Goal: Information Seeking & Learning: Check status

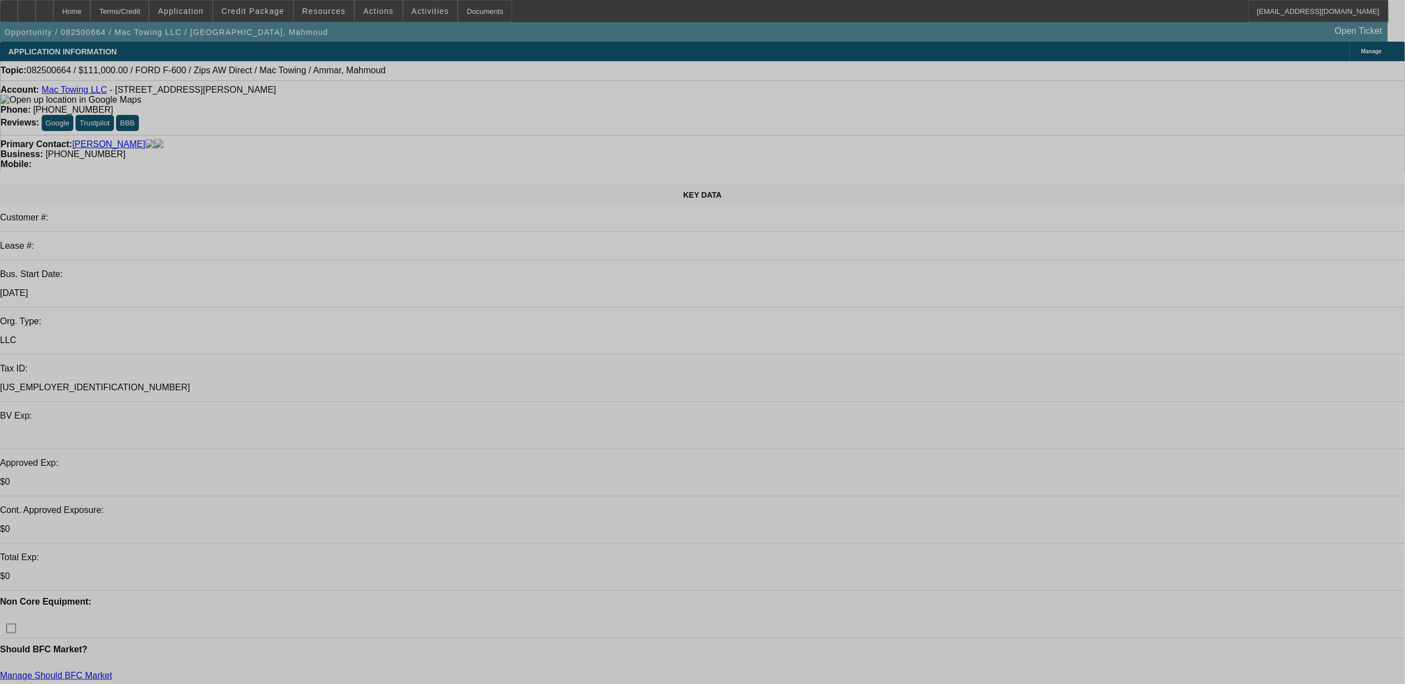
select select "0"
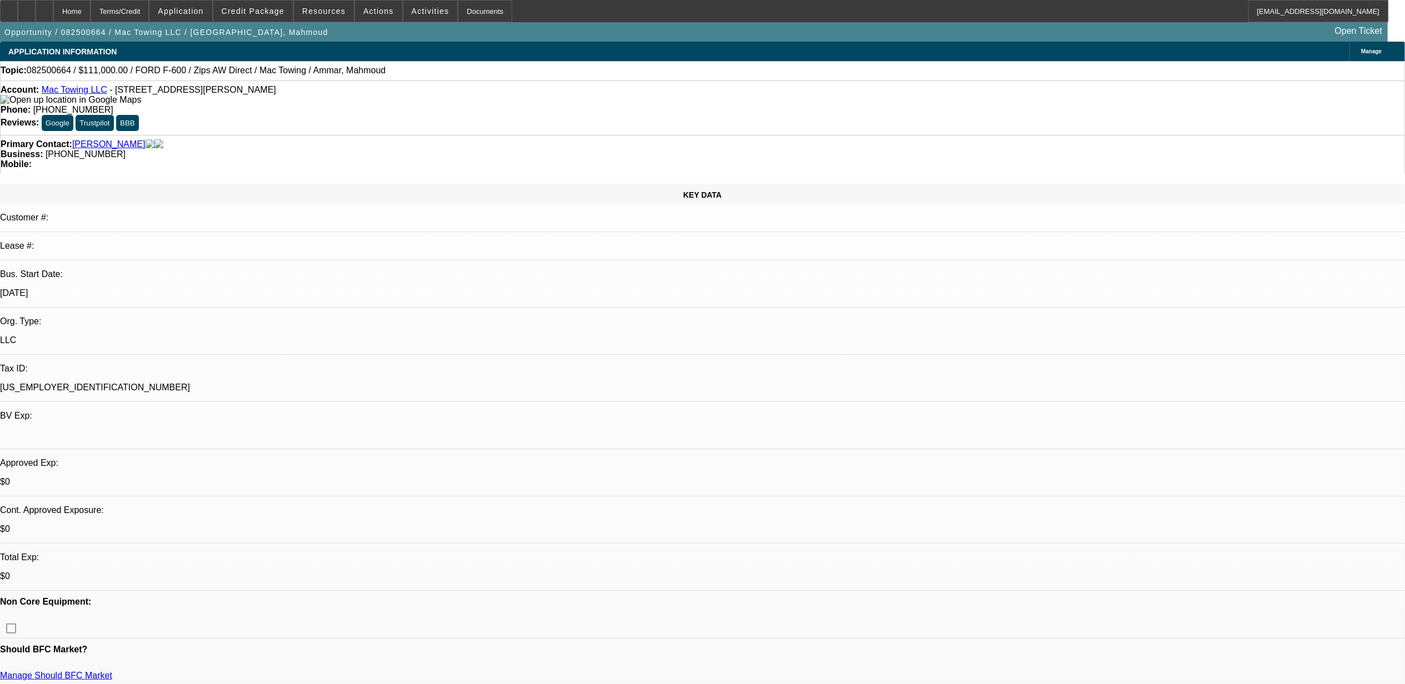
select select "2"
select select "0.1"
select select "1"
select select "2"
select select "4"
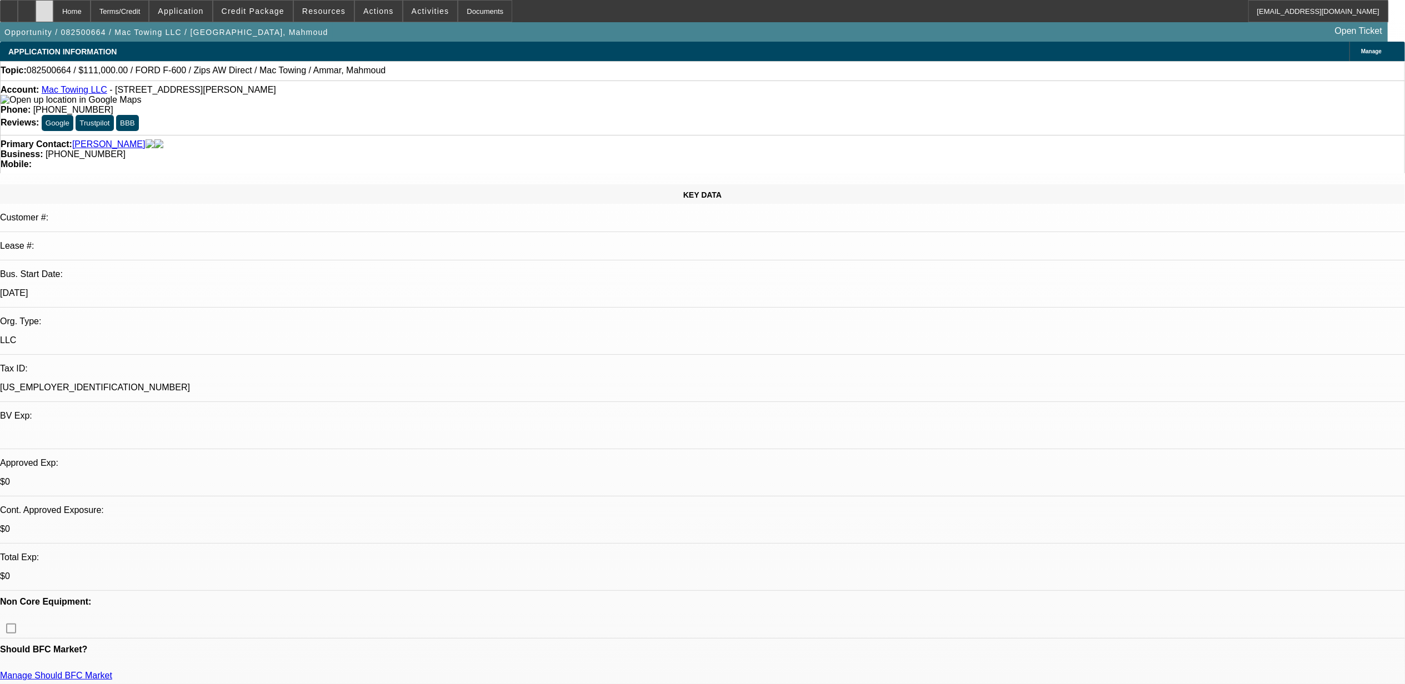
click at [53, 7] on div at bounding box center [45, 11] width 18 height 22
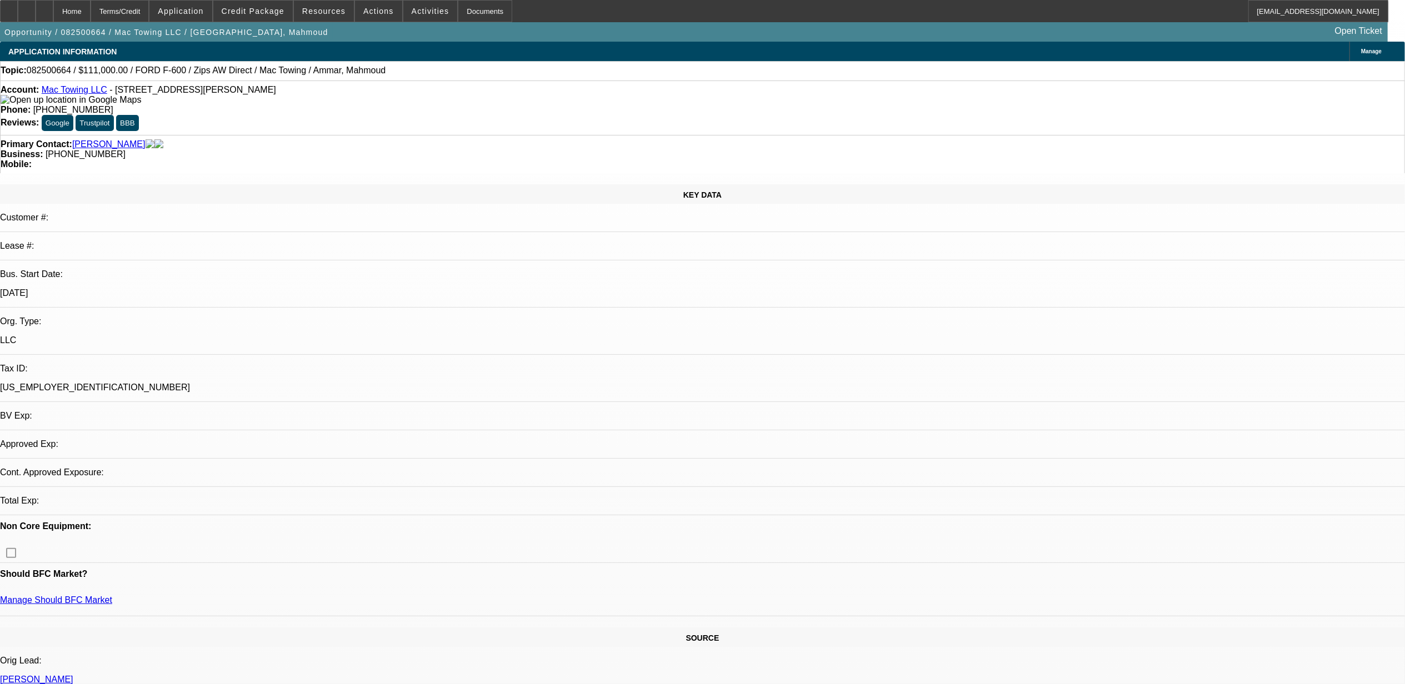
select select "0"
select select "2"
select select "0.1"
select select "1"
select select "2"
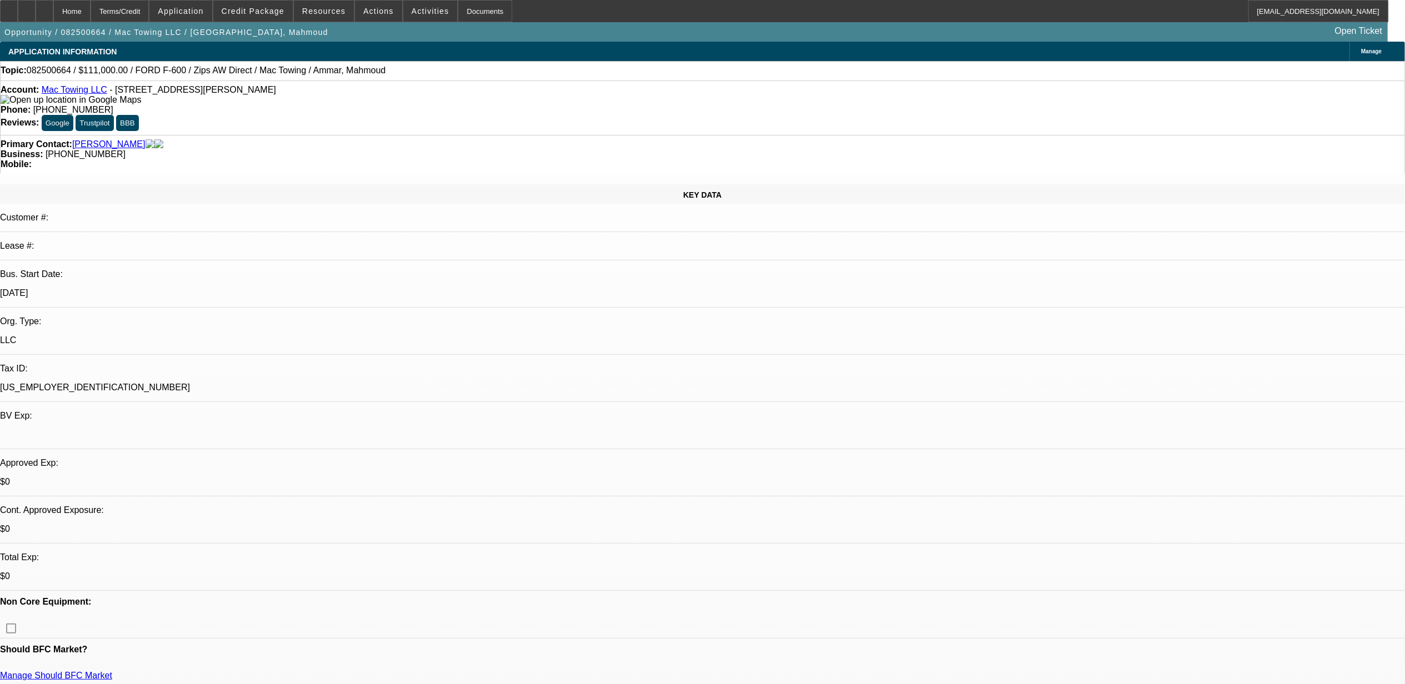
select select "4"
click at [44, 7] on icon at bounding box center [44, 7] width 0 height 0
select select "0"
select select "2"
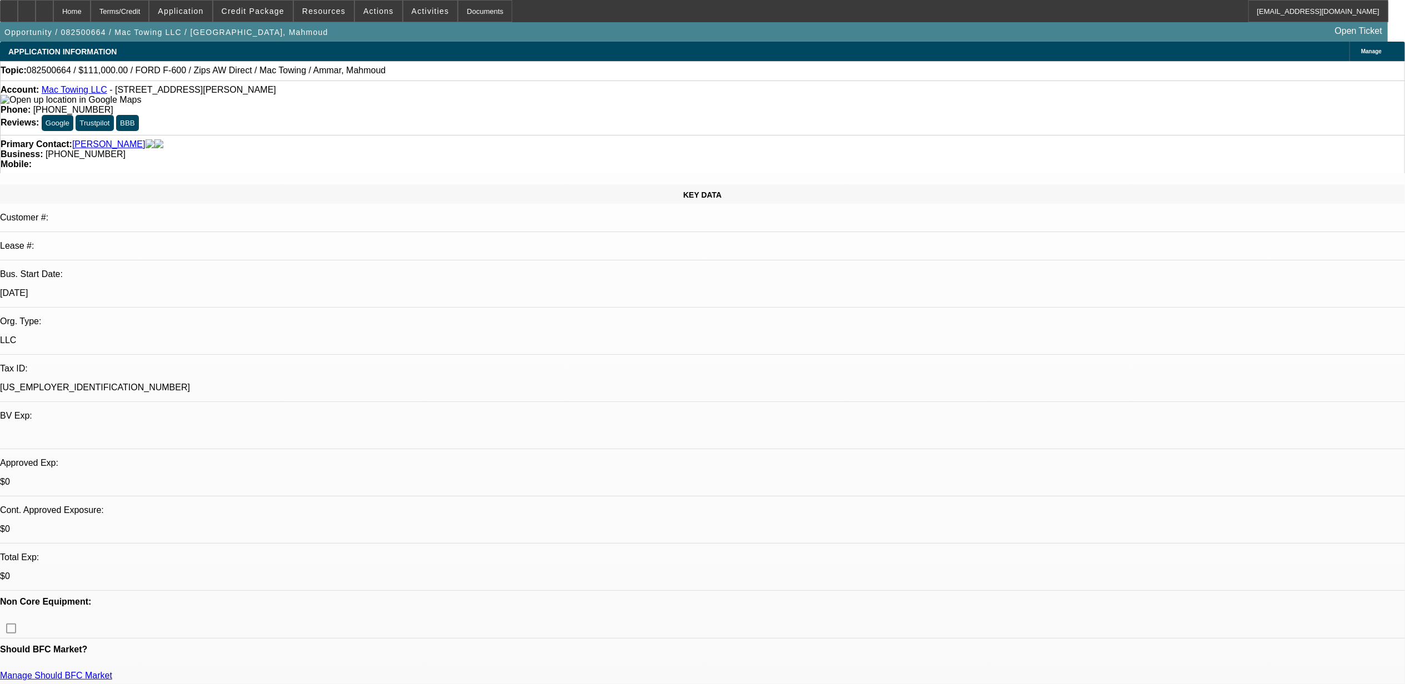
select select "0.1"
select select "4"
click at [53, 7] on div at bounding box center [45, 11] width 18 height 22
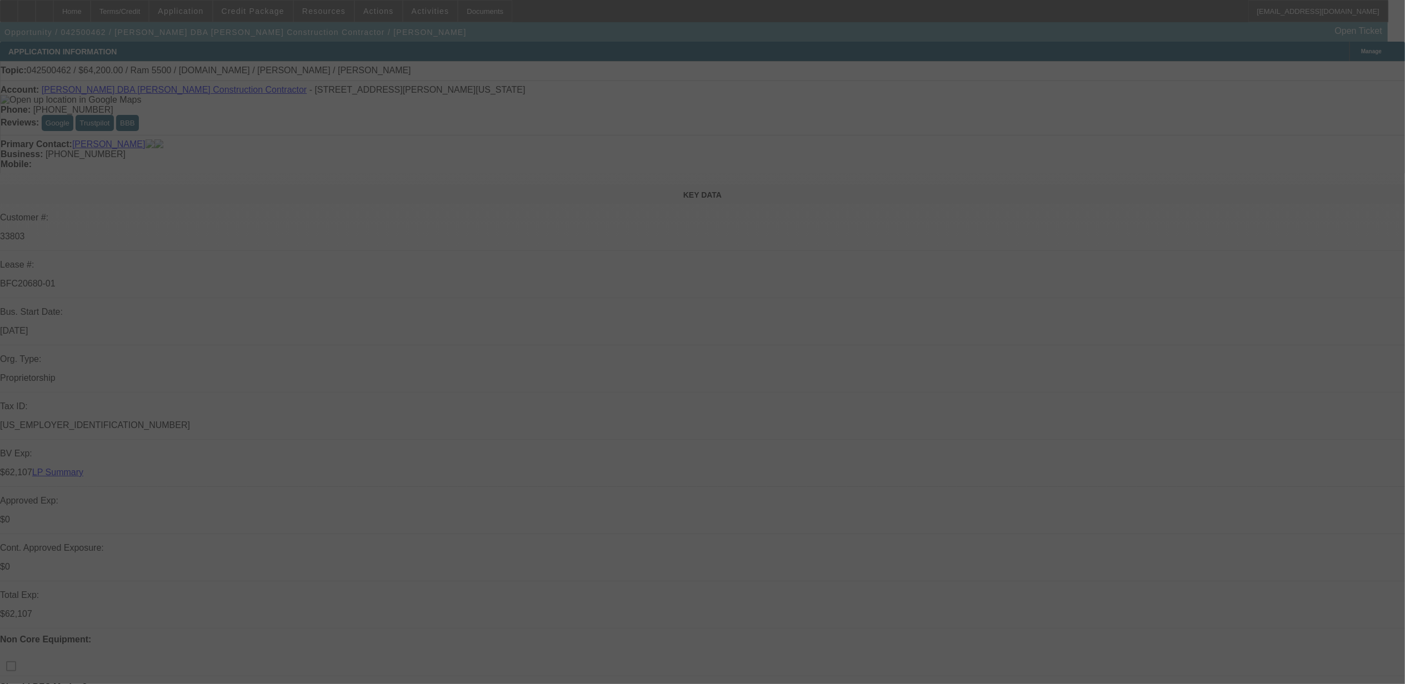
select select "0"
select select "2"
select select "0.1"
select select "0"
select select "2"
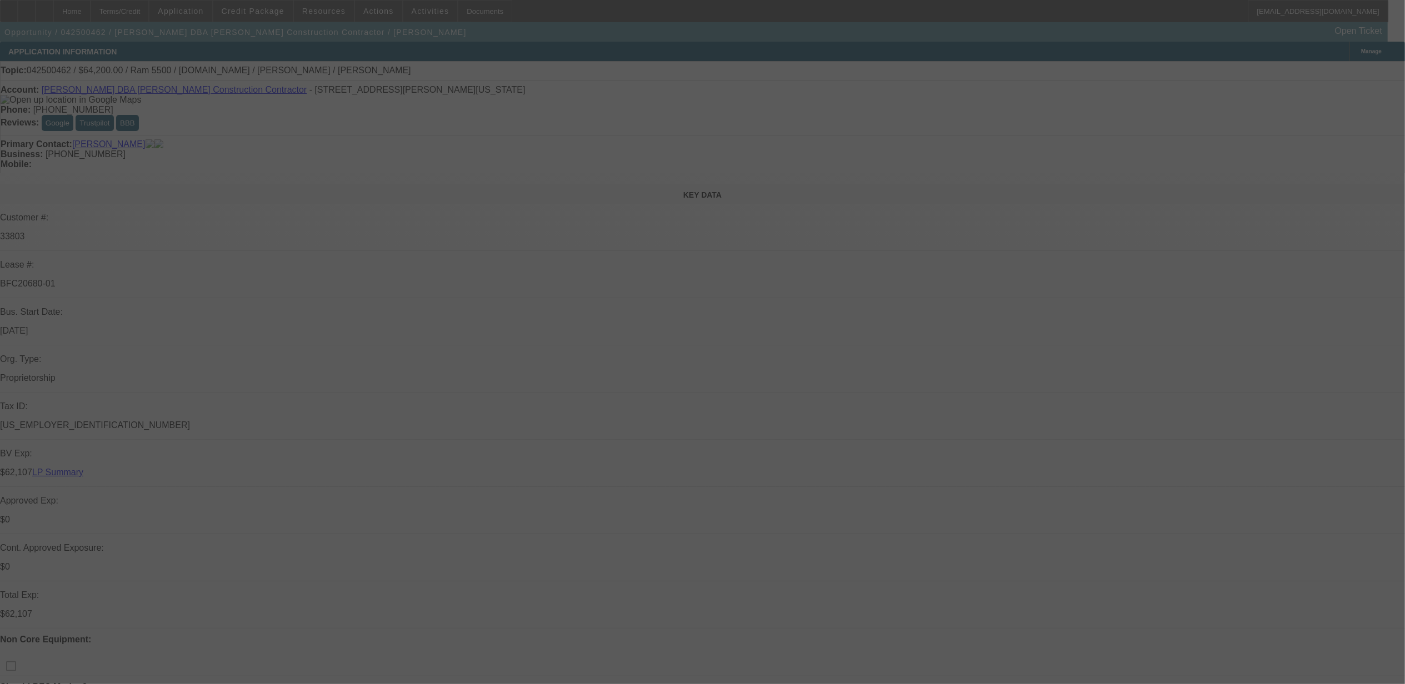
select select "0.1"
select select "0"
select select "2"
select select "0.1"
select select "0"
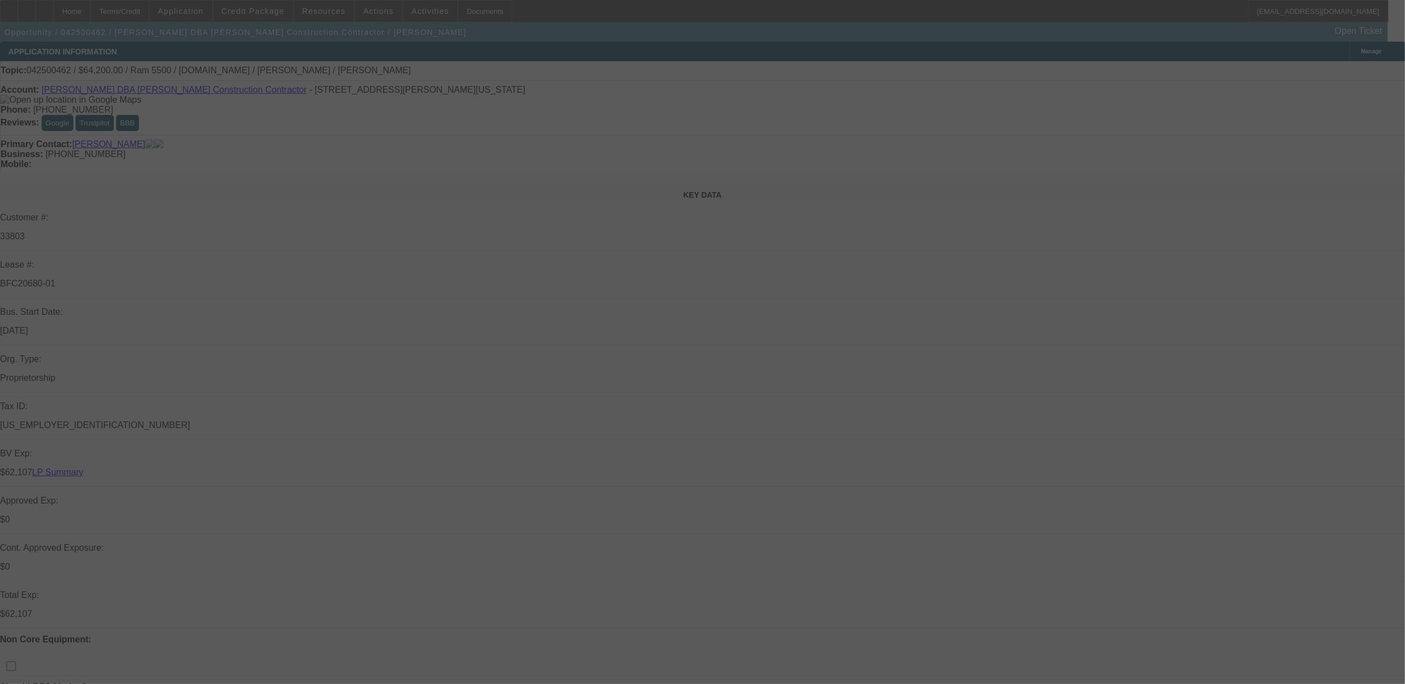
select select "2"
select select "0.1"
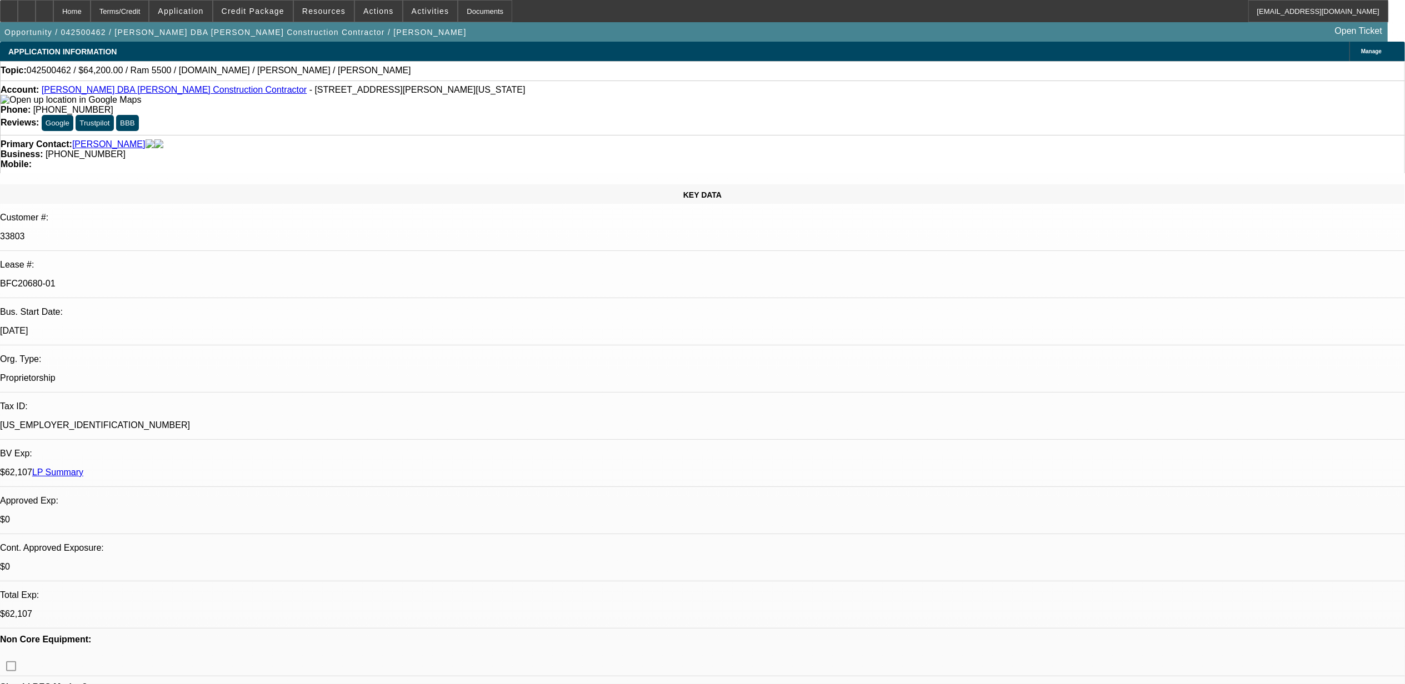
select select "1"
select select "2"
select select "4"
select select "1"
select select "2"
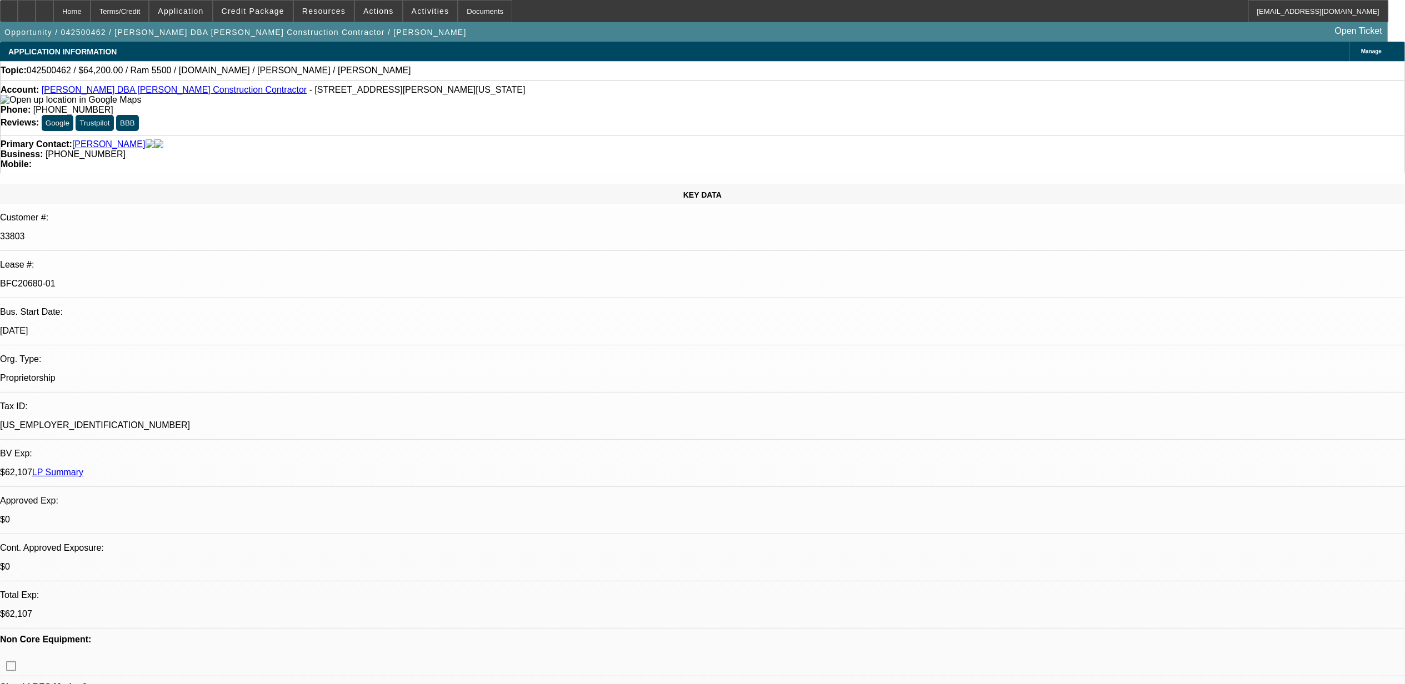
select select "4"
select select "1"
select select "2"
select select "4"
select select "1"
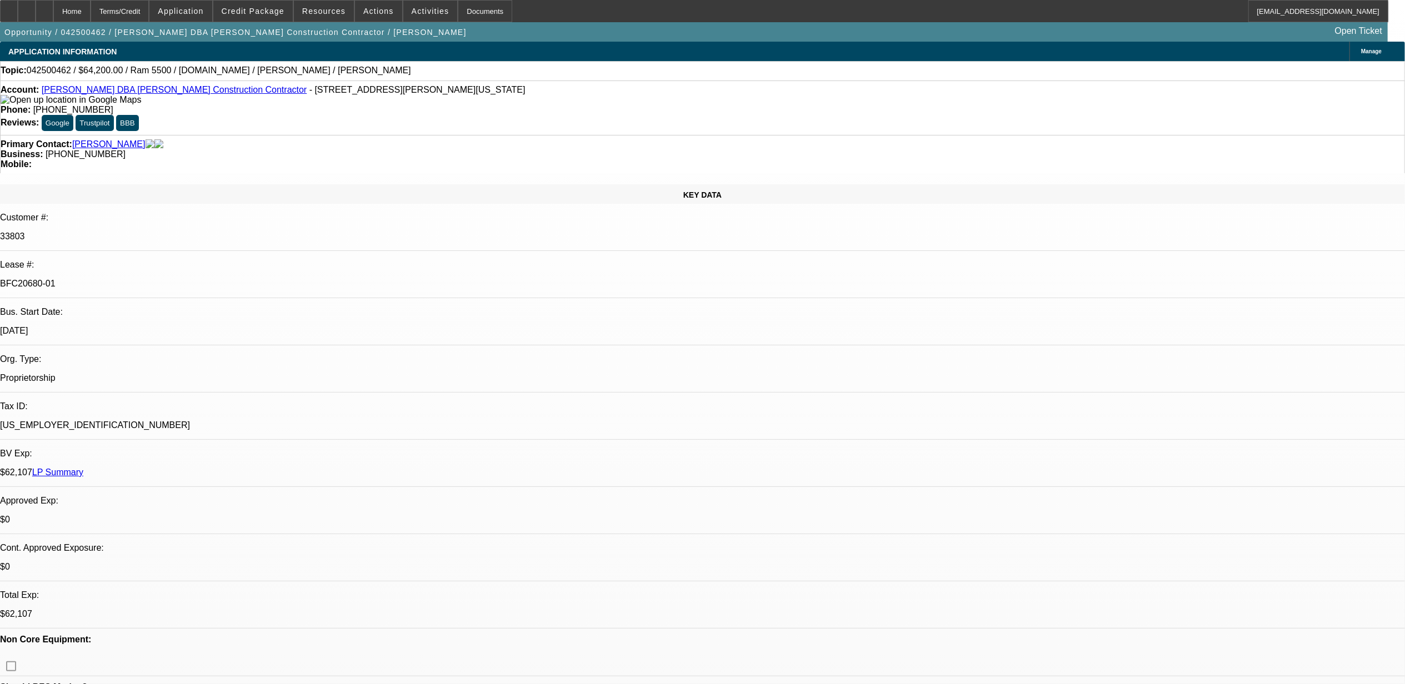
select select "2"
select select "4"
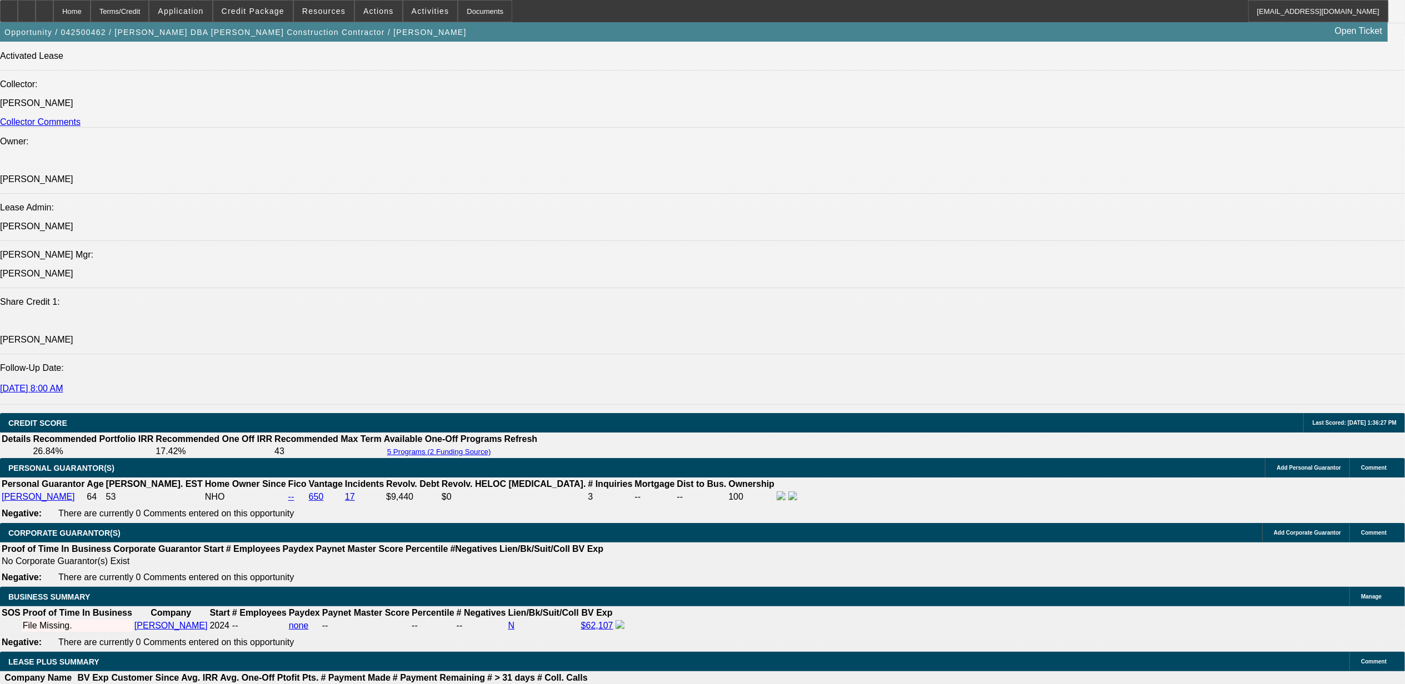
scroll to position [1407, 0]
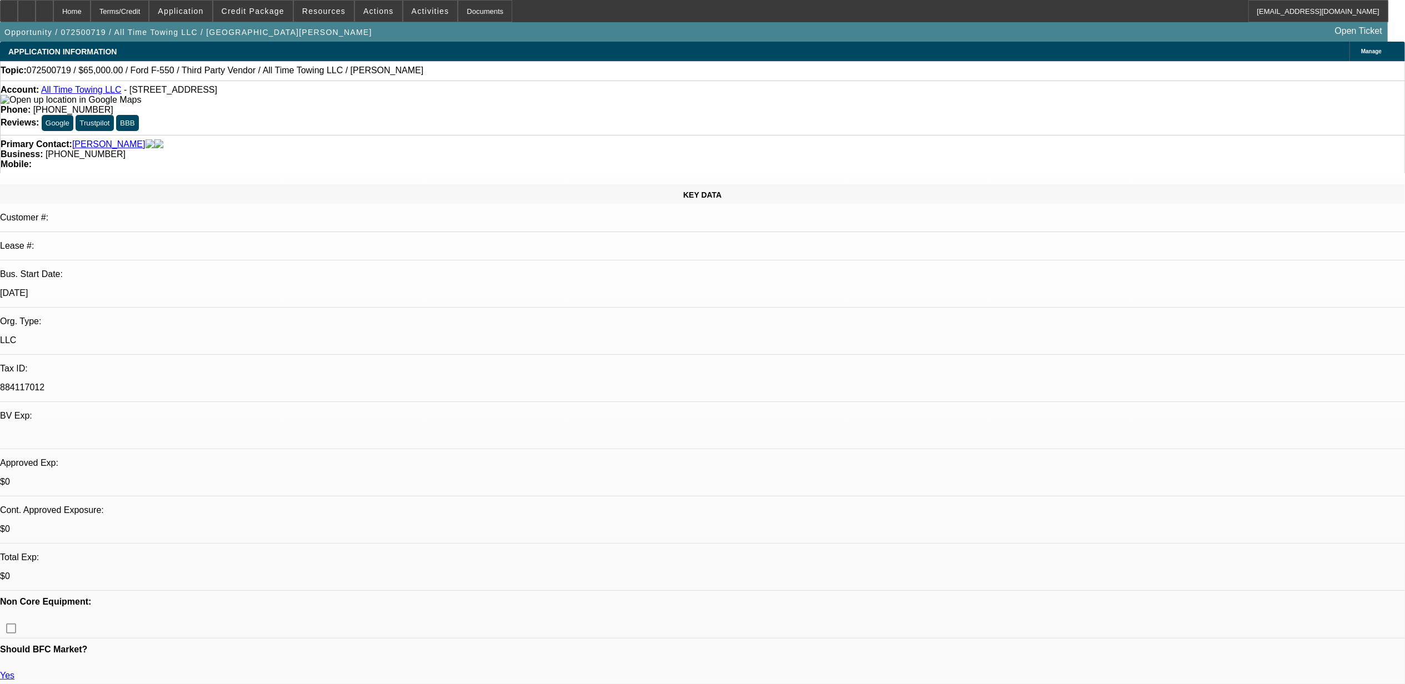
select select "0"
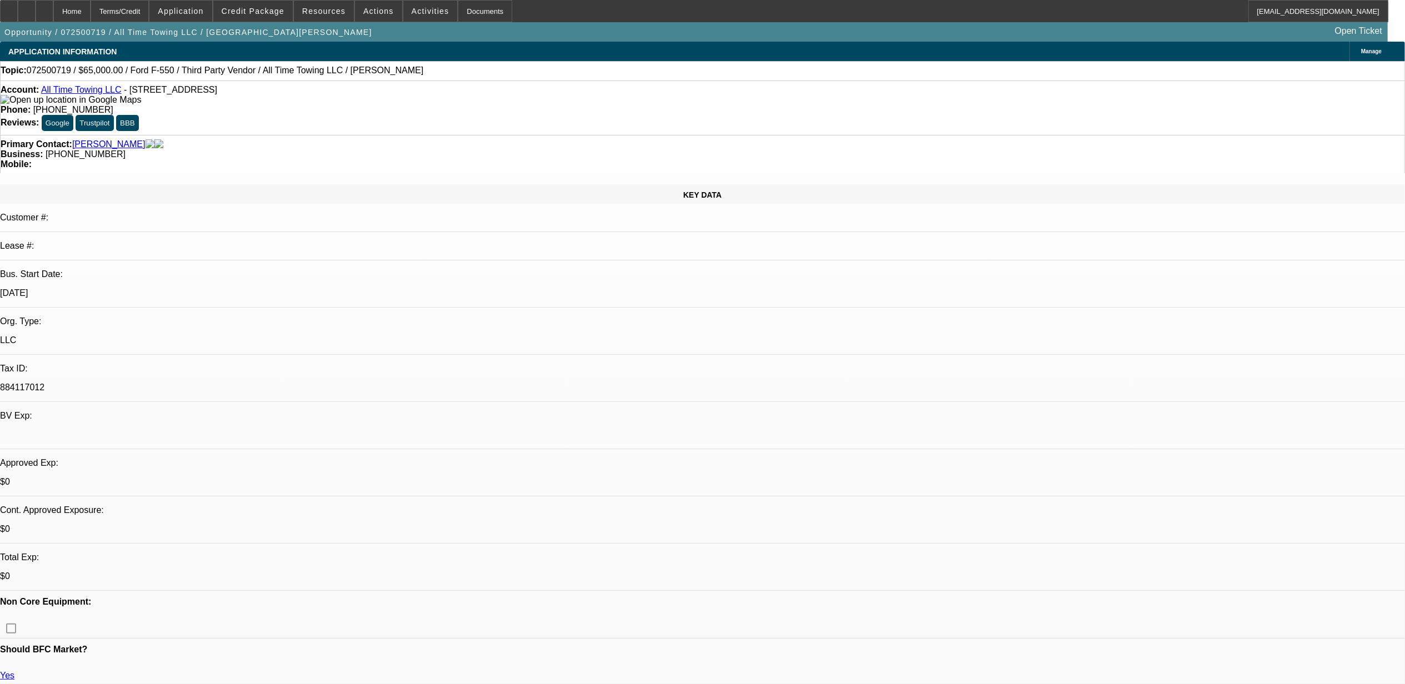
select select "0"
select select "1"
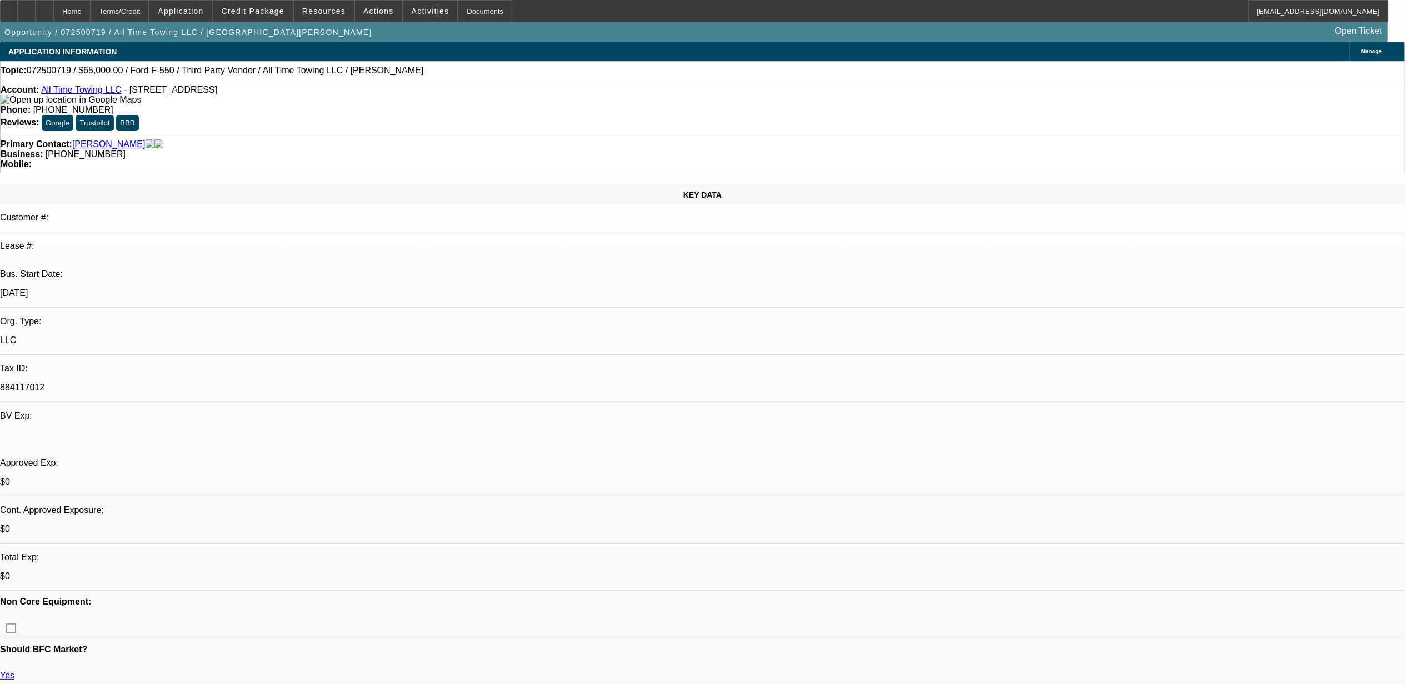
select select "3"
select select "6"
select select "1"
select select "3"
select select "6"
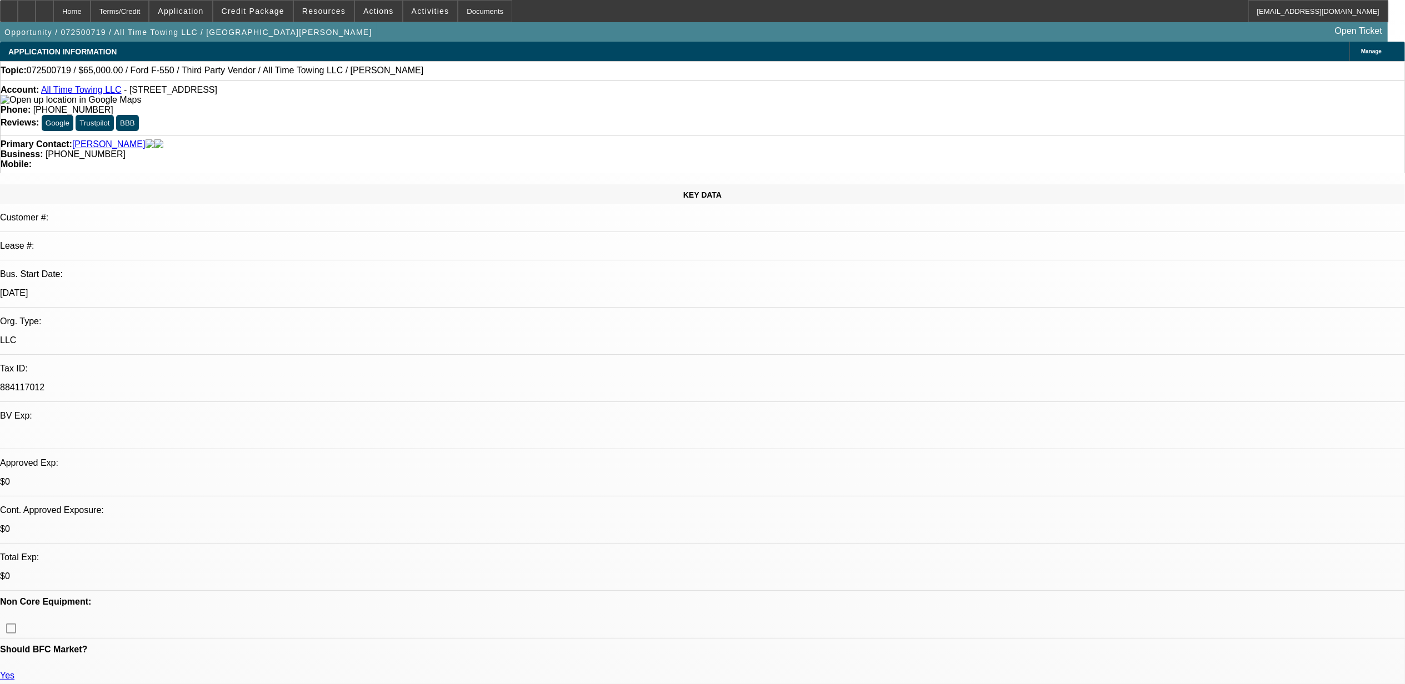
select select "1"
select select "3"
select select "6"
drag, startPoint x: 989, startPoint y: 375, endPoint x: 1105, endPoint y: 370, distance: 116.8
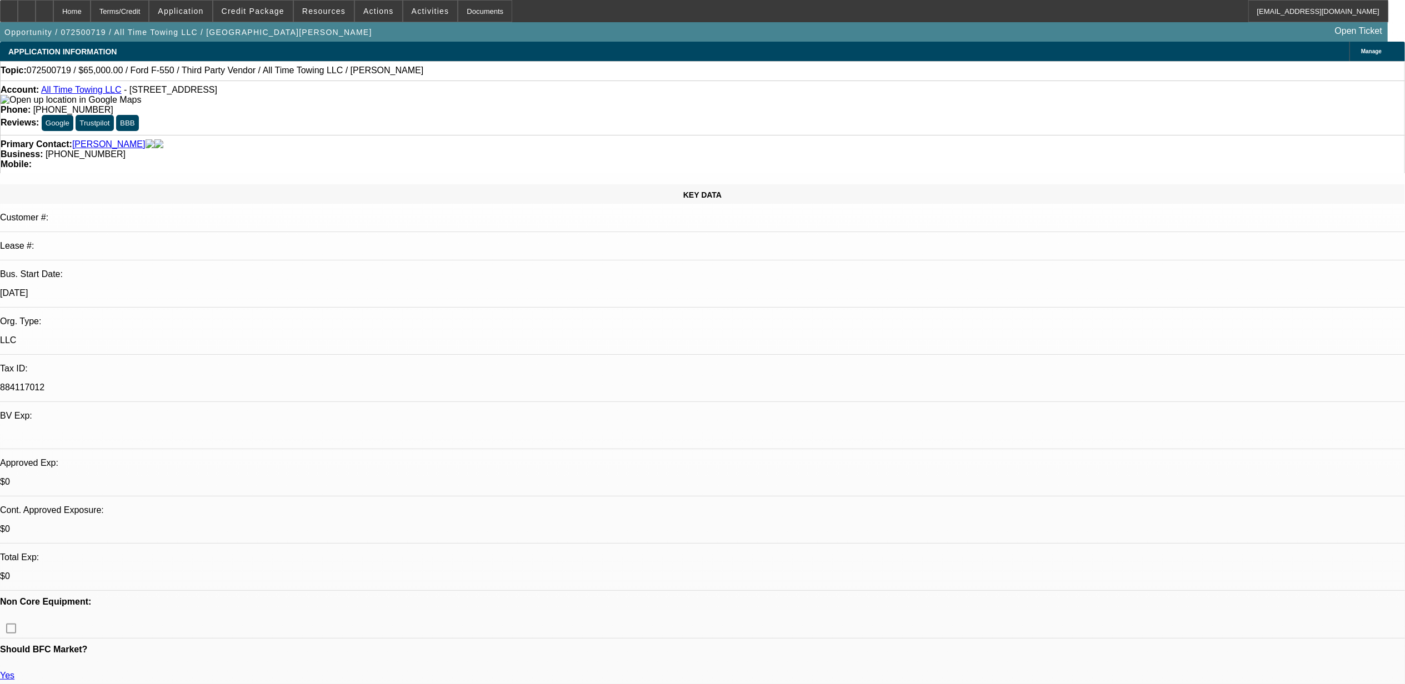
drag, startPoint x: 948, startPoint y: 368, endPoint x: 1021, endPoint y: 376, distance: 73.8
drag, startPoint x: 1021, startPoint y: 376, endPoint x: 1123, endPoint y: 394, distance: 103.2
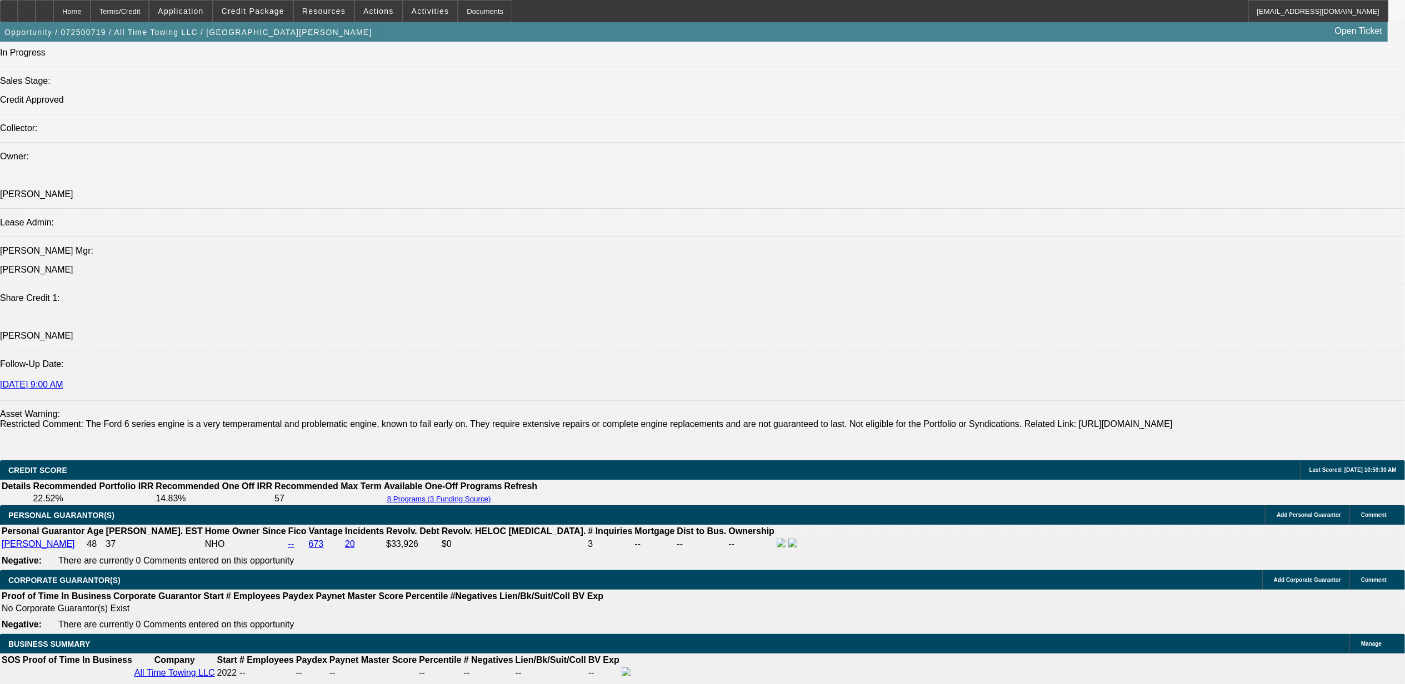
scroll to position [1481, 0]
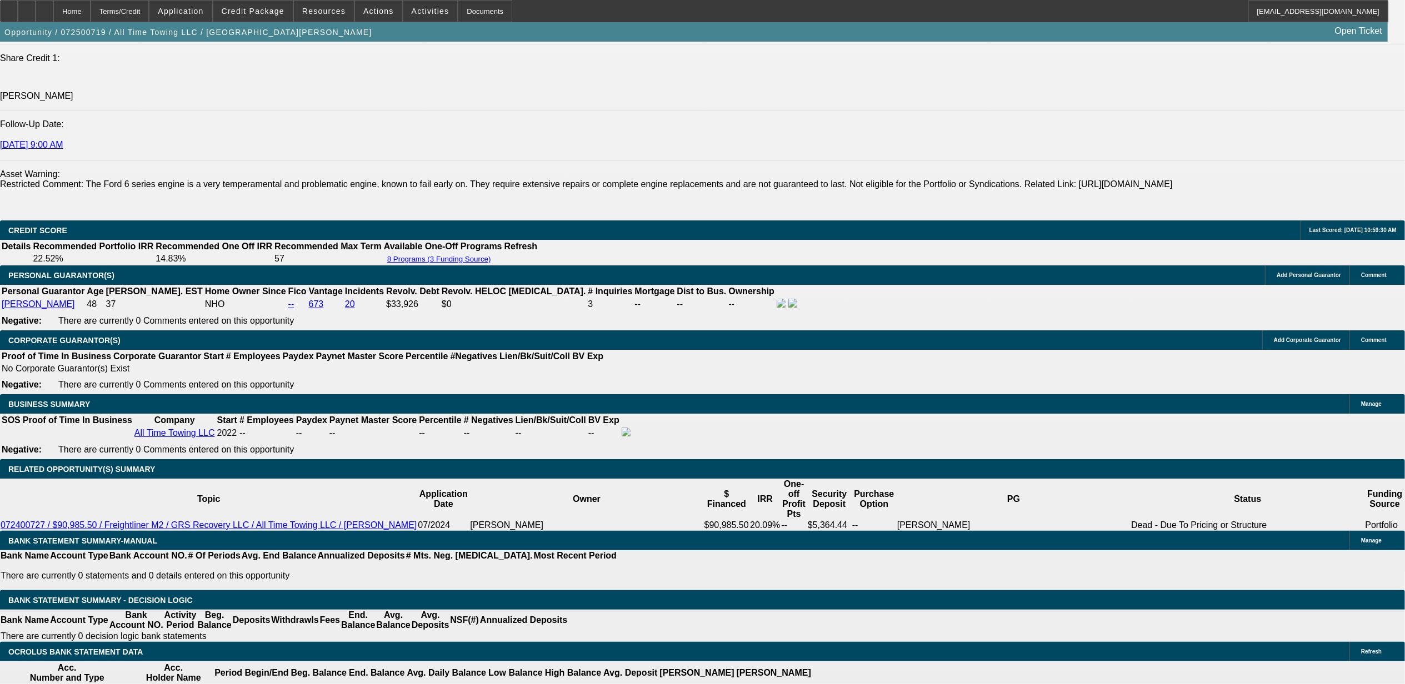
drag, startPoint x: 1044, startPoint y: 440, endPoint x: 947, endPoint y: 414, distance: 100.5
drag, startPoint x: 947, startPoint y: 414, endPoint x: 1132, endPoint y: 429, distance: 185.5
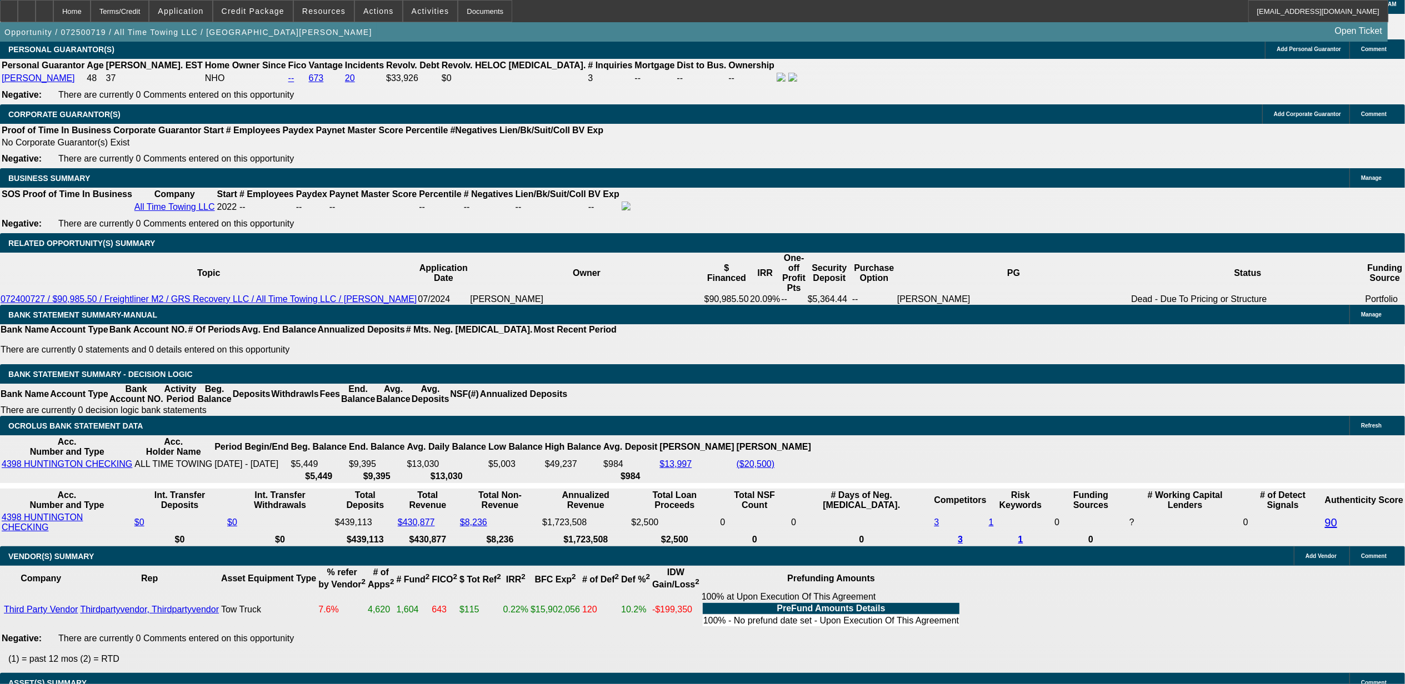
scroll to position [1778, 0]
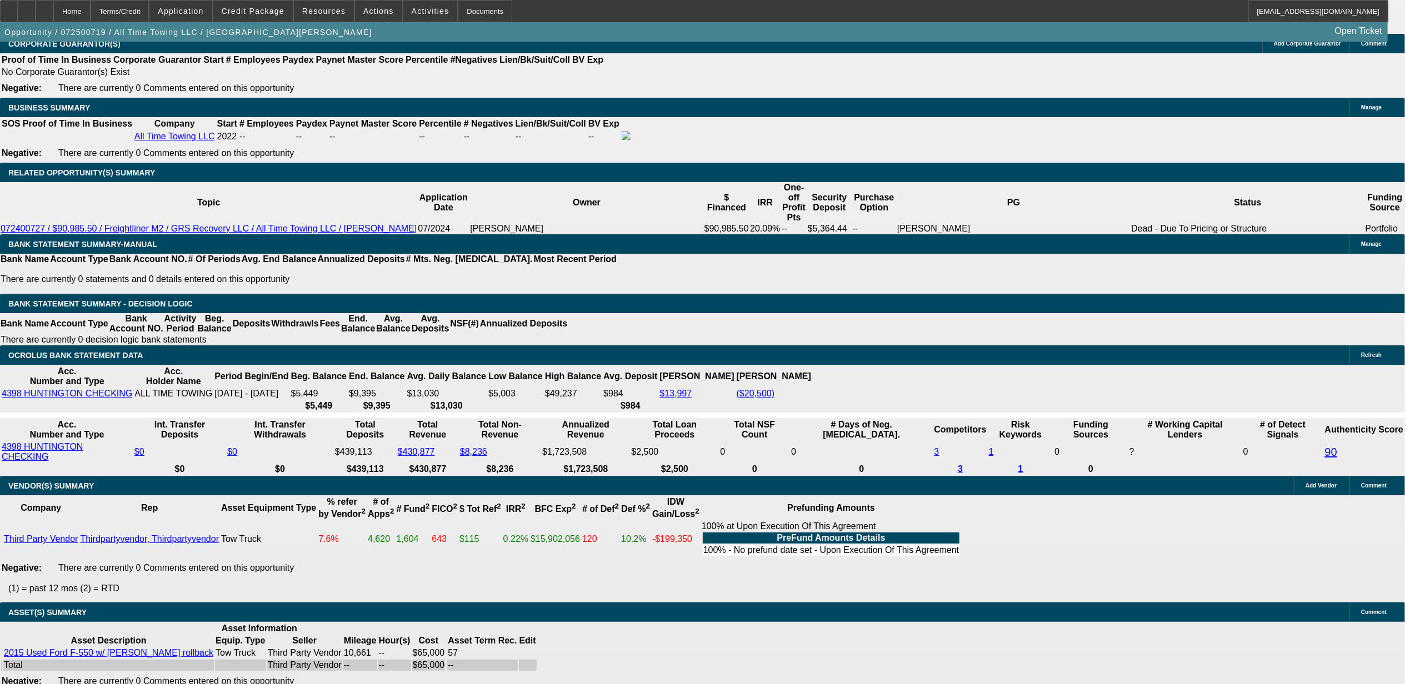
drag, startPoint x: 947, startPoint y: 367, endPoint x: 974, endPoint y: 367, distance: 26.7
drag, startPoint x: 974, startPoint y: 367, endPoint x: 965, endPoint y: 369, distance: 8.8
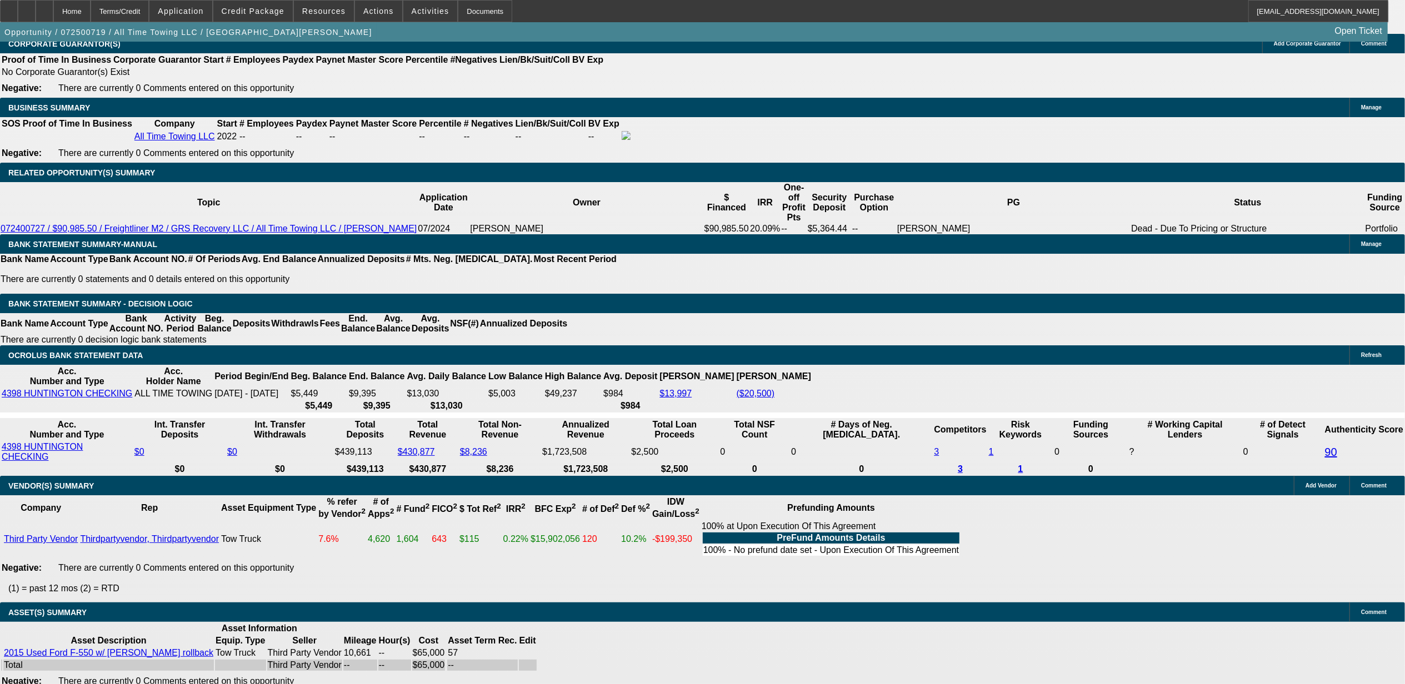
drag, startPoint x: 965, startPoint y: 369, endPoint x: 967, endPoint y: 375, distance: 6.2
drag, startPoint x: 947, startPoint y: 372, endPoint x: 977, endPoint y: 370, distance: 29.5
drag, startPoint x: 977, startPoint y: 370, endPoint x: 1045, endPoint y: 384, distance: 70.4
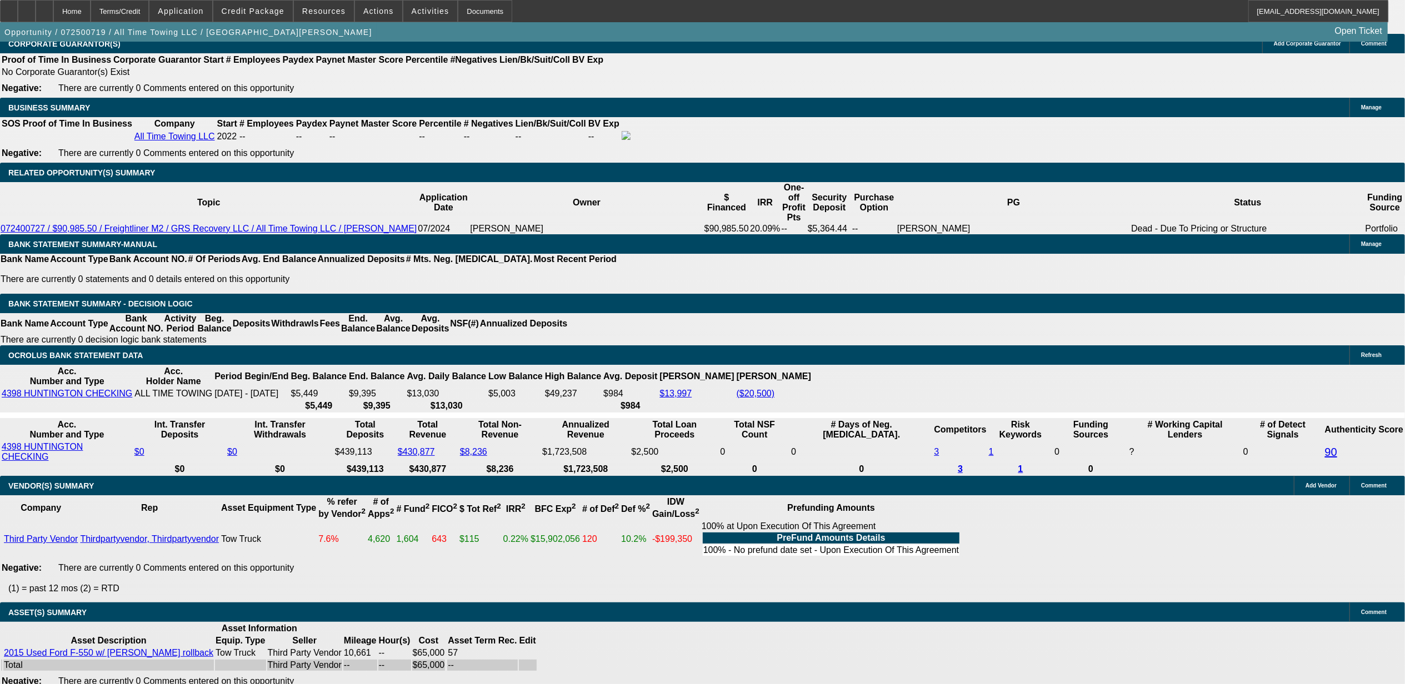
drag, startPoint x: 1325, startPoint y: 449, endPoint x: 1178, endPoint y: 443, distance: 147.3
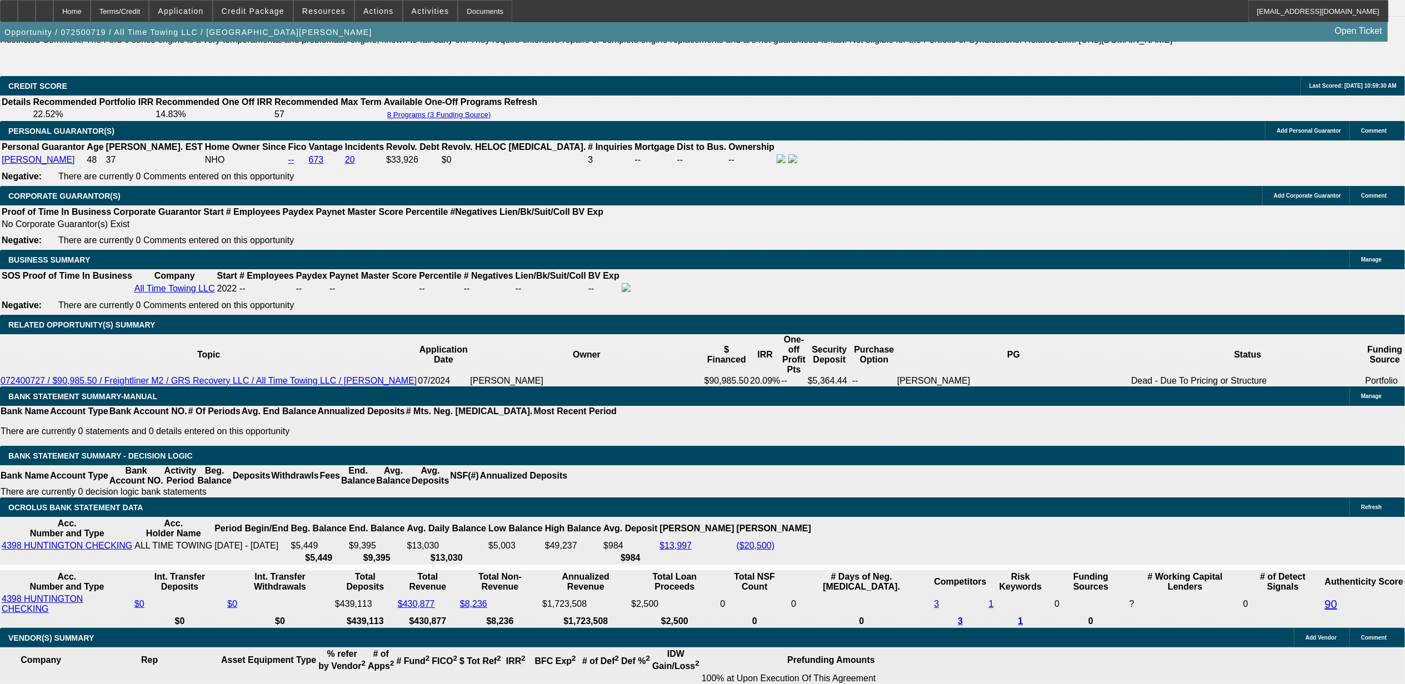
scroll to position [1629, 0]
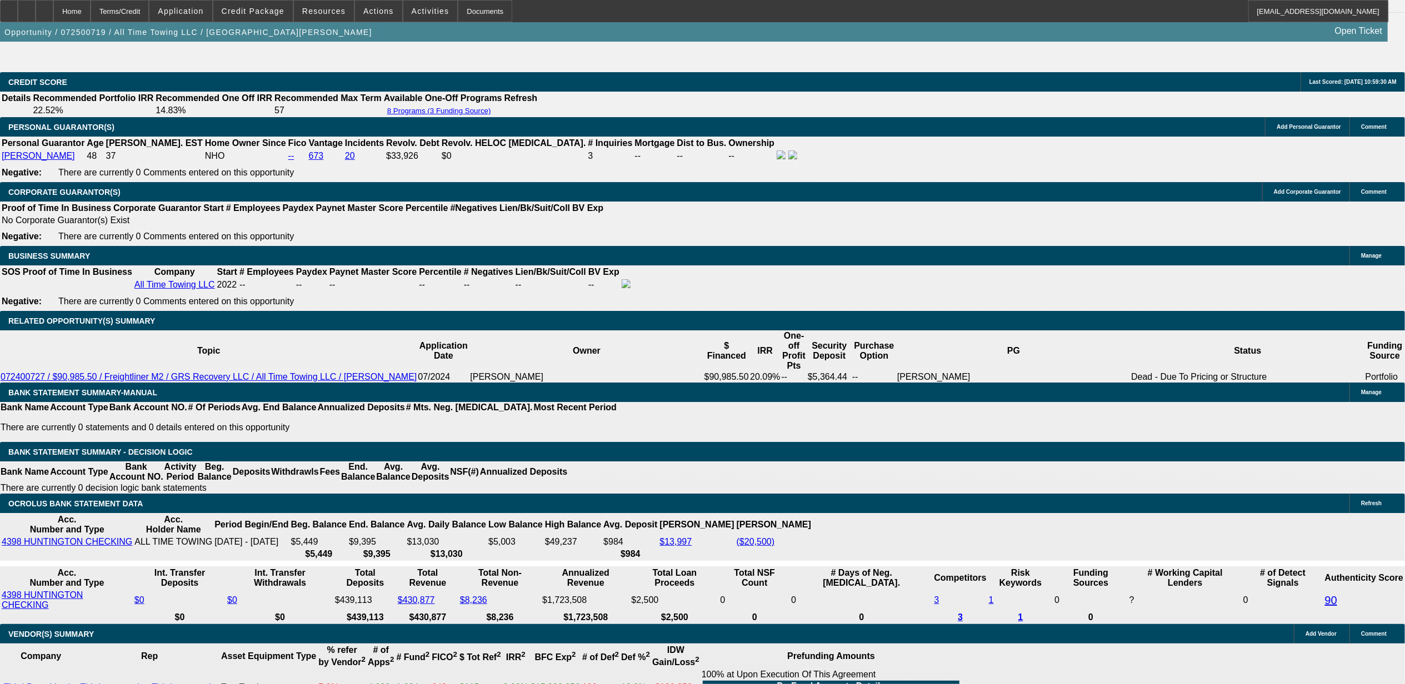
drag, startPoint x: 1265, startPoint y: 407, endPoint x: 1282, endPoint y: 396, distance: 20.0
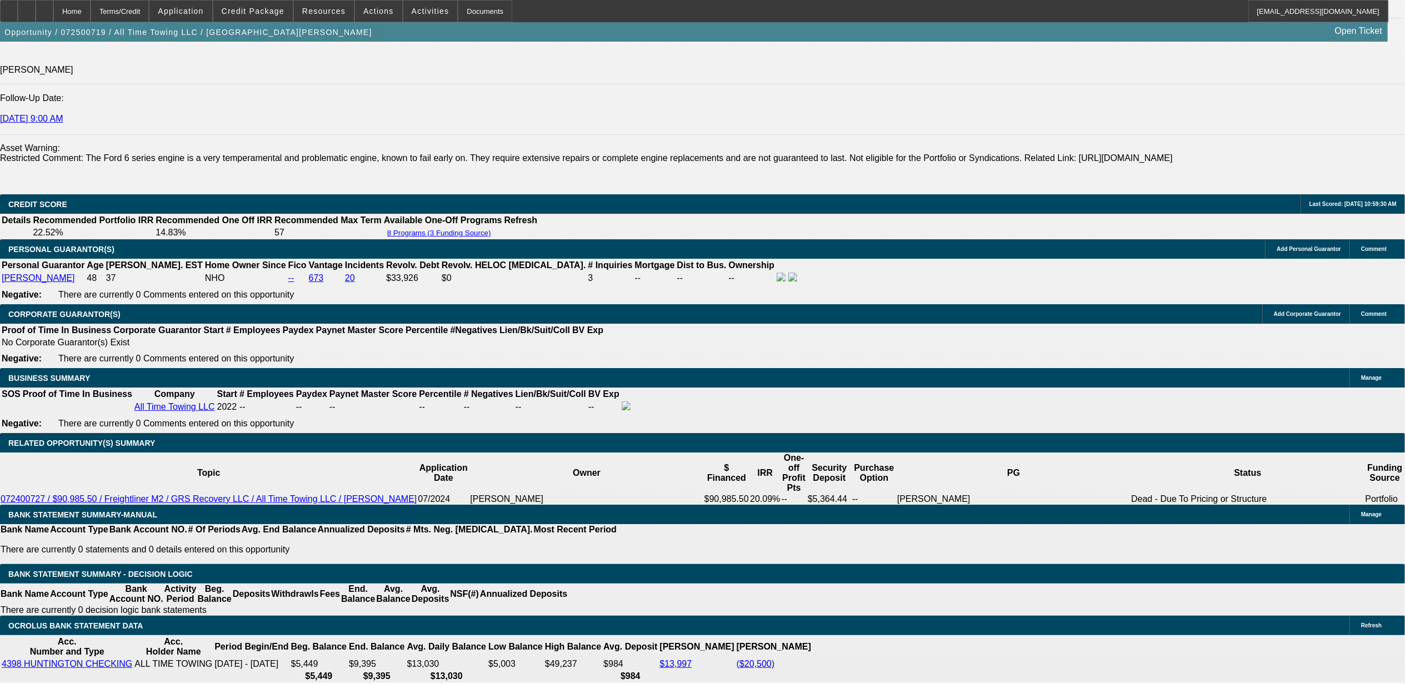
scroll to position [1481, 0]
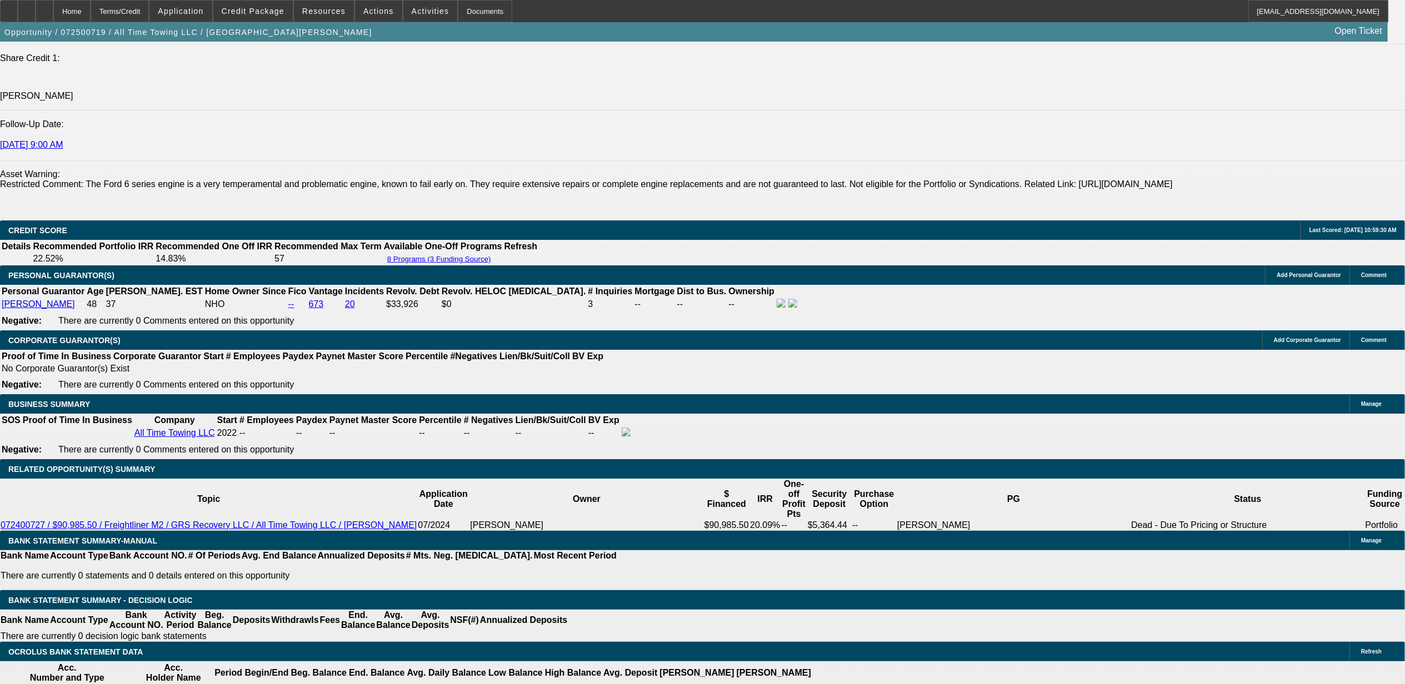
drag, startPoint x: 1116, startPoint y: 357, endPoint x: 947, endPoint y: 361, distance: 169.5
drag, startPoint x: 947, startPoint y: 361, endPoint x: 1053, endPoint y: 127, distance: 257.3
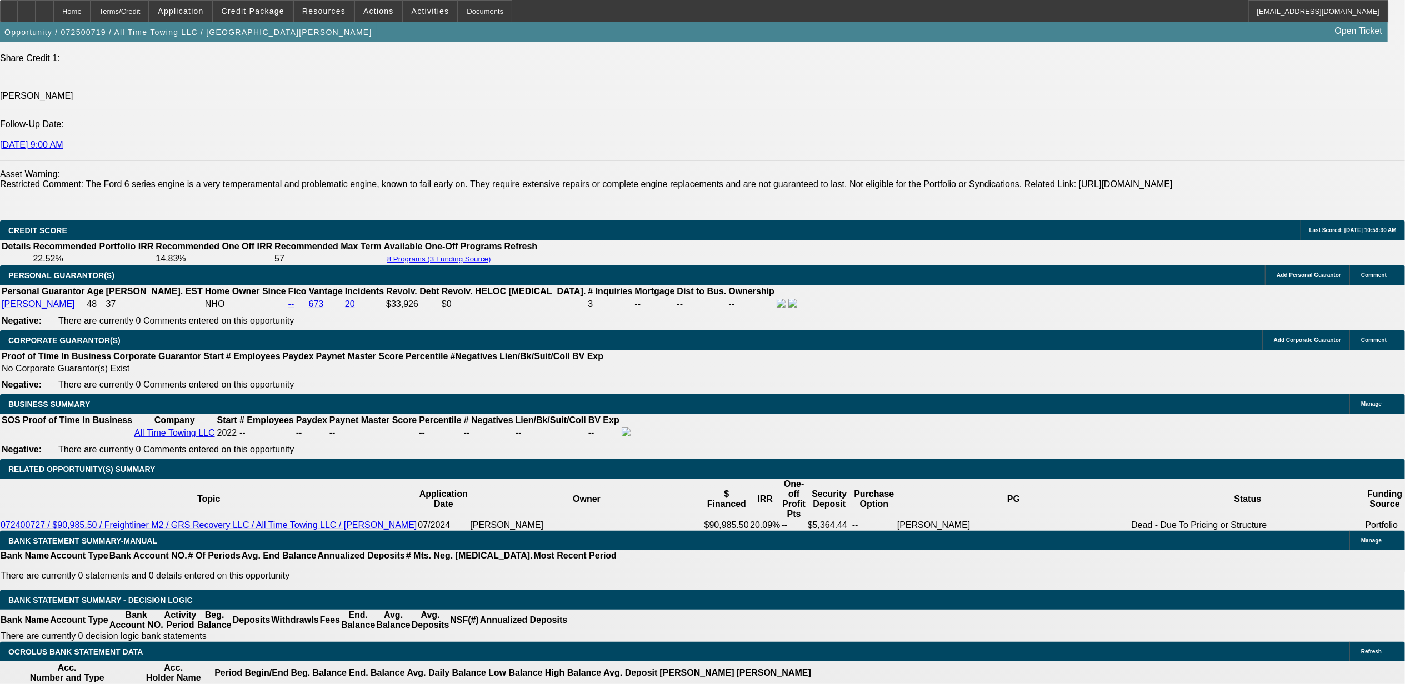
drag, startPoint x: 1094, startPoint y: 152, endPoint x: 1155, endPoint y: 112, distance: 73.2
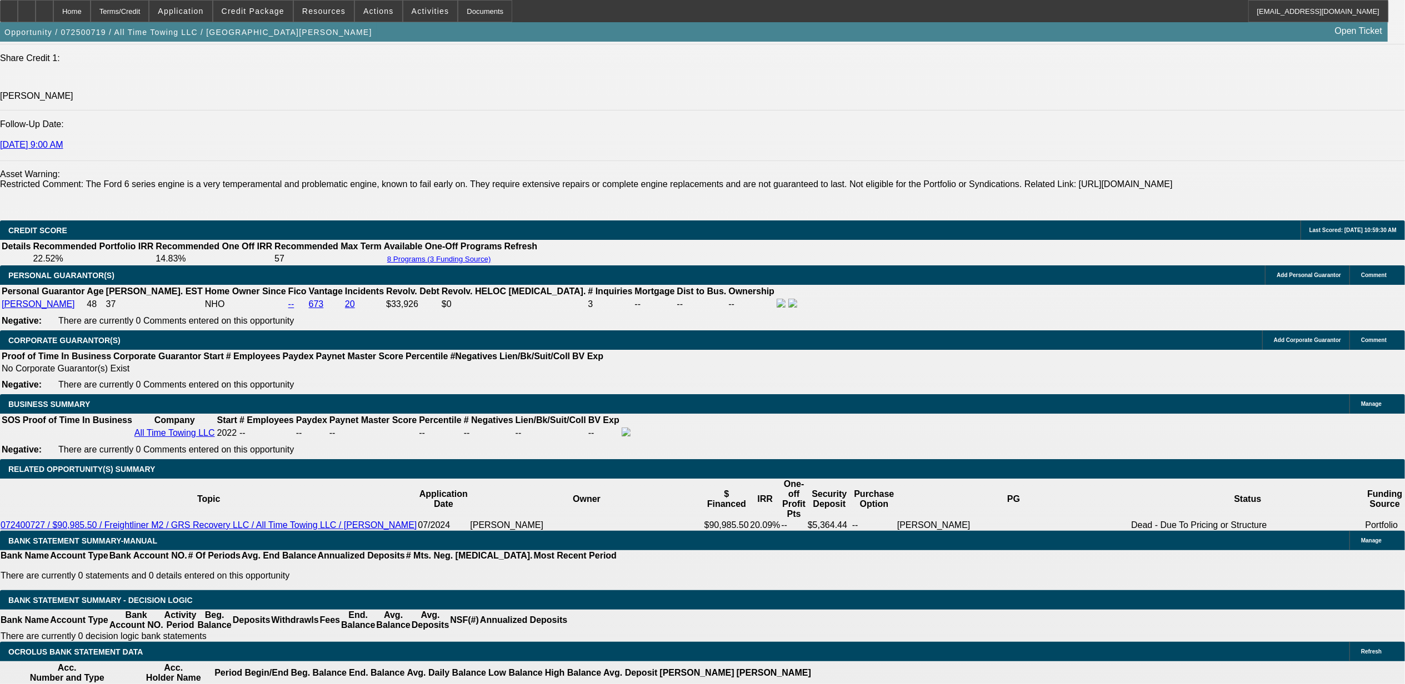
drag, startPoint x: 1052, startPoint y: 196, endPoint x: 1074, endPoint y: 216, distance: 29.9
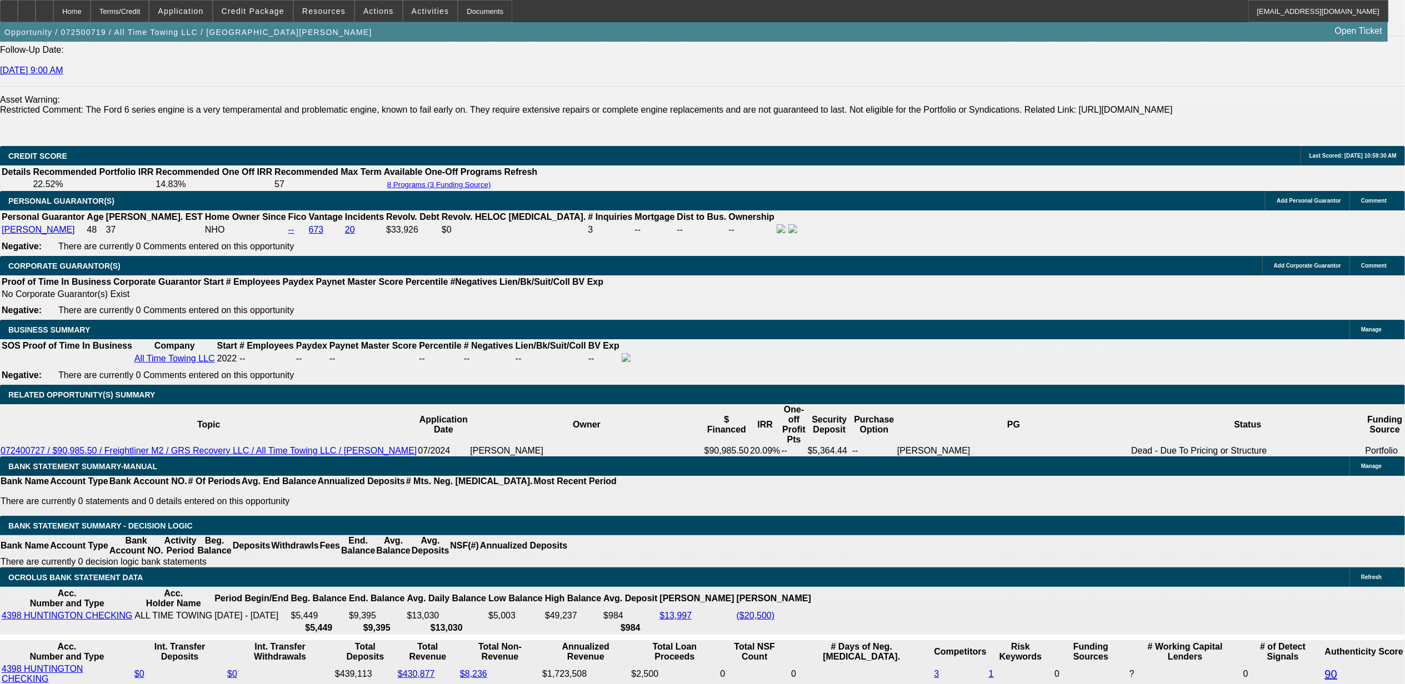
scroll to position [148, 0]
drag, startPoint x: 1069, startPoint y: 393, endPoint x: 1088, endPoint y: 392, distance: 18.4
drag, startPoint x: 1088, startPoint y: 392, endPoint x: 1149, endPoint y: 404, distance: 62.9
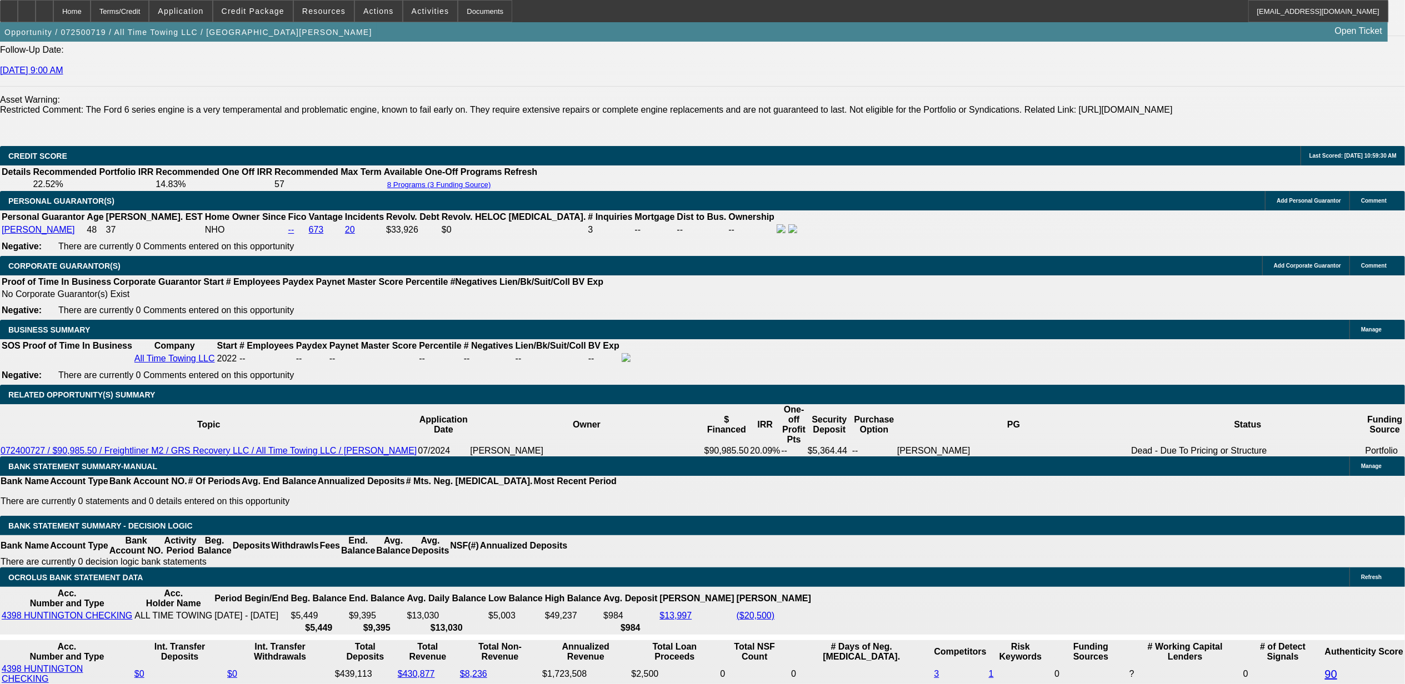
drag, startPoint x: 1111, startPoint y: 390, endPoint x: 1236, endPoint y: 392, distance: 125.0
drag, startPoint x: 1236, startPoint y: 392, endPoint x: 1246, endPoint y: 408, distance: 18.8
drag, startPoint x: 1243, startPoint y: 395, endPoint x: 1248, endPoint y: 403, distance: 8.8
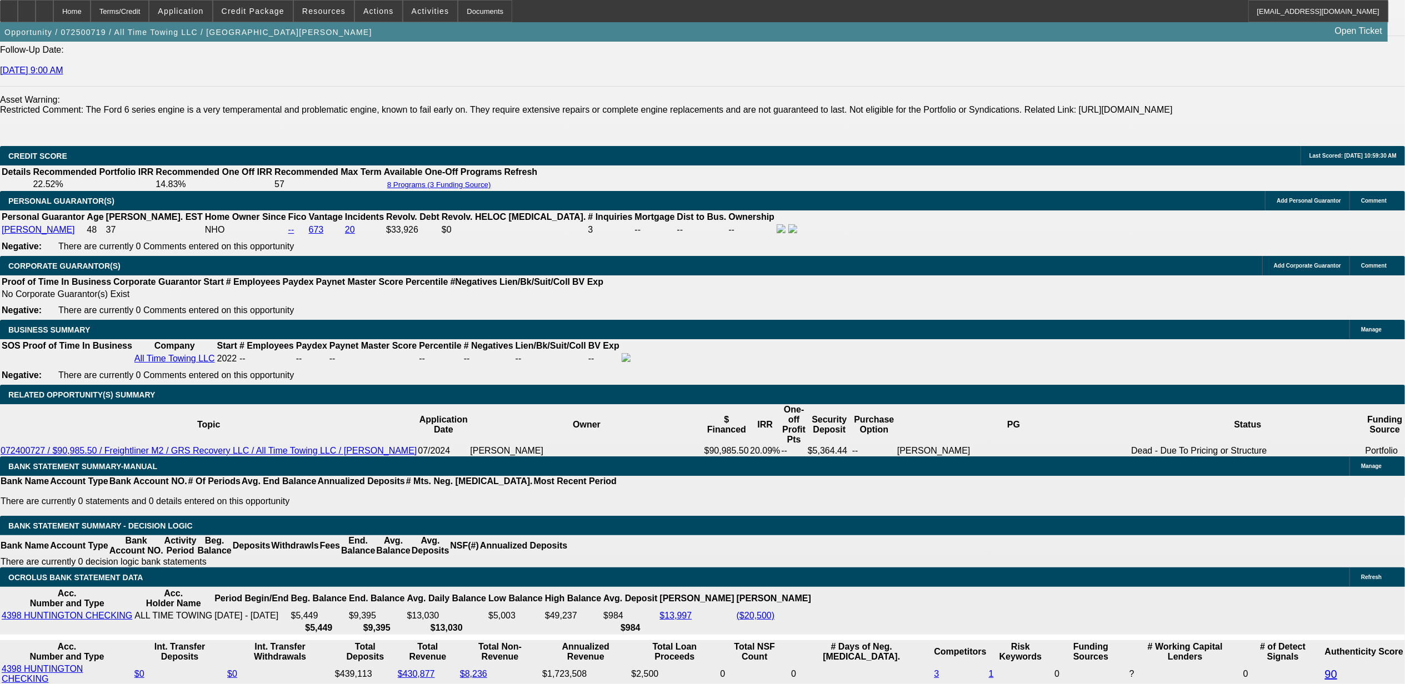
drag, startPoint x: 1248, startPoint y: 403, endPoint x: 1254, endPoint y: 428, distance: 25.9
drag, startPoint x: 1256, startPoint y: 359, endPoint x: 1271, endPoint y: 368, distance: 17.0
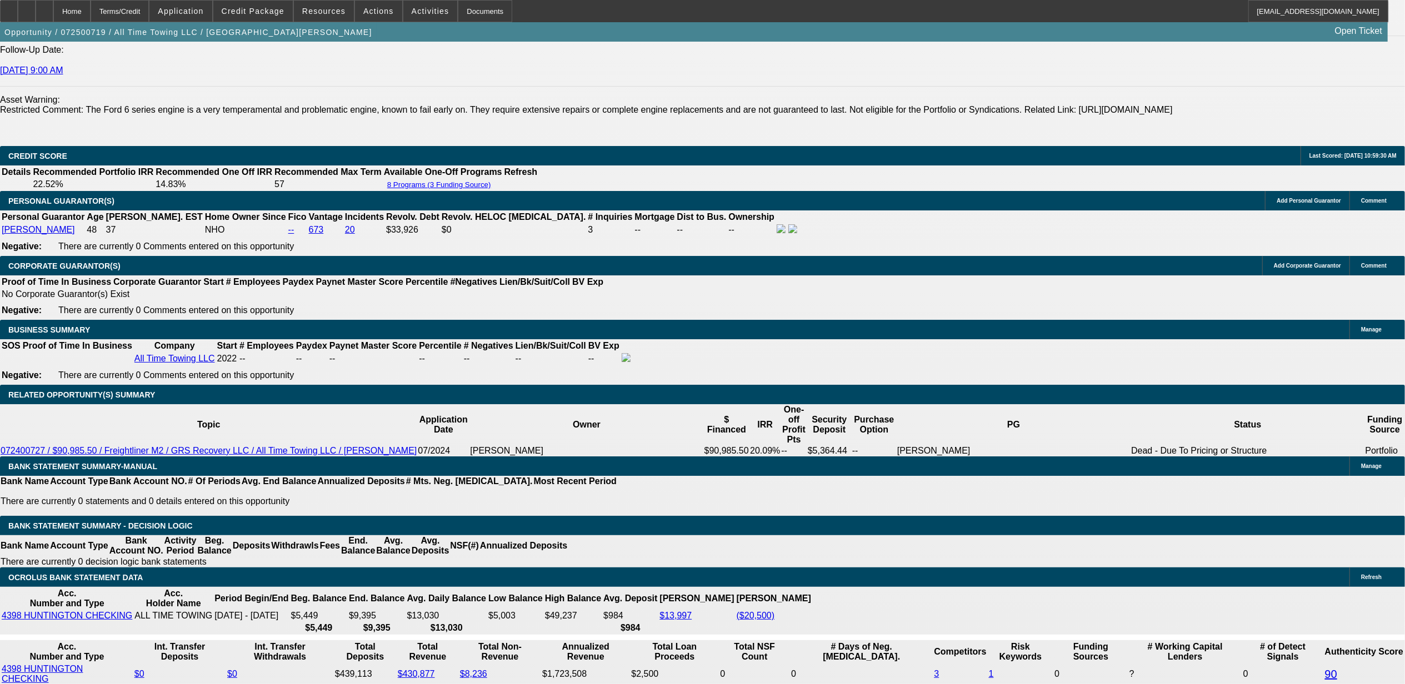
drag, startPoint x: 1019, startPoint y: 380, endPoint x: 1074, endPoint y: 377, distance: 55.7
drag, startPoint x: 1074, startPoint y: 377, endPoint x: 1049, endPoint y: 382, distance: 25.6
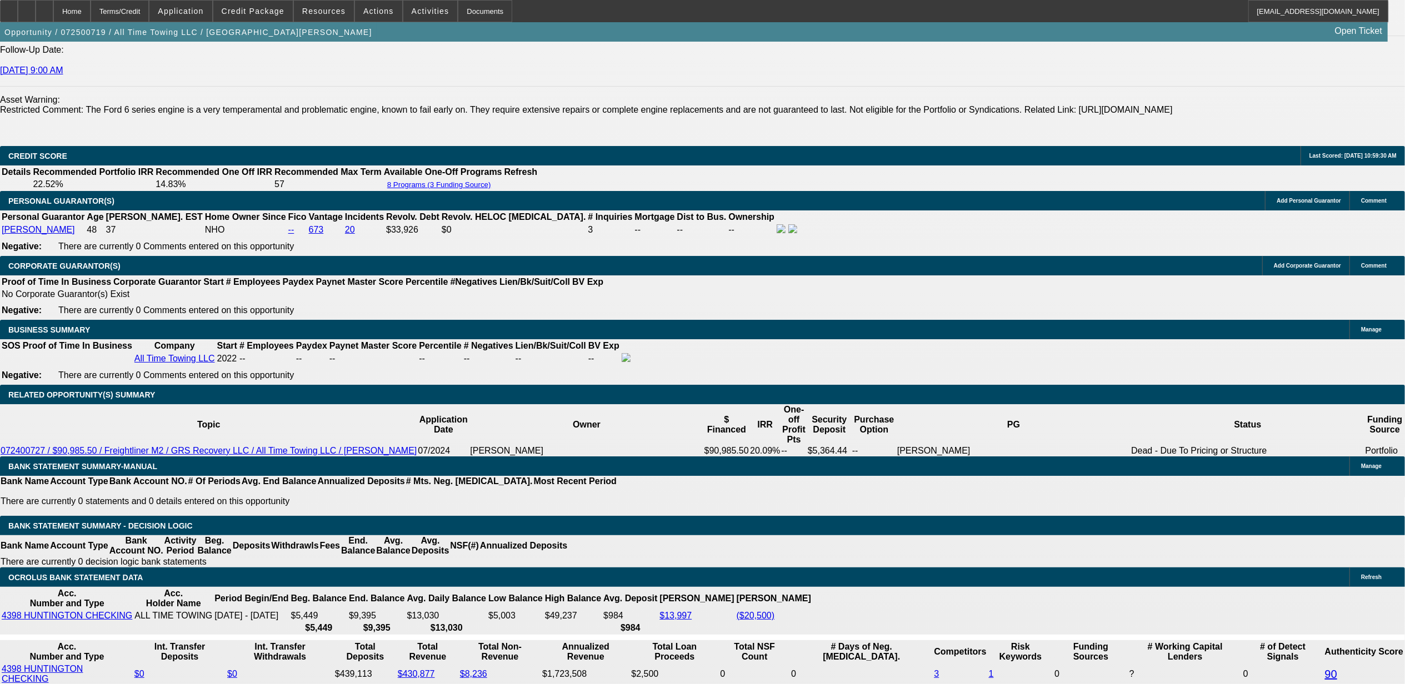
drag, startPoint x: 1015, startPoint y: 380, endPoint x: 1102, endPoint y: 378, distance: 86.7
drag, startPoint x: 1102, startPoint y: 378, endPoint x: 1096, endPoint y: 383, distance: 7.9
drag, startPoint x: 1109, startPoint y: 375, endPoint x: 1081, endPoint y: 382, distance: 28.6
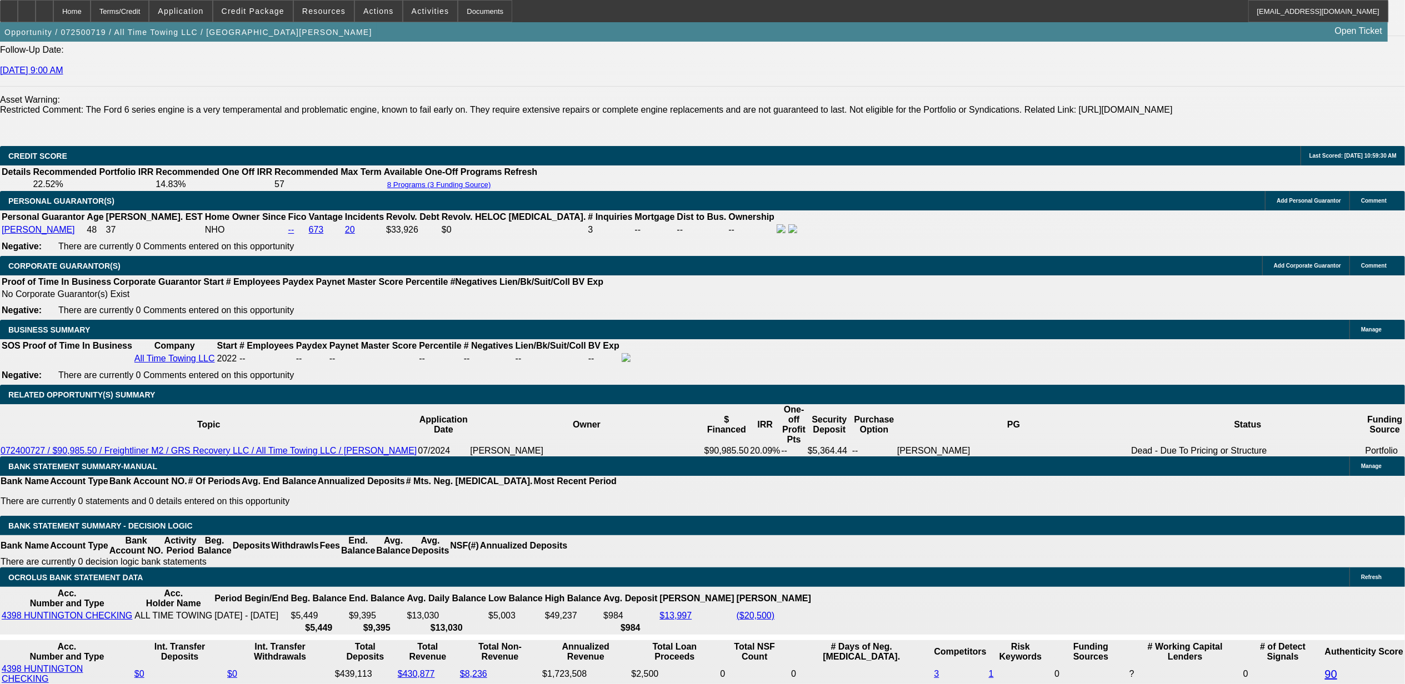
drag, startPoint x: 1111, startPoint y: 377, endPoint x: 1238, endPoint y: 379, distance: 126.7
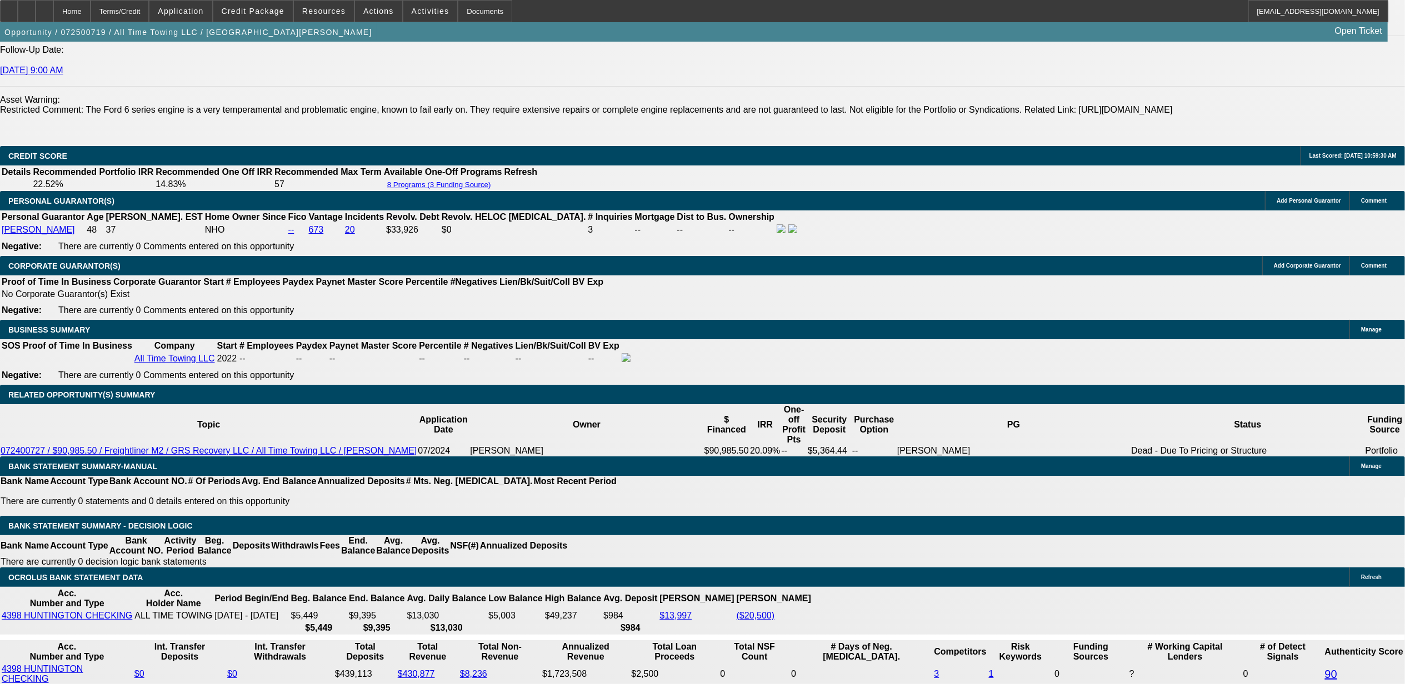
drag, startPoint x: 1242, startPoint y: 380, endPoint x: 1258, endPoint y: 385, distance: 16.3
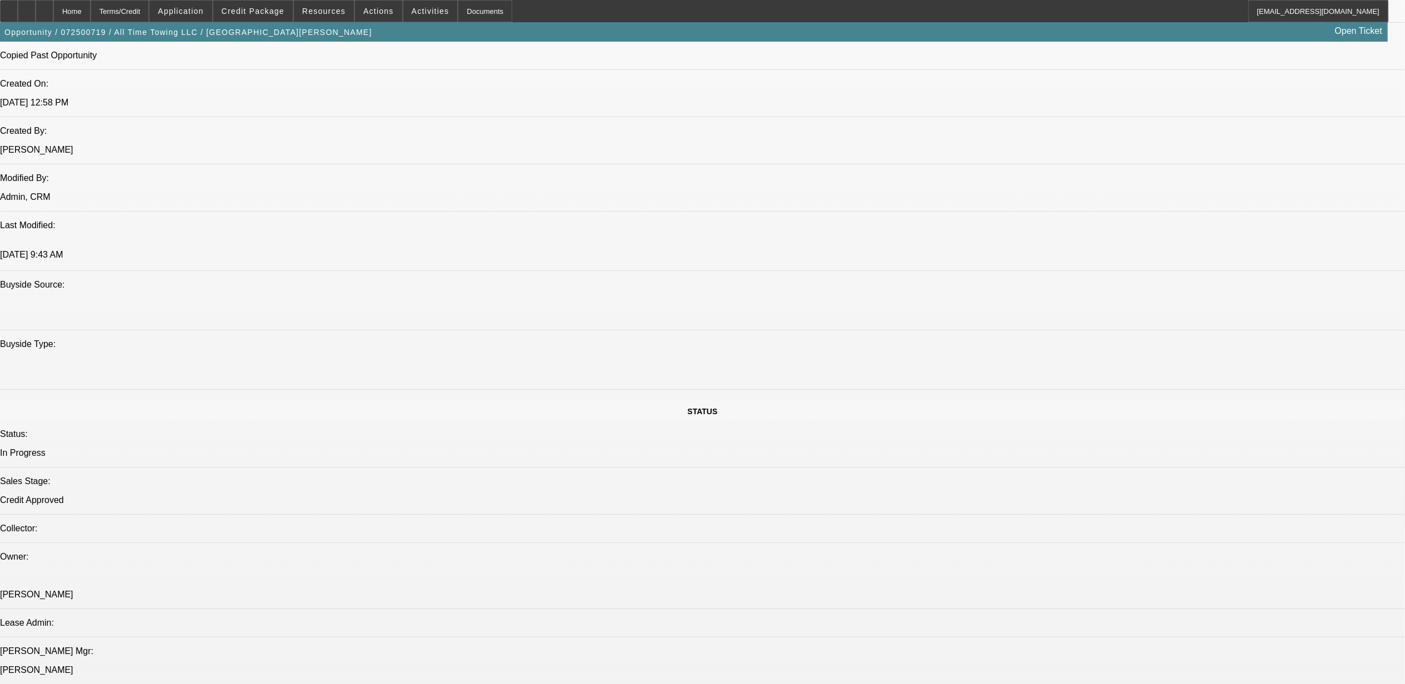
scroll to position [814, 0]
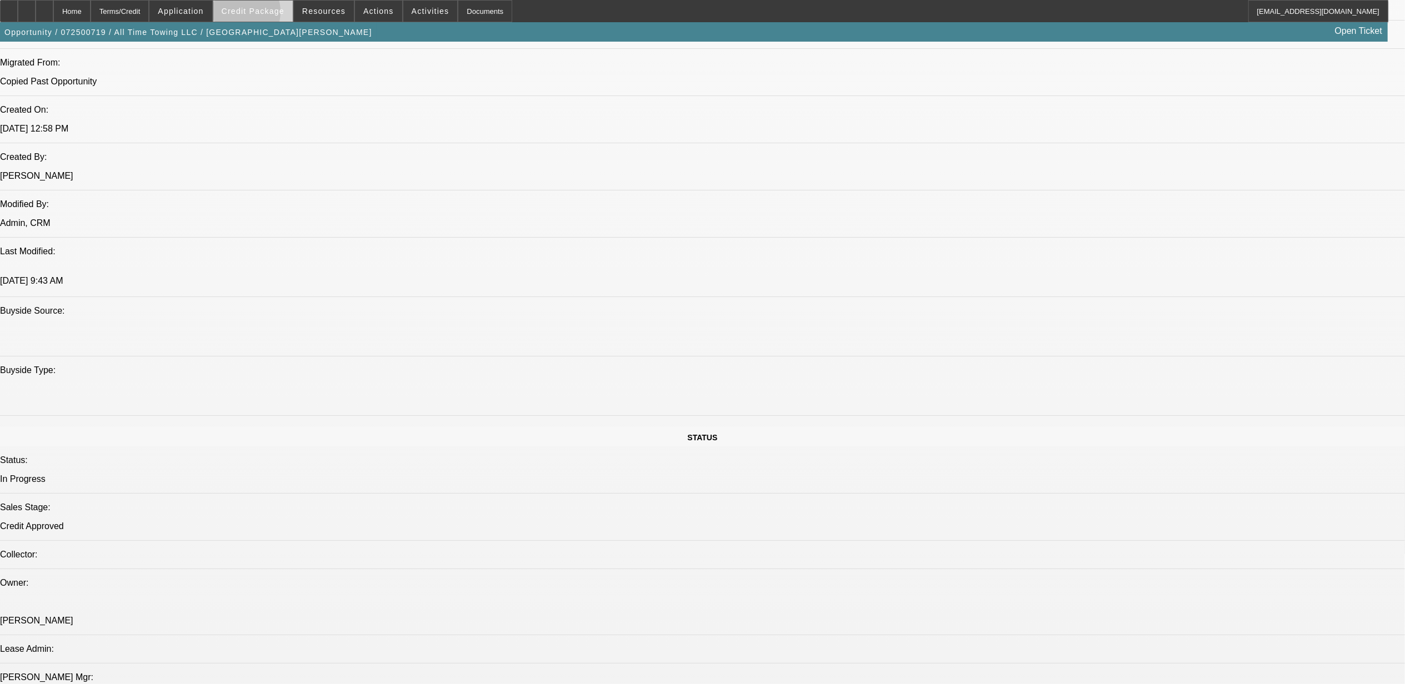
click at [254, 14] on span "Credit Package" at bounding box center [253, 11] width 63 height 9
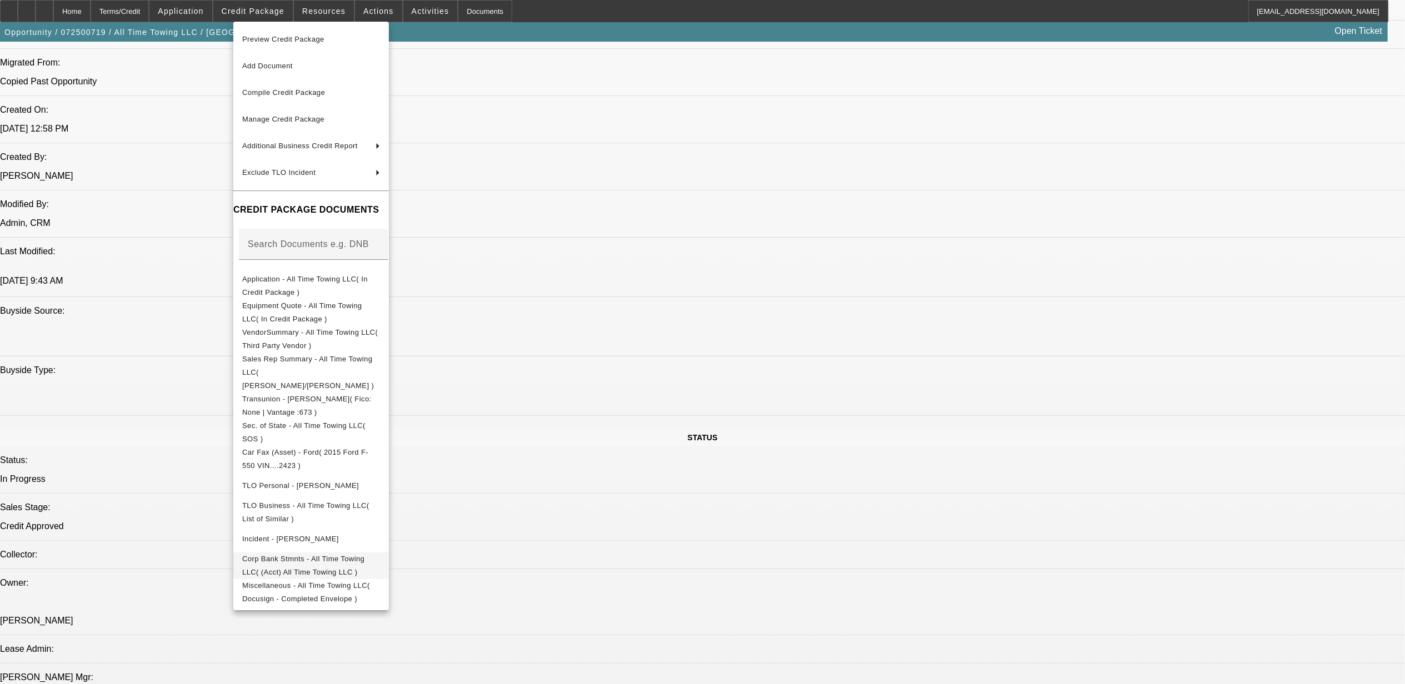
click at [364, 554] on span "Corp Bank Stmnts - All Time Towing LLC( (Acct) All Time Towing LLC )" at bounding box center [303, 565] width 122 height 22
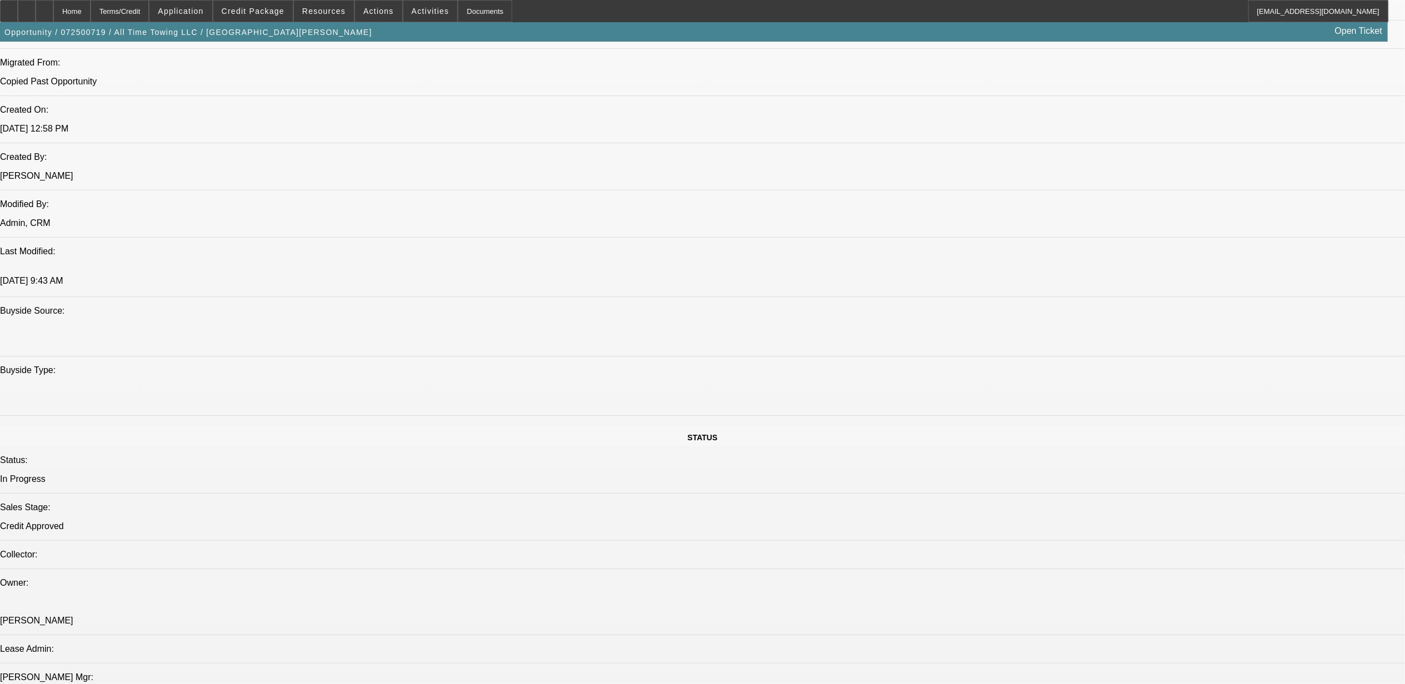
drag, startPoint x: 1015, startPoint y: 378, endPoint x: 1133, endPoint y: 389, distance: 118.3
drag, startPoint x: 1133, startPoint y: 389, endPoint x: 1078, endPoint y: 389, distance: 55.0
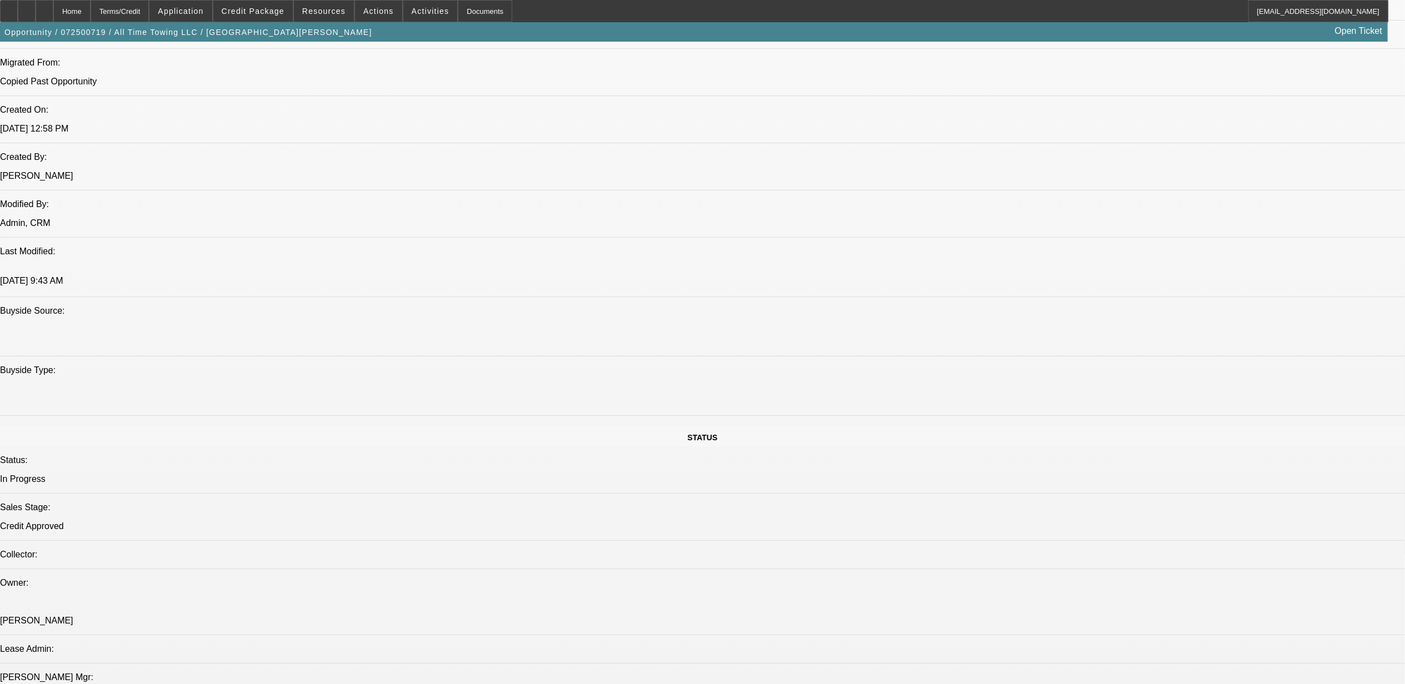
drag, startPoint x: 1247, startPoint y: 372, endPoint x: 1259, endPoint y: 385, distance: 17.7
drag, startPoint x: 1259, startPoint y: 385, endPoint x: 1251, endPoint y: 389, distance: 9.0
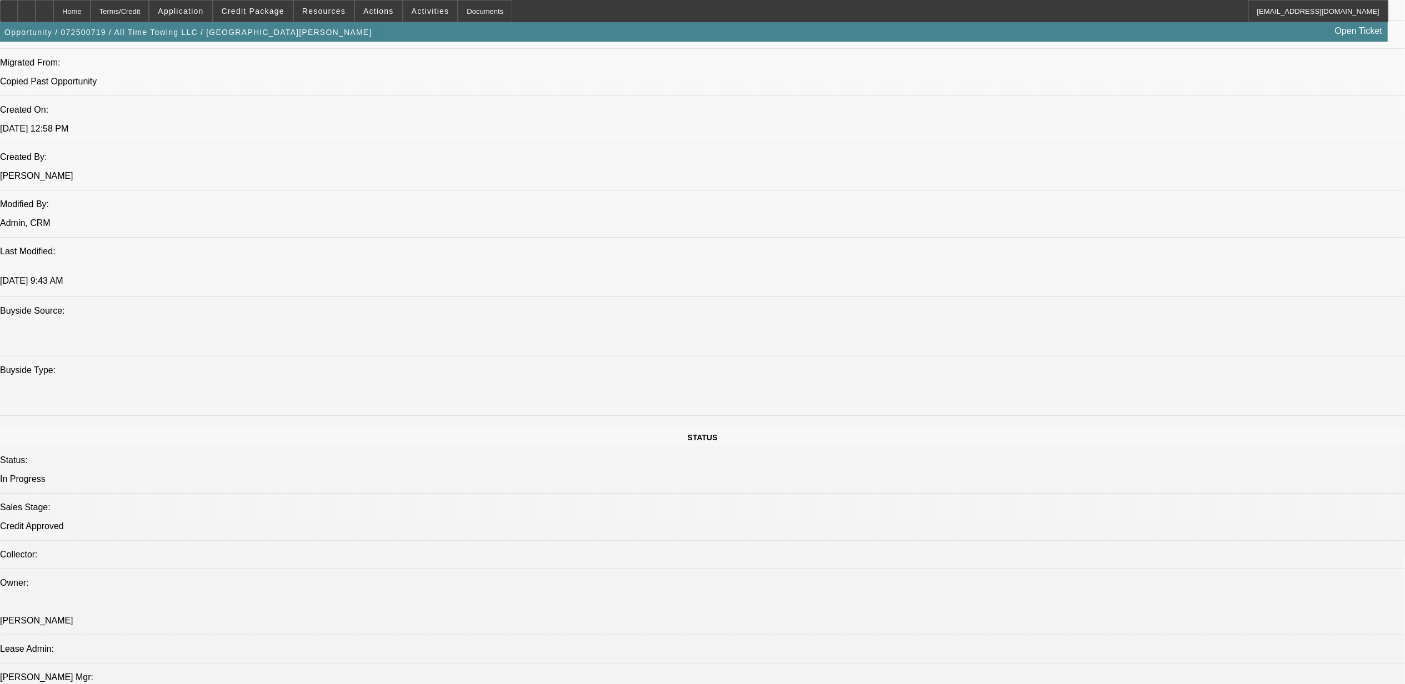
drag, startPoint x: 1024, startPoint y: 344, endPoint x: 1229, endPoint y: 343, distance: 205.0
drag, startPoint x: 1230, startPoint y: 343, endPoint x: 1125, endPoint y: 351, distance: 105.3
drag, startPoint x: 1159, startPoint y: 353, endPoint x: 1182, endPoint y: 353, distance: 23.3
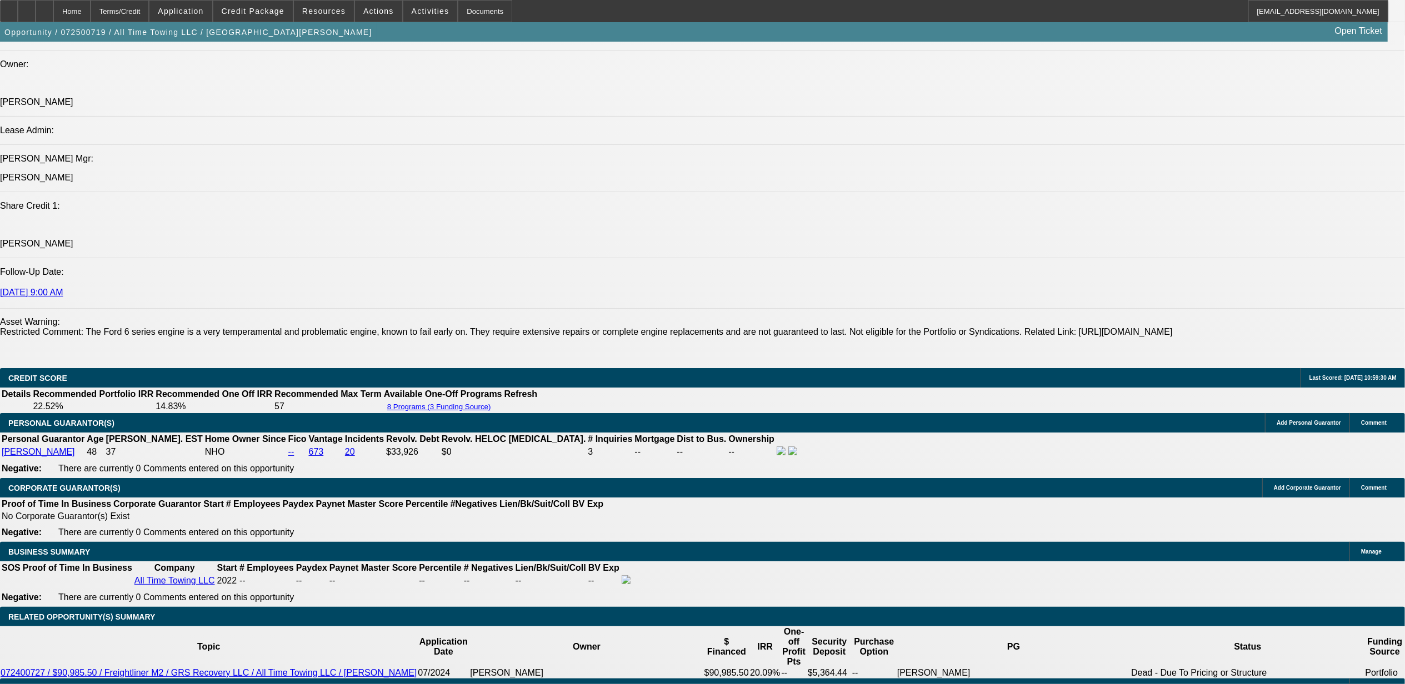
scroll to position [1481, 0]
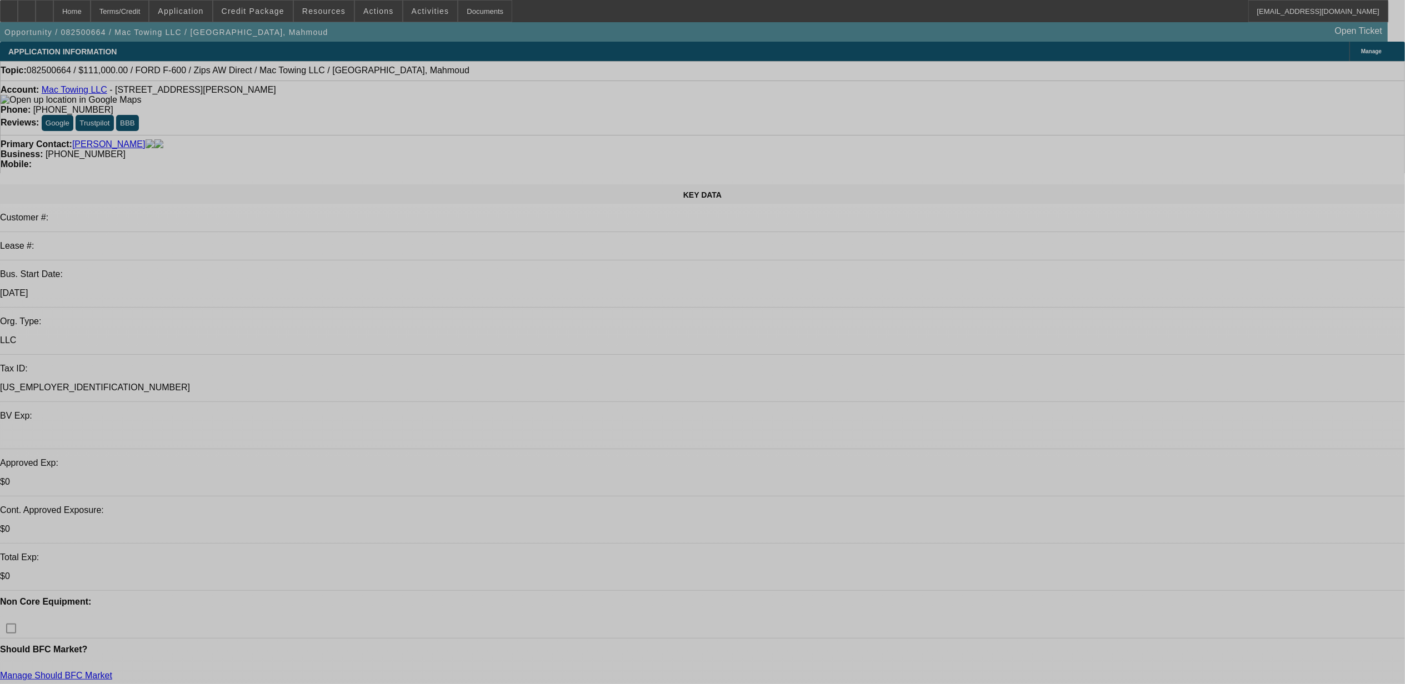
select select "0"
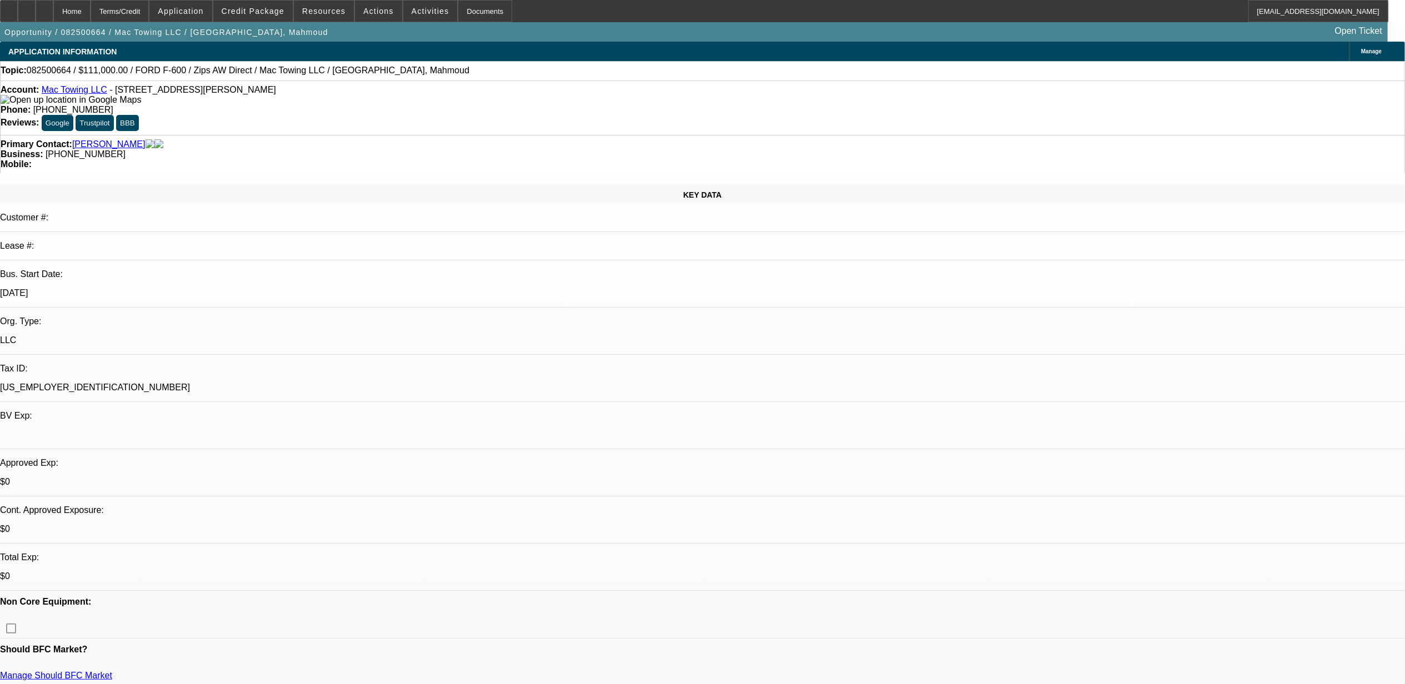
select select "2"
select select "0.1"
select select "0"
select select "2"
select select "0.1"
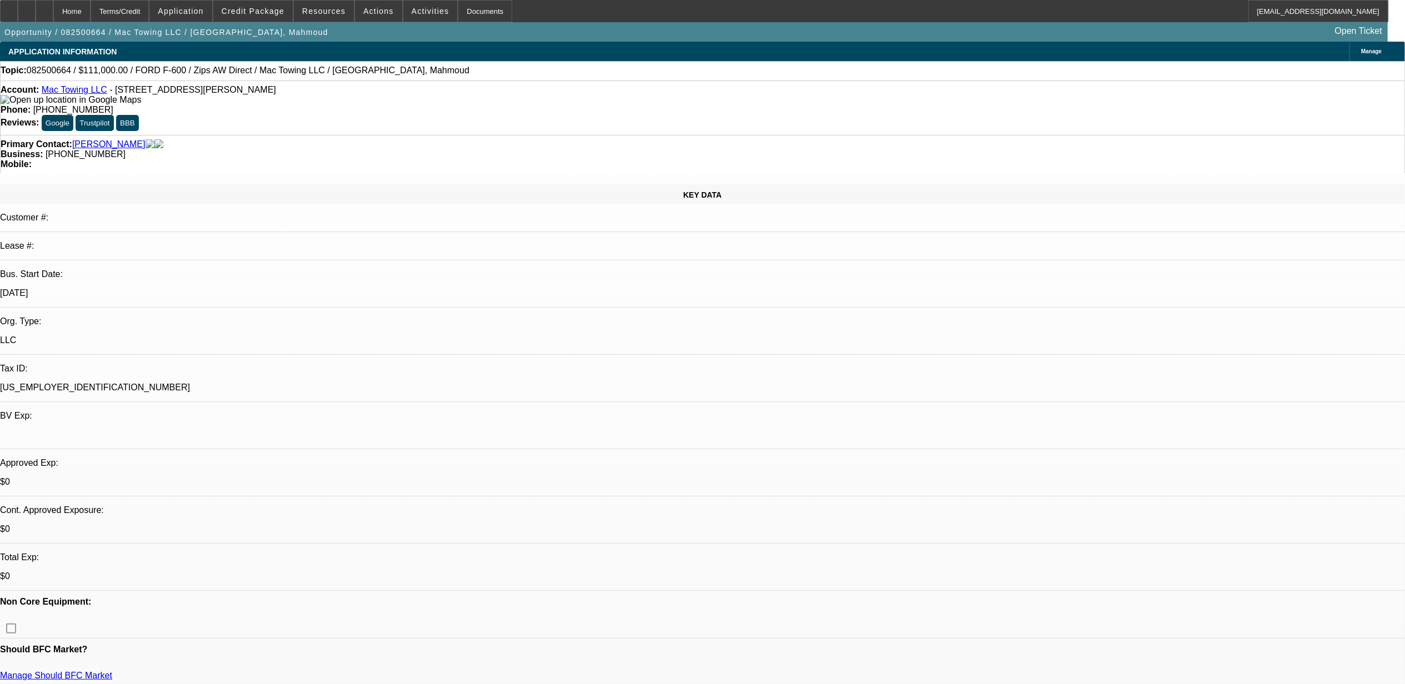
select select "1"
select select "2"
select select "4"
select select "1"
select select "2"
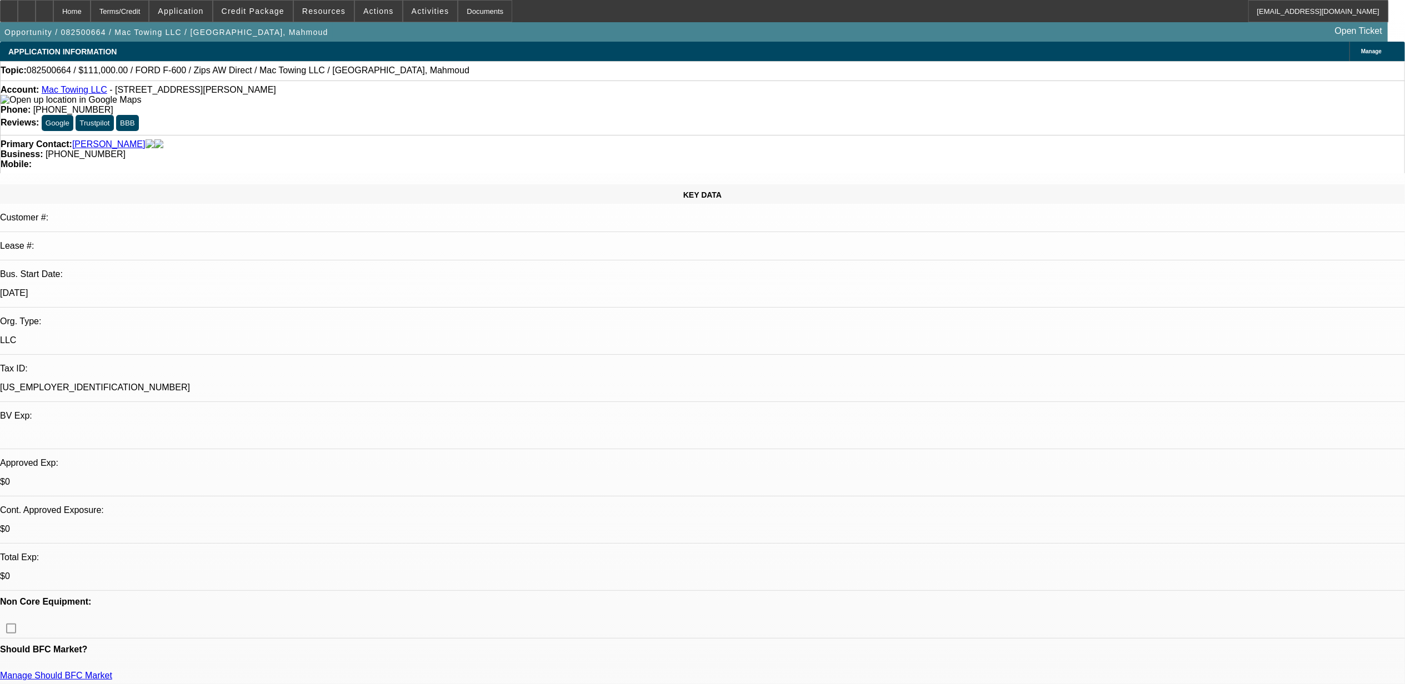
select select "4"
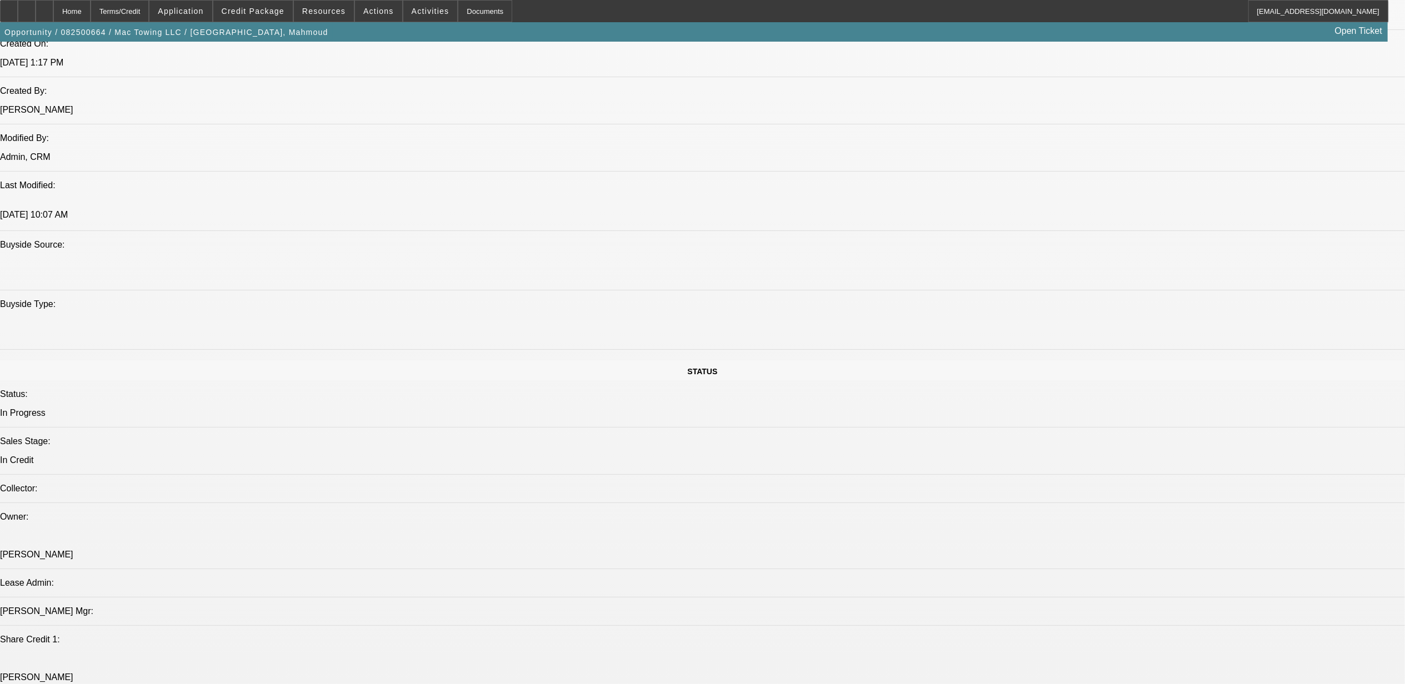
scroll to position [889, 0]
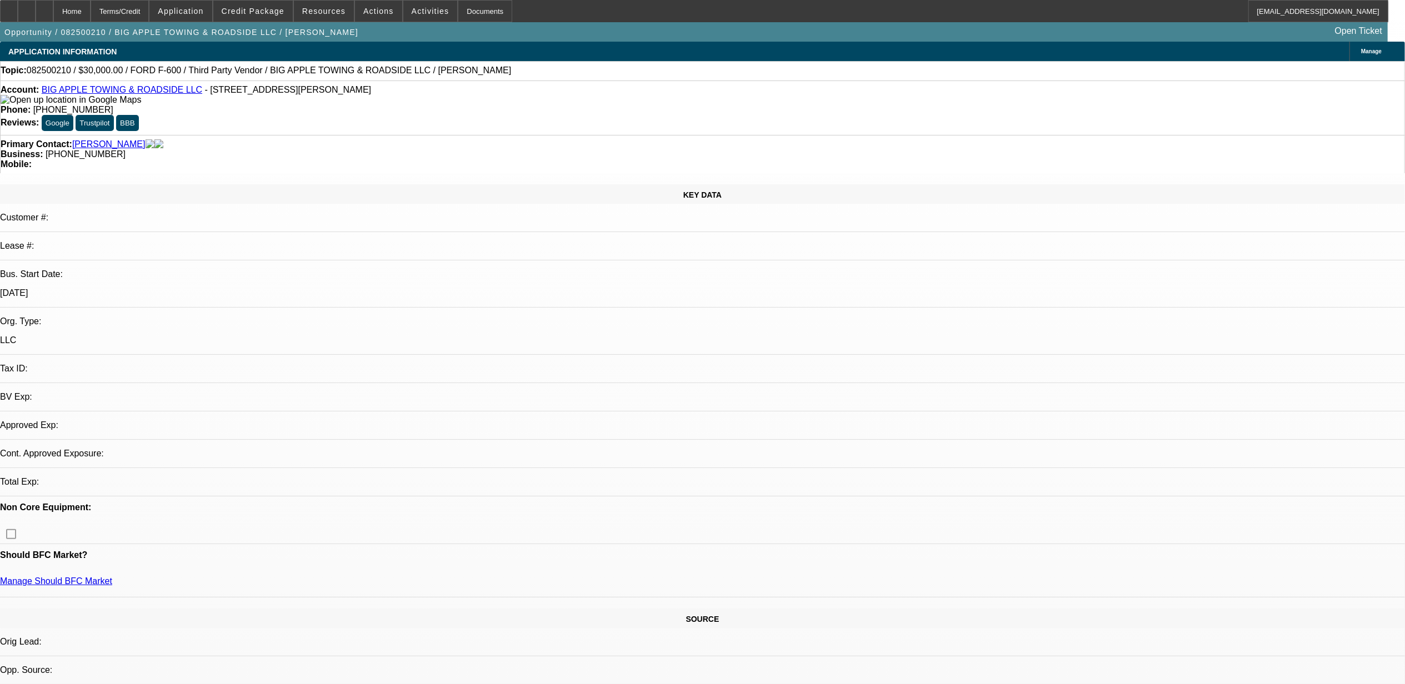
select select "0"
select select "2"
select select "0.1"
select select "1"
select select "2"
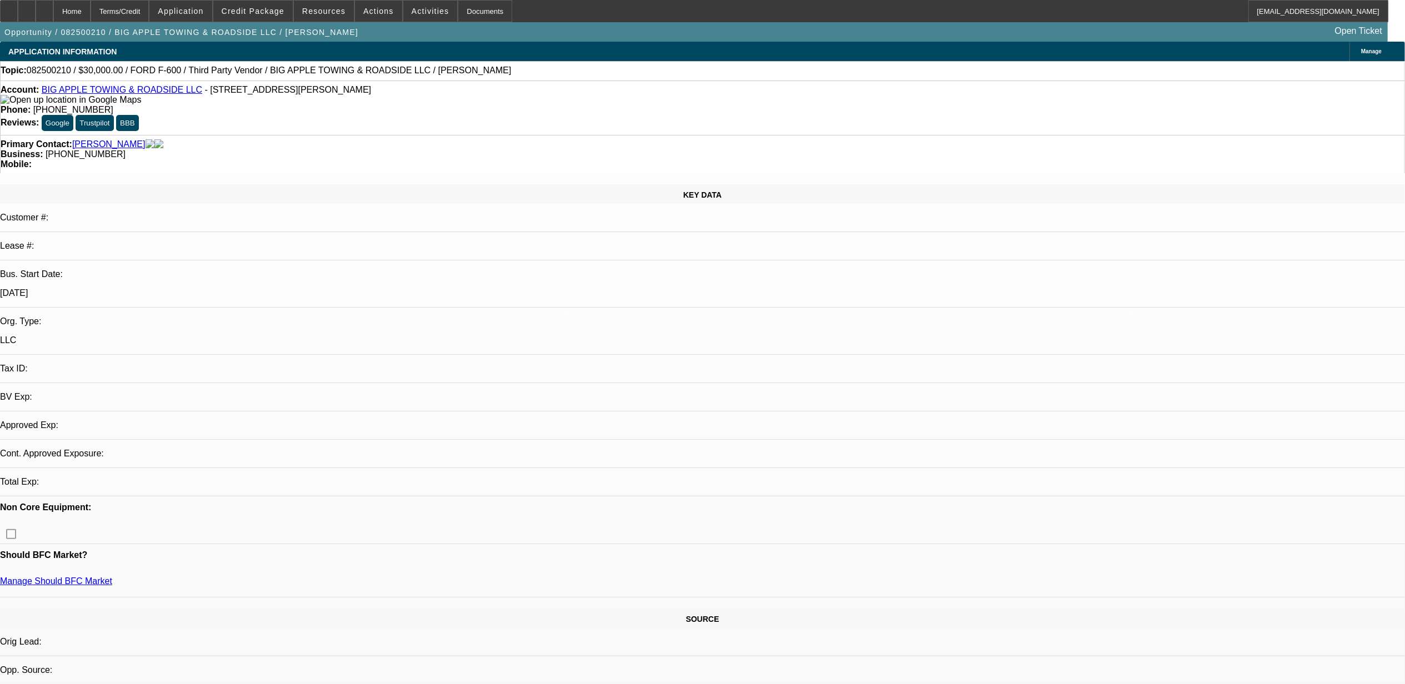
select select "4"
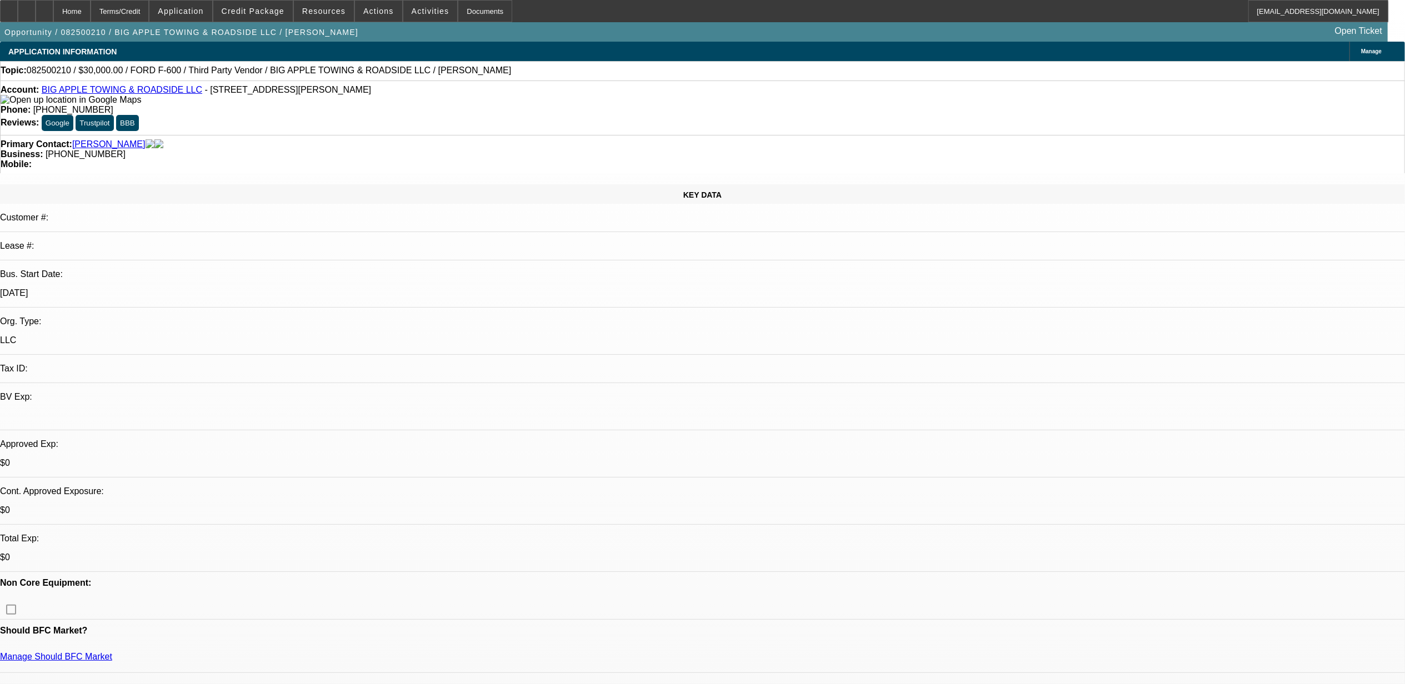
click at [44, 7] on icon at bounding box center [44, 7] width 0 height 0
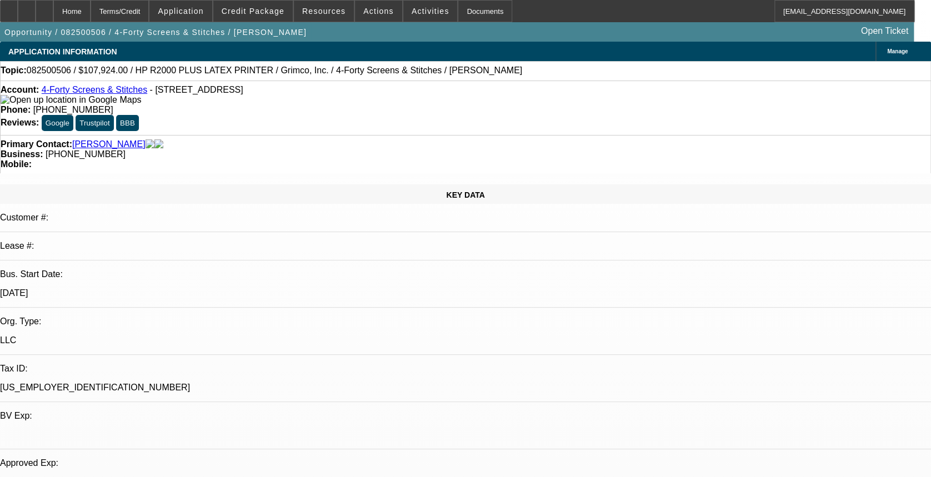
select select "0"
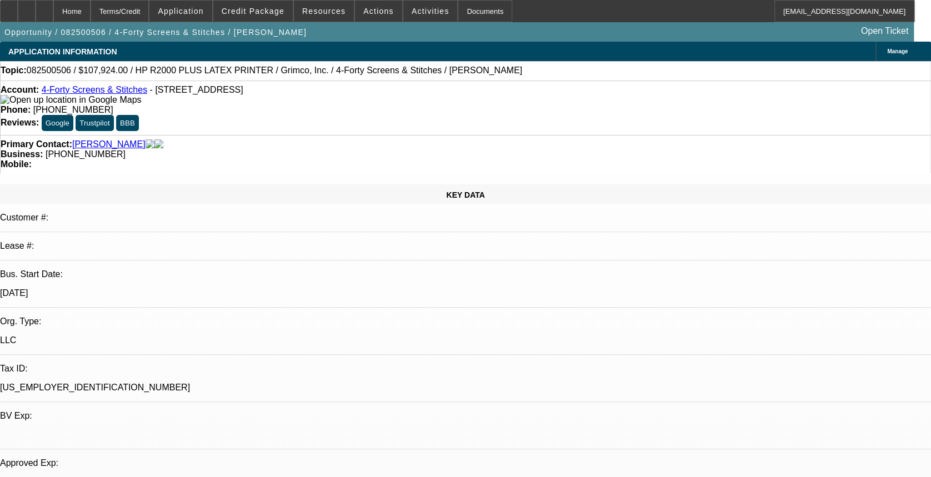
select select "0.1"
select select "0"
select select "0.1"
select select "1"
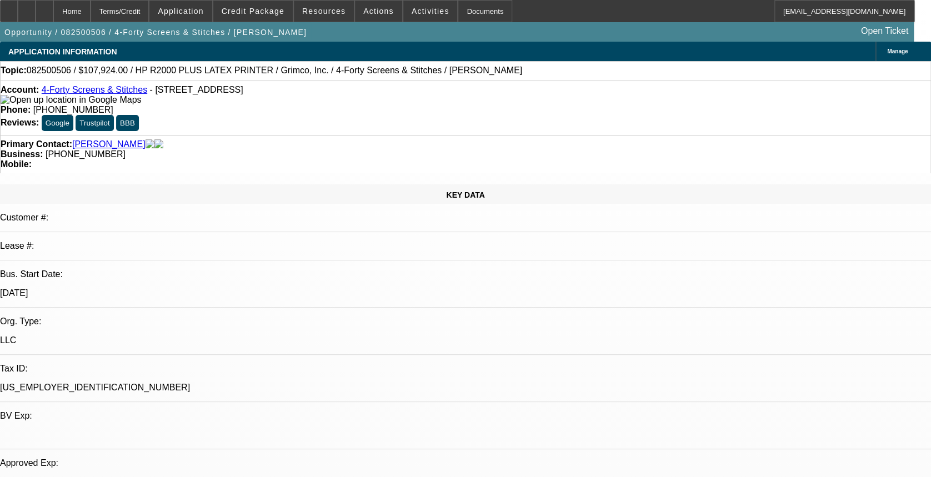
select select "1"
select select "6"
select select "1"
select select "4"
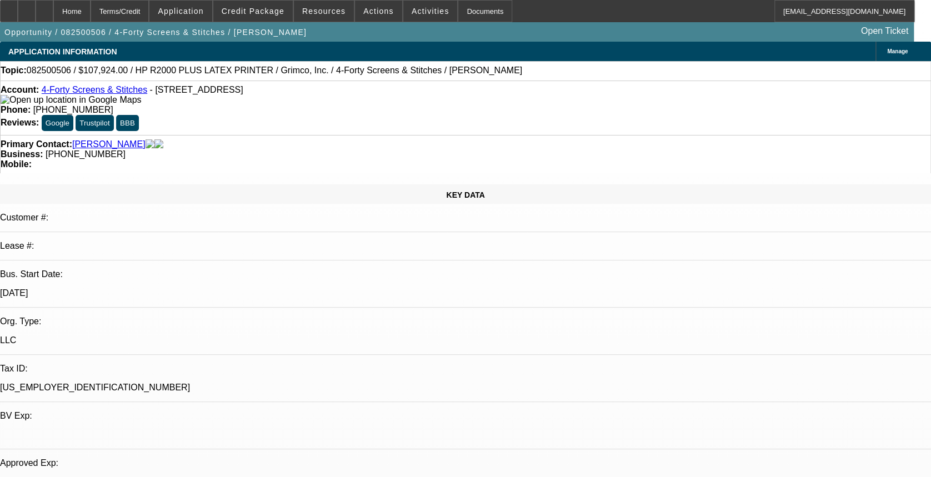
select select "1"
select select "4"
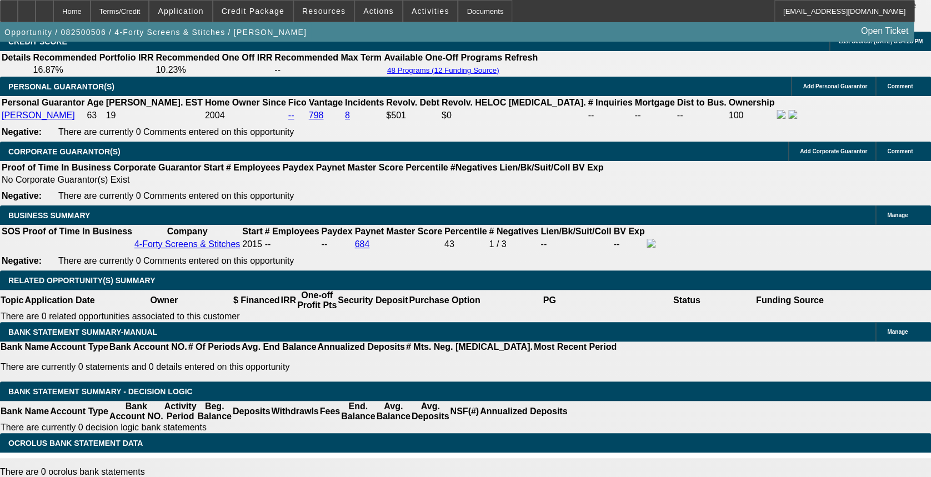
scroll to position [1703, 0]
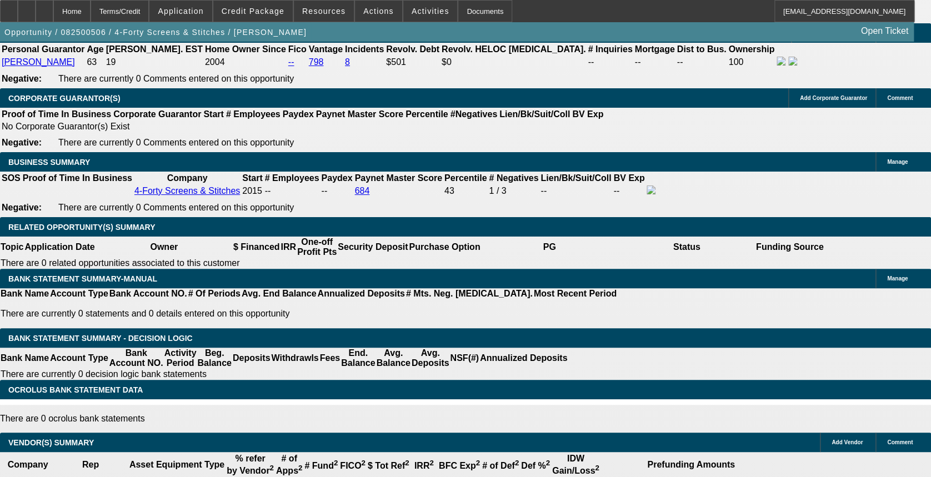
drag, startPoint x: 214, startPoint y: 169, endPoint x: 232, endPoint y: 168, distance: 17.3
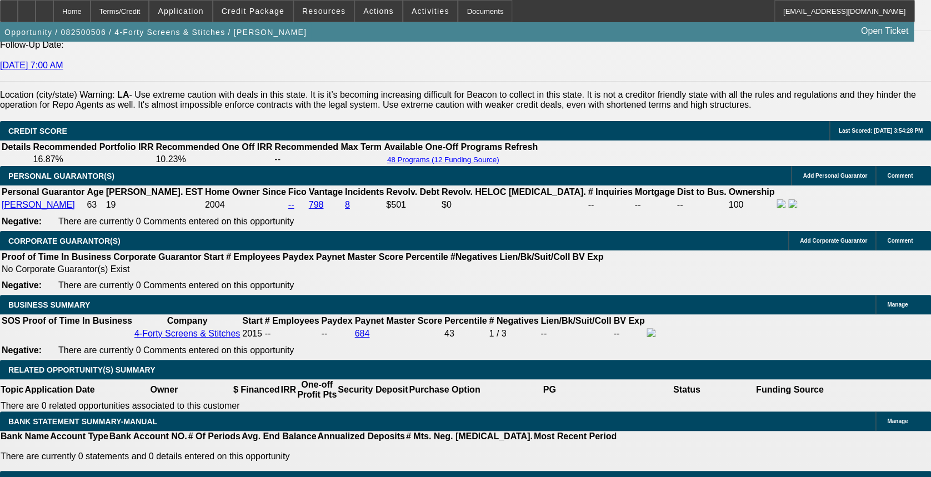
scroll to position [1555, 0]
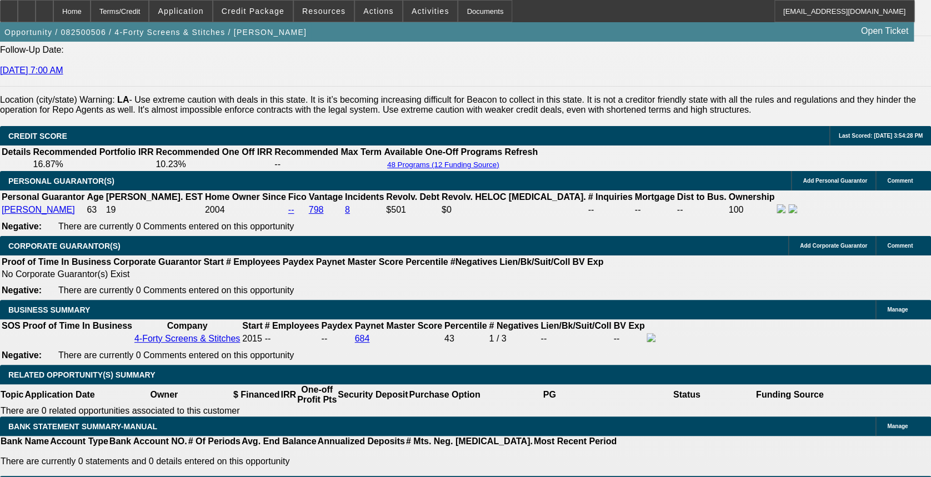
drag, startPoint x: 146, startPoint y: 301, endPoint x: 252, endPoint y: 298, distance: 106.1
drag, startPoint x: 252, startPoint y: 298, endPoint x: 288, endPoint y: 345, distance: 59.4
drag, startPoint x: 221, startPoint y: 312, endPoint x: 241, endPoint y: 316, distance: 19.8
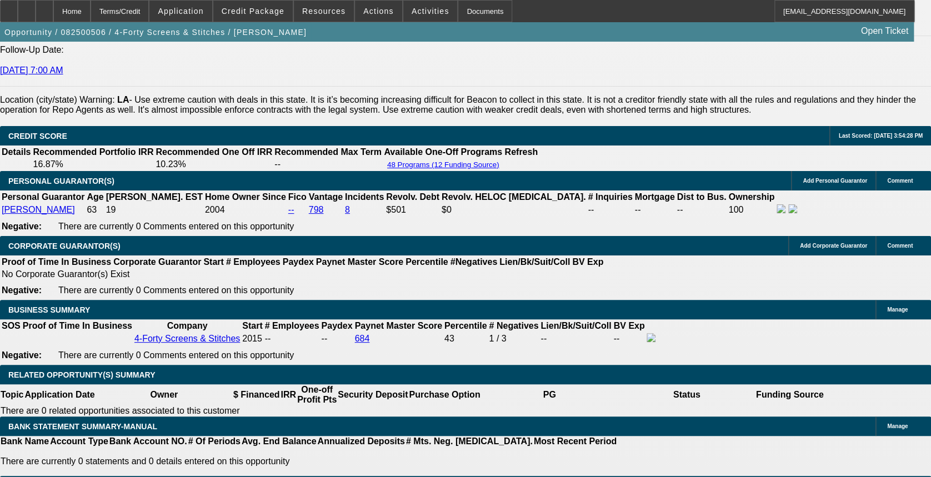
drag, startPoint x: 219, startPoint y: 311, endPoint x: 266, endPoint y: 312, distance: 47.2
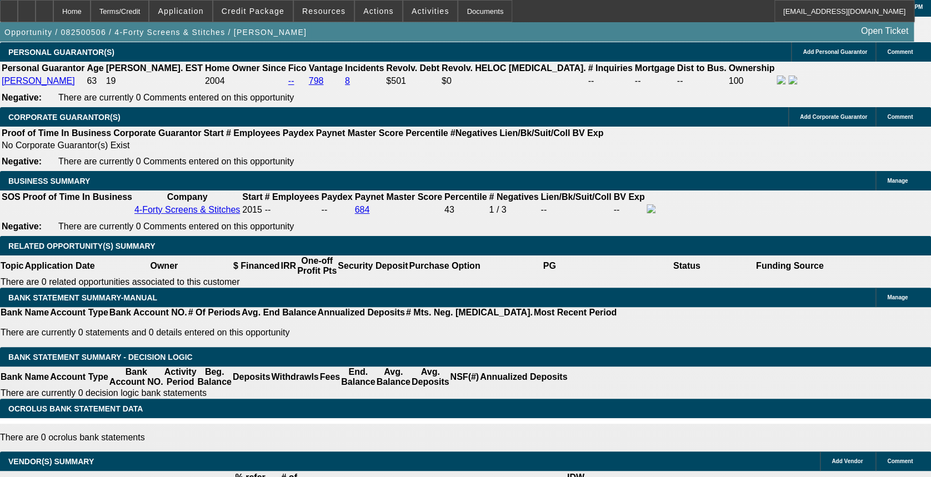
scroll to position [1629, 0]
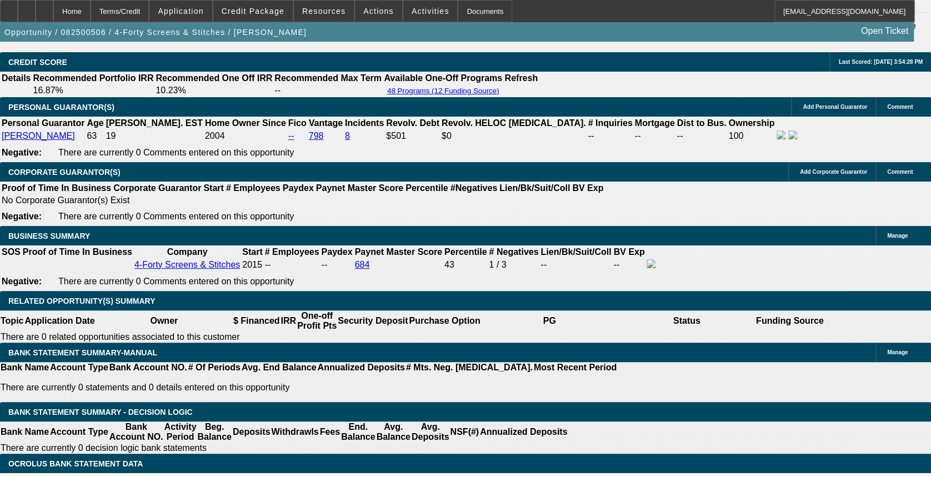
drag, startPoint x: 324, startPoint y: 373, endPoint x: 389, endPoint y: 371, distance: 65.0
drag, startPoint x: 389, startPoint y: 371, endPoint x: 361, endPoint y: 370, distance: 28.3
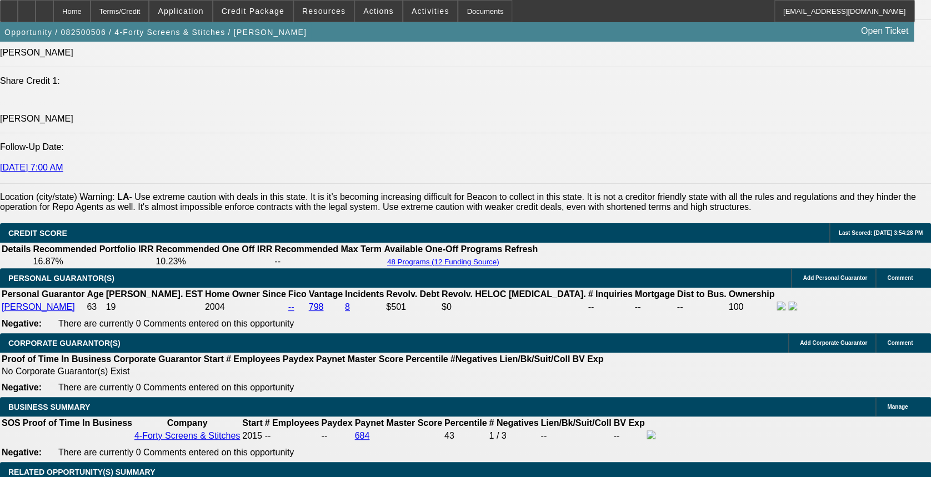
scroll to position [1481, 0]
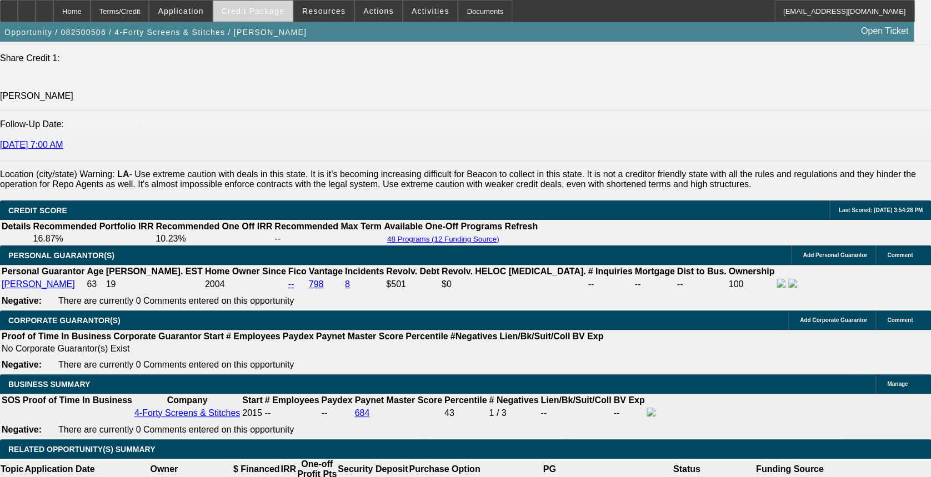
click at [272, 18] on span at bounding box center [252, 11] width 79 height 27
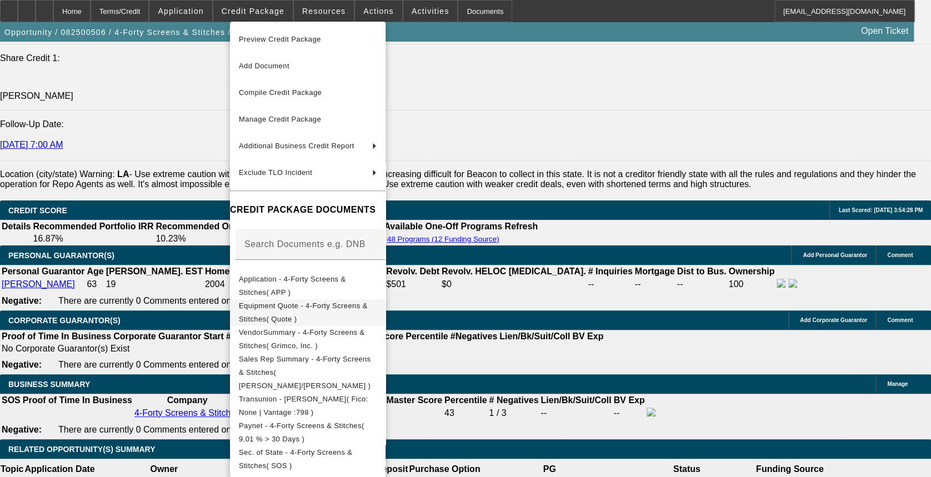
click at [355, 307] on span "Equipment Quote - 4-Forty Screens & Stitches( Quote )" at bounding box center [303, 313] width 129 height 22
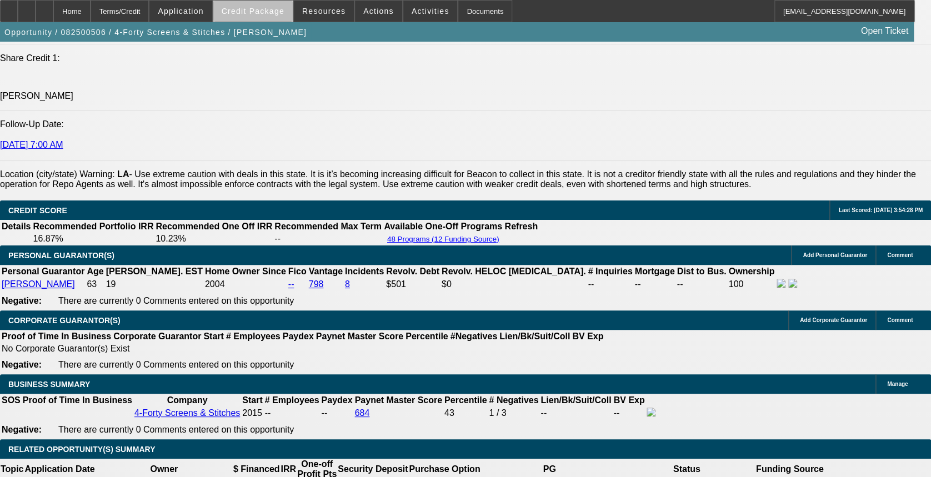
click at [272, 14] on span "Credit Package" at bounding box center [253, 11] width 63 height 9
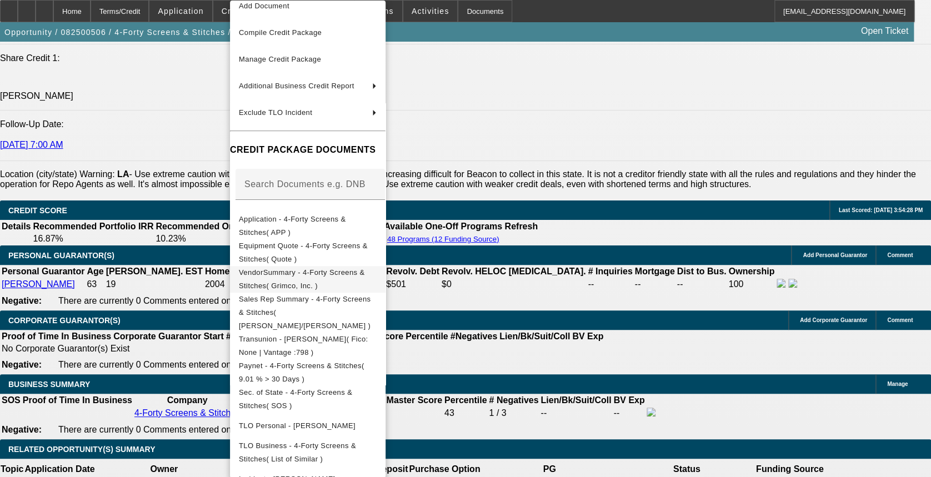
scroll to position [41, 0]
click at [553, 171] on div at bounding box center [465, 238] width 931 height 477
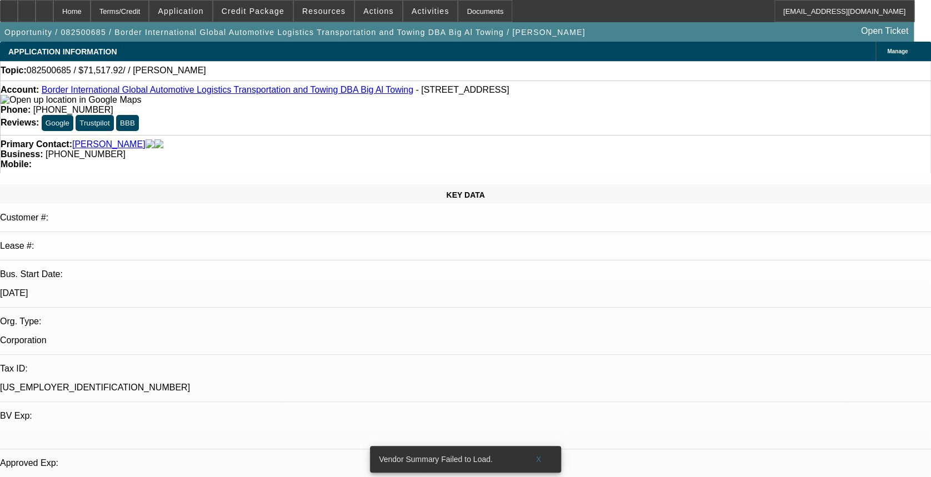
select select "0"
select select "2"
select select "0.1"
select select "4"
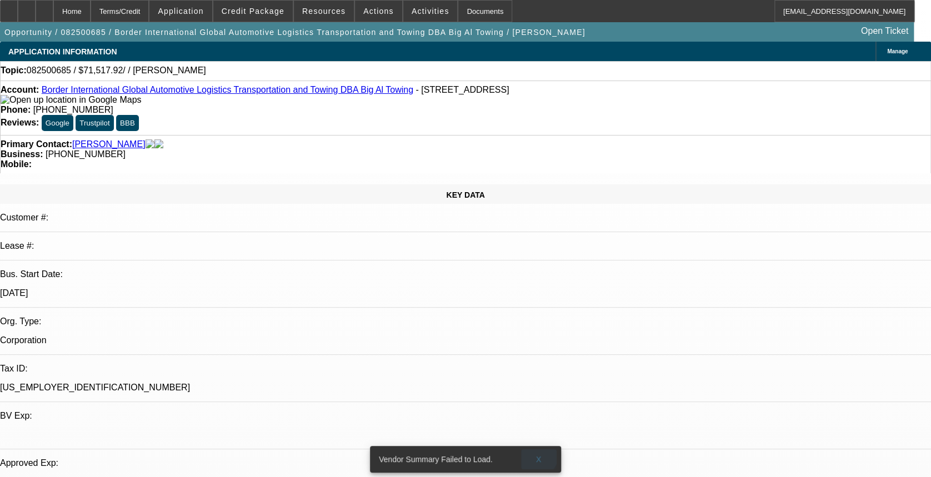
click at [531, 446] on span at bounding box center [539, 459] width 36 height 27
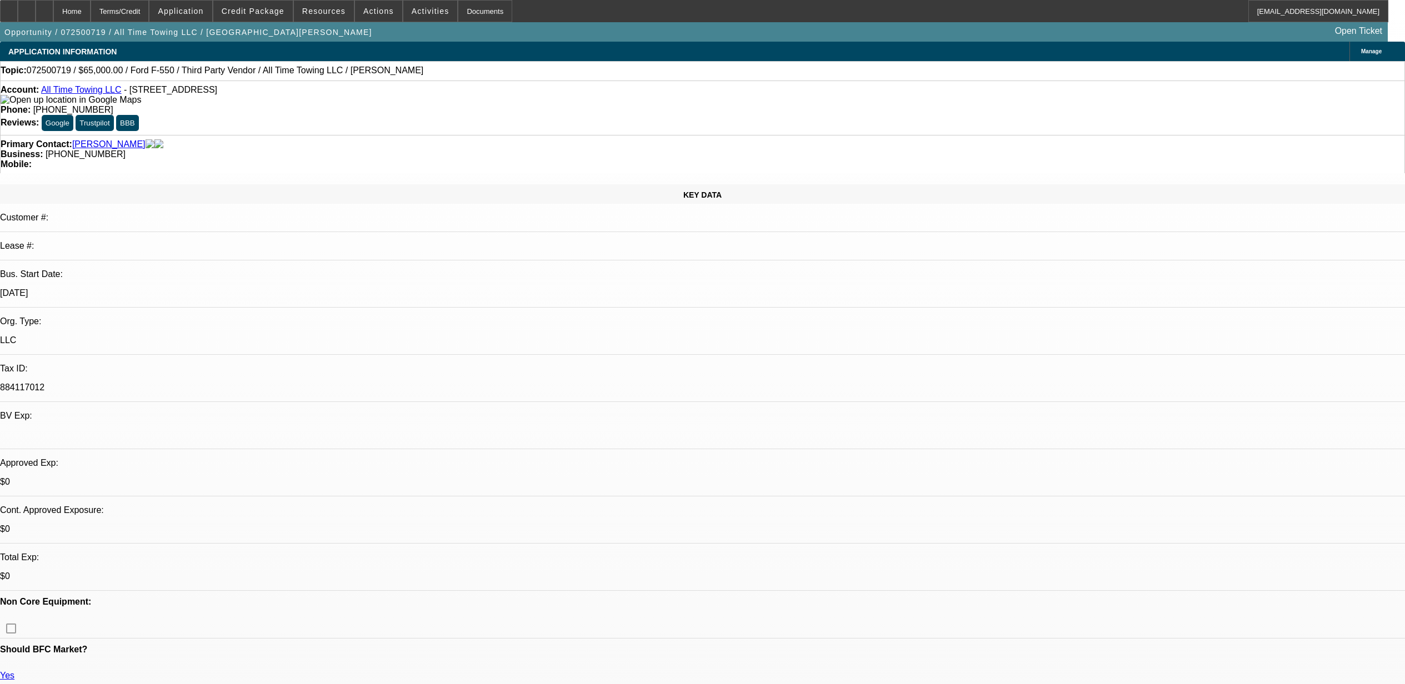
select select "0"
select select "3"
select select "0"
select select "6"
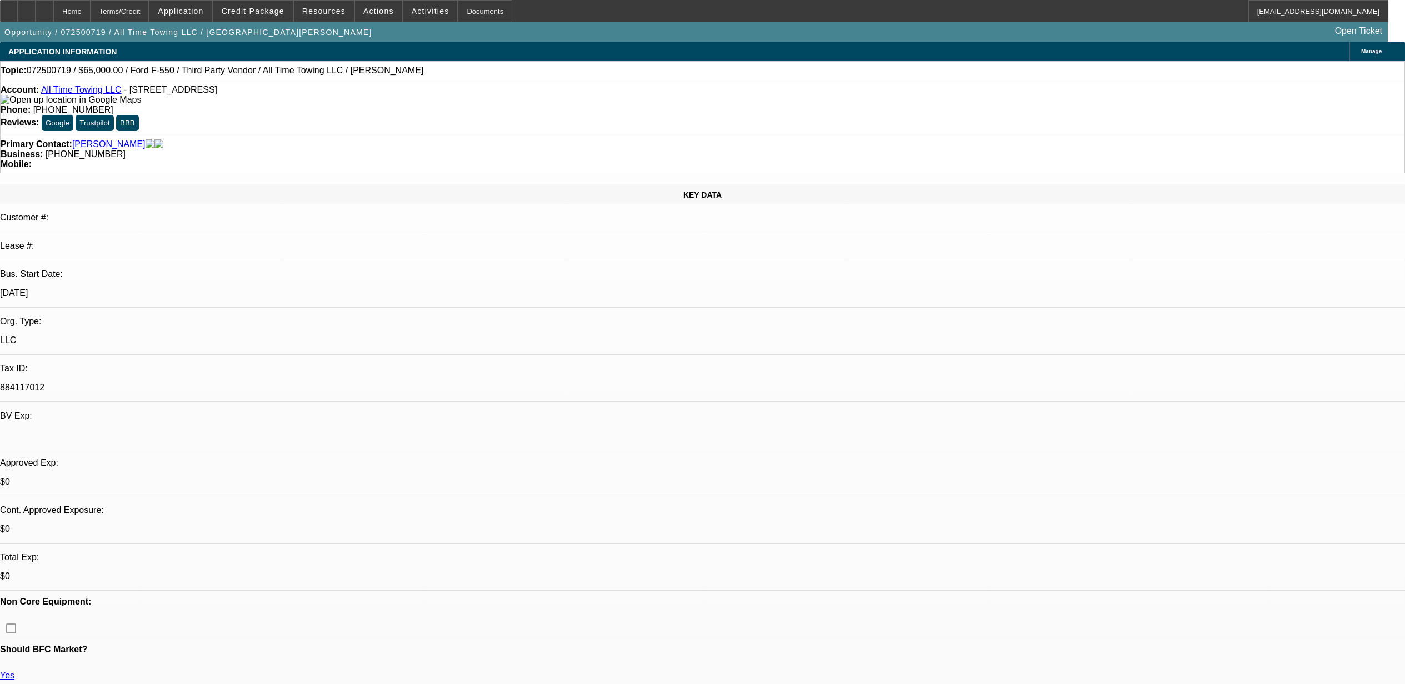
select select "0"
select select "3"
select select "0"
select select "6"
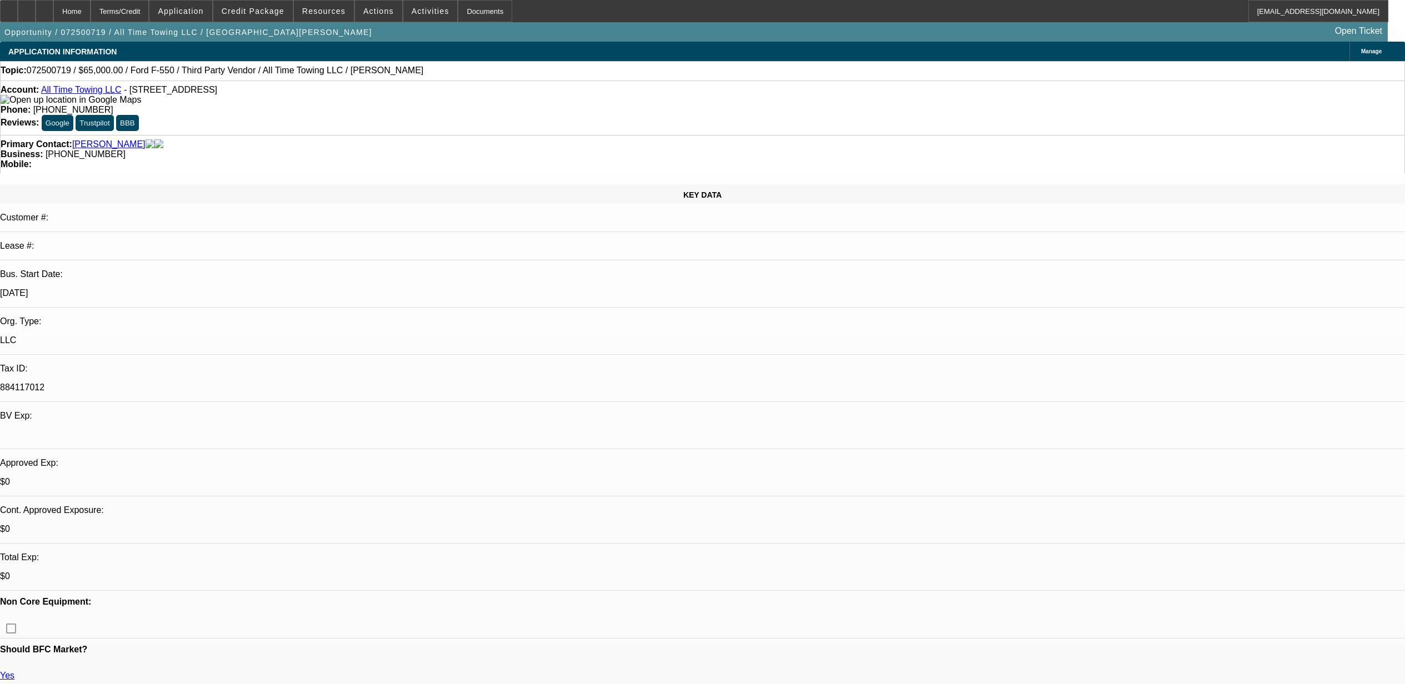
select select "0"
select select "3"
select select "0"
select select "6"
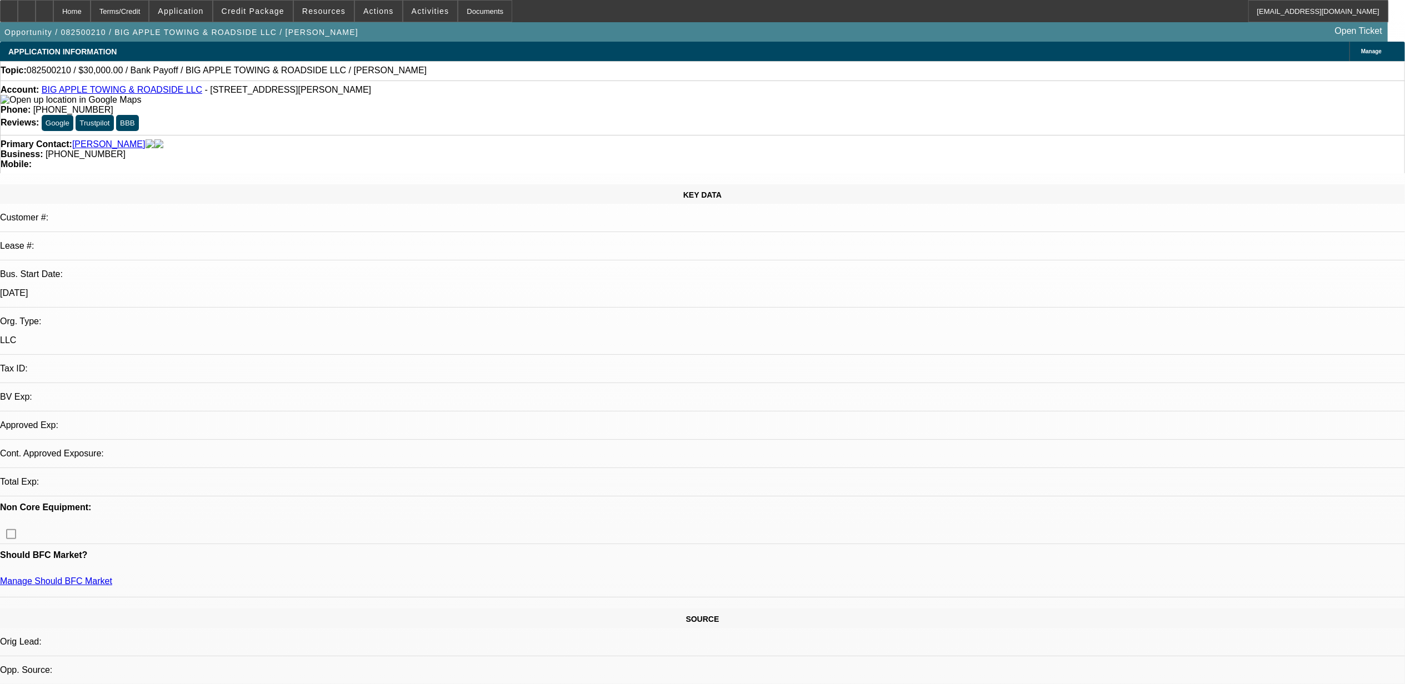
select select "0"
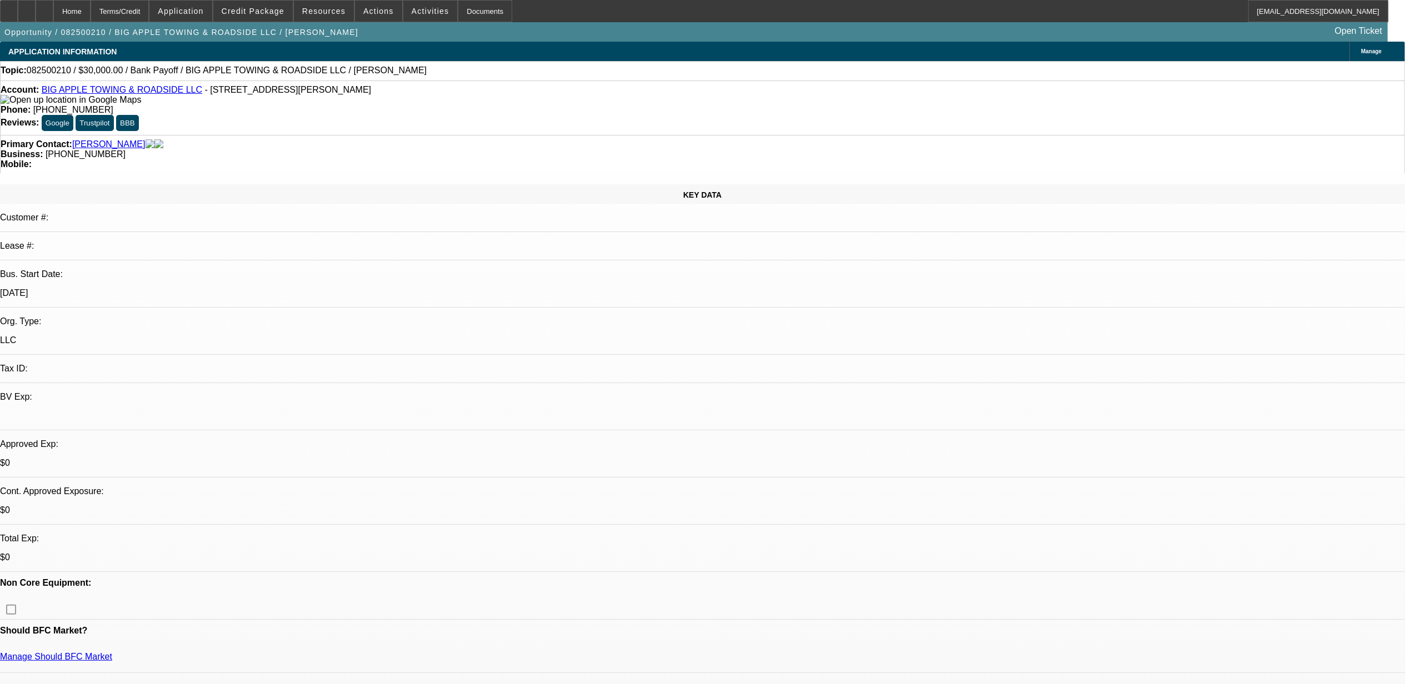
select select "1"
select select "2"
select select "6"
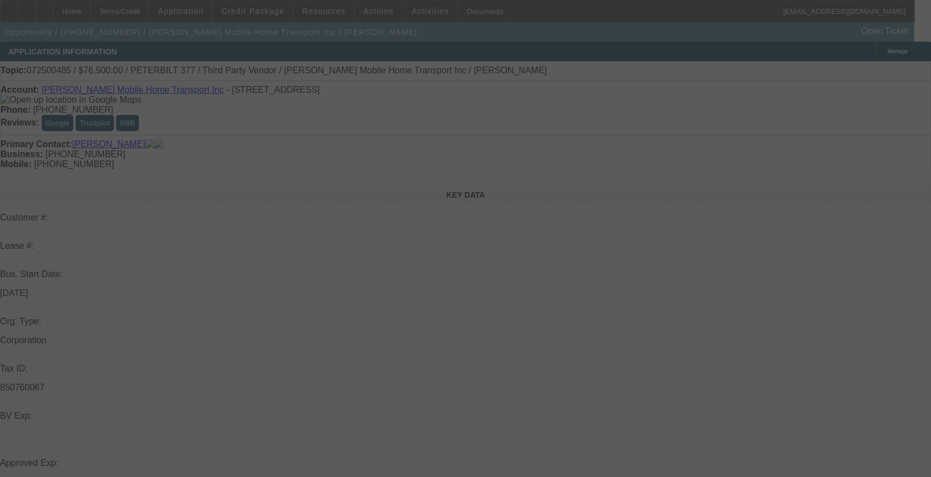
select select "0"
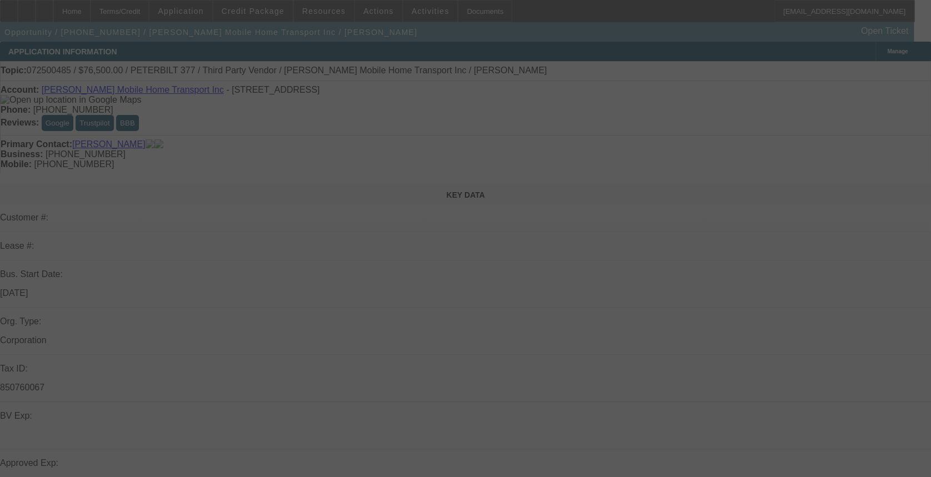
select select "0"
select select "0.1"
select select "2"
select select "0"
select select "0.1"
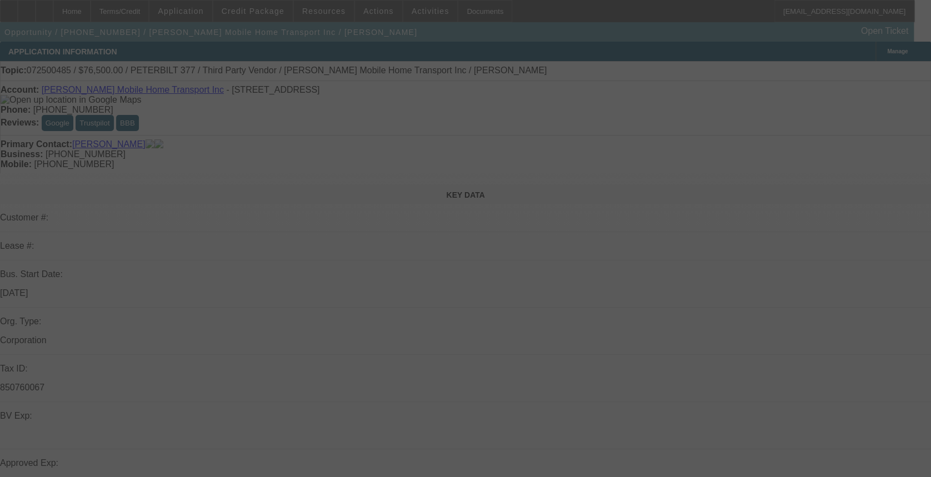
select select "2"
select select "0"
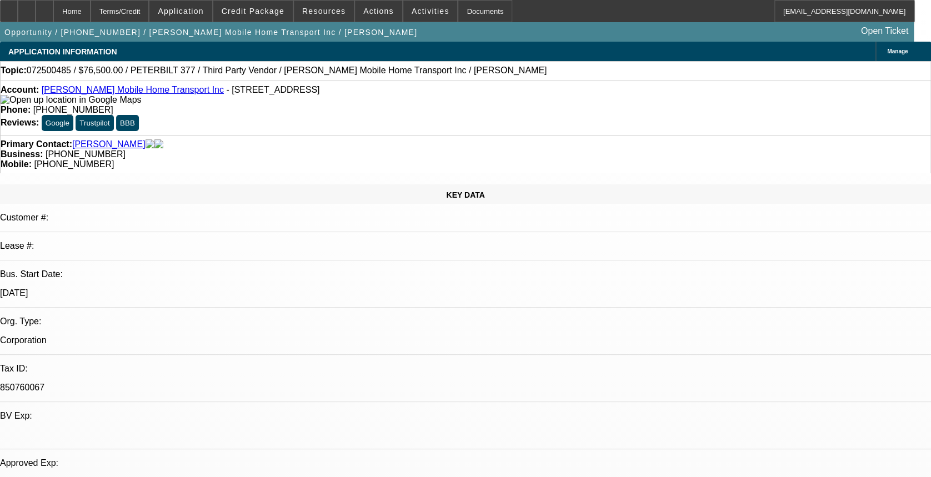
select select "1"
select select "6"
select select "1"
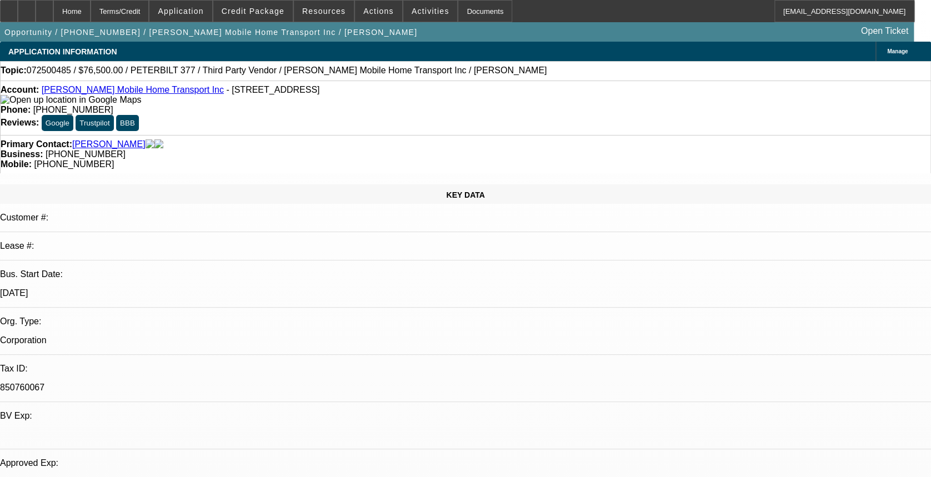
select select "6"
select select "1"
select select "2"
select select "6"
select select "1"
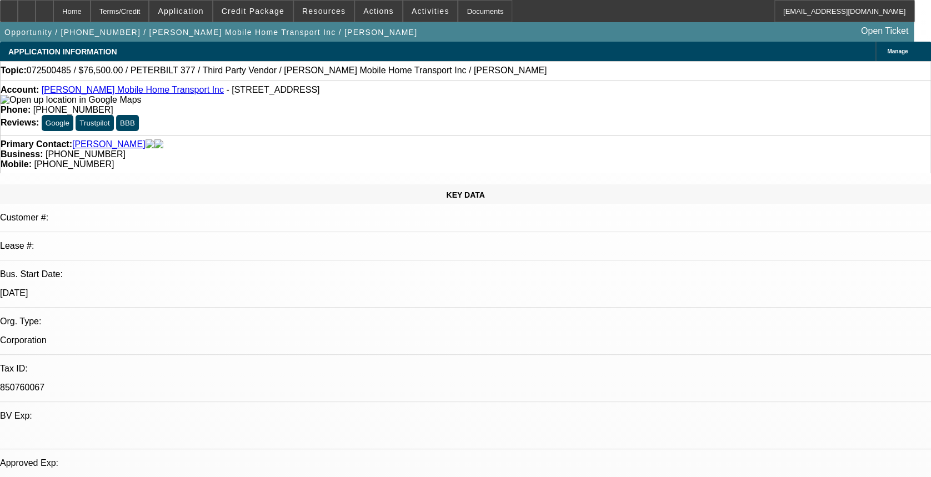
select select "2"
select select "6"
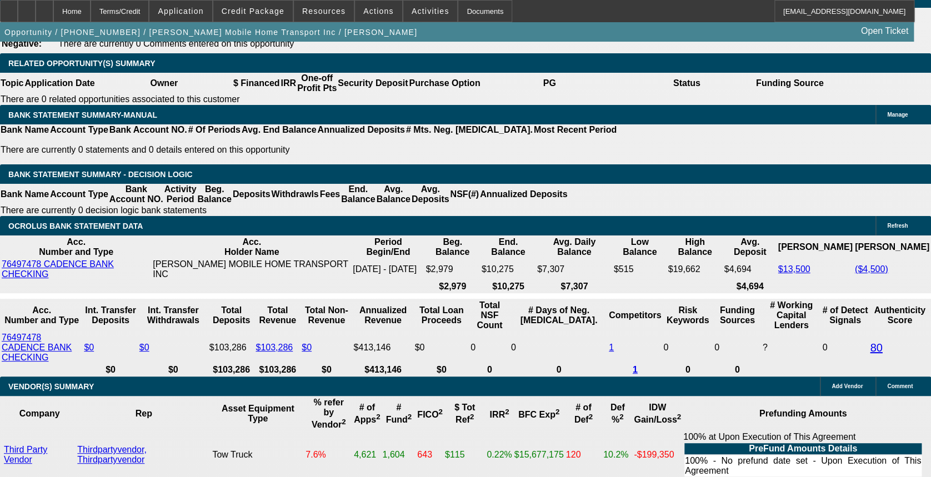
scroll to position [1851, 0]
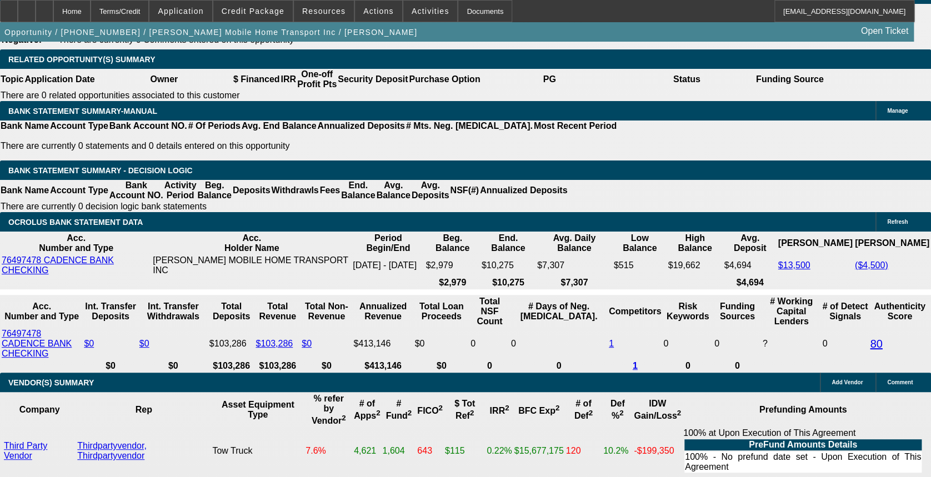
drag, startPoint x: 338, startPoint y: 373, endPoint x: 384, endPoint y: 374, distance: 45.6
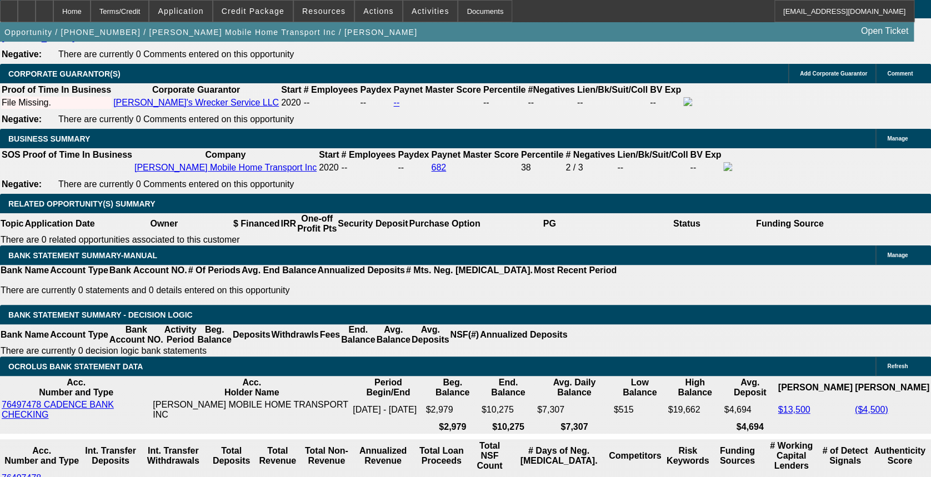
scroll to position [1703, 0]
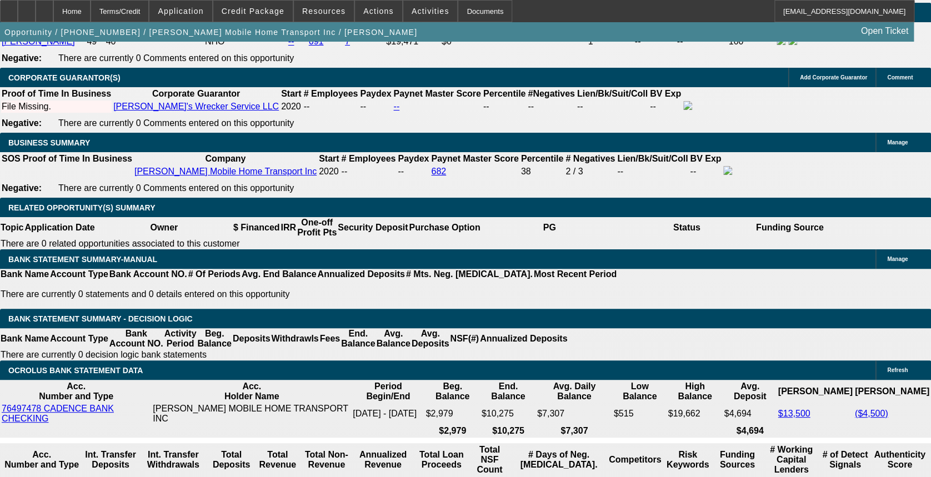
drag, startPoint x: 200, startPoint y: 332, endPoint x: 268, endPoint y: 330, distance: 68.3
drag, startPoint x: 852, startPoint y: 356, endPoint x: 896, endPoint y: 373, distance: 47.9
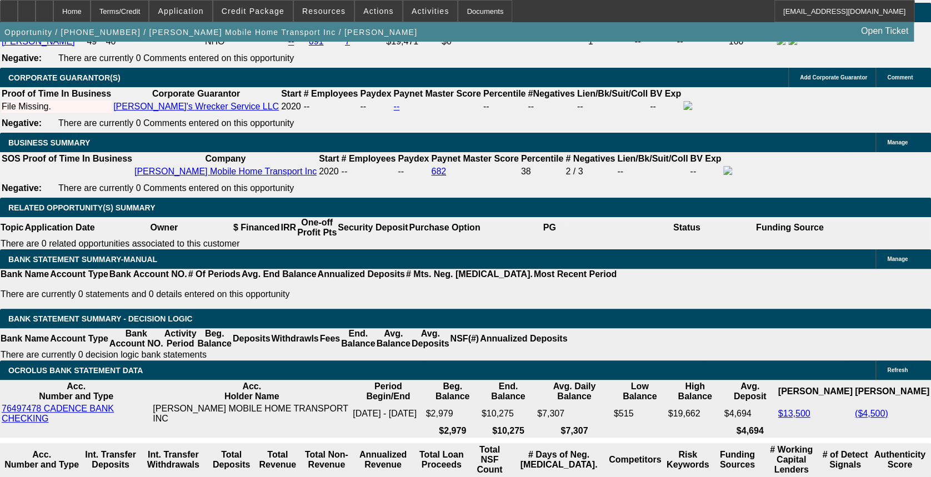
drag, startPoint x: 732, startPoint y: 369, endPoint x: 897, endPoint y: 366, distance: 165.0
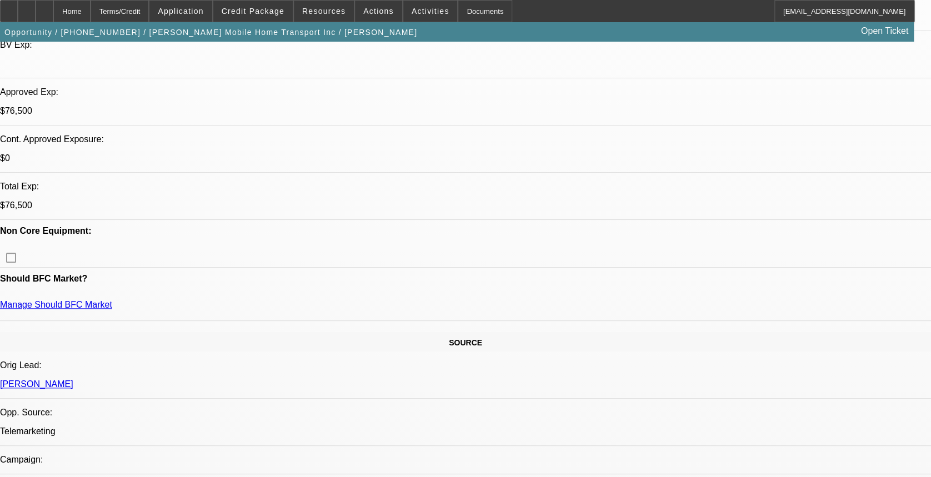
scroll to position [370, 0]
drag, startPoint x: 720, startPoint y: 369, endPoint x: 892, endPoint y: 364, distance: 172.3
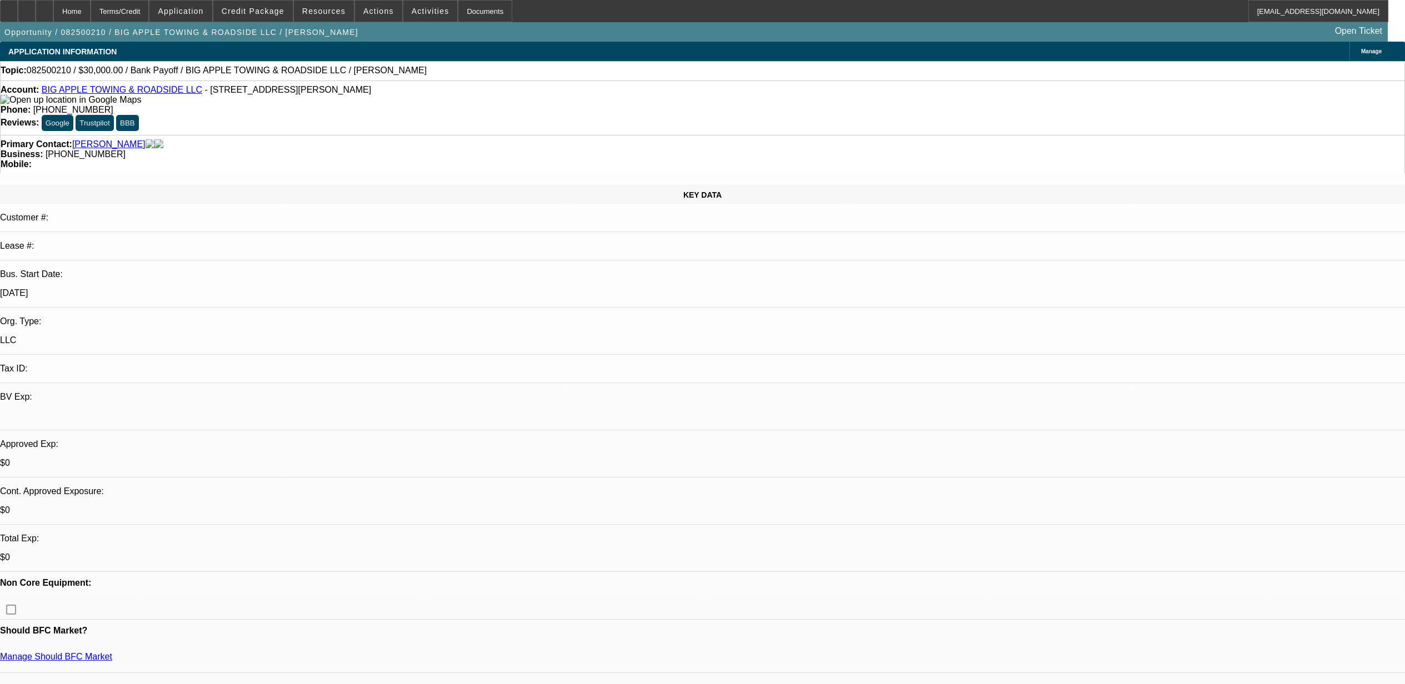
select select "0"
select select "2"
select select "0"
select select "6"
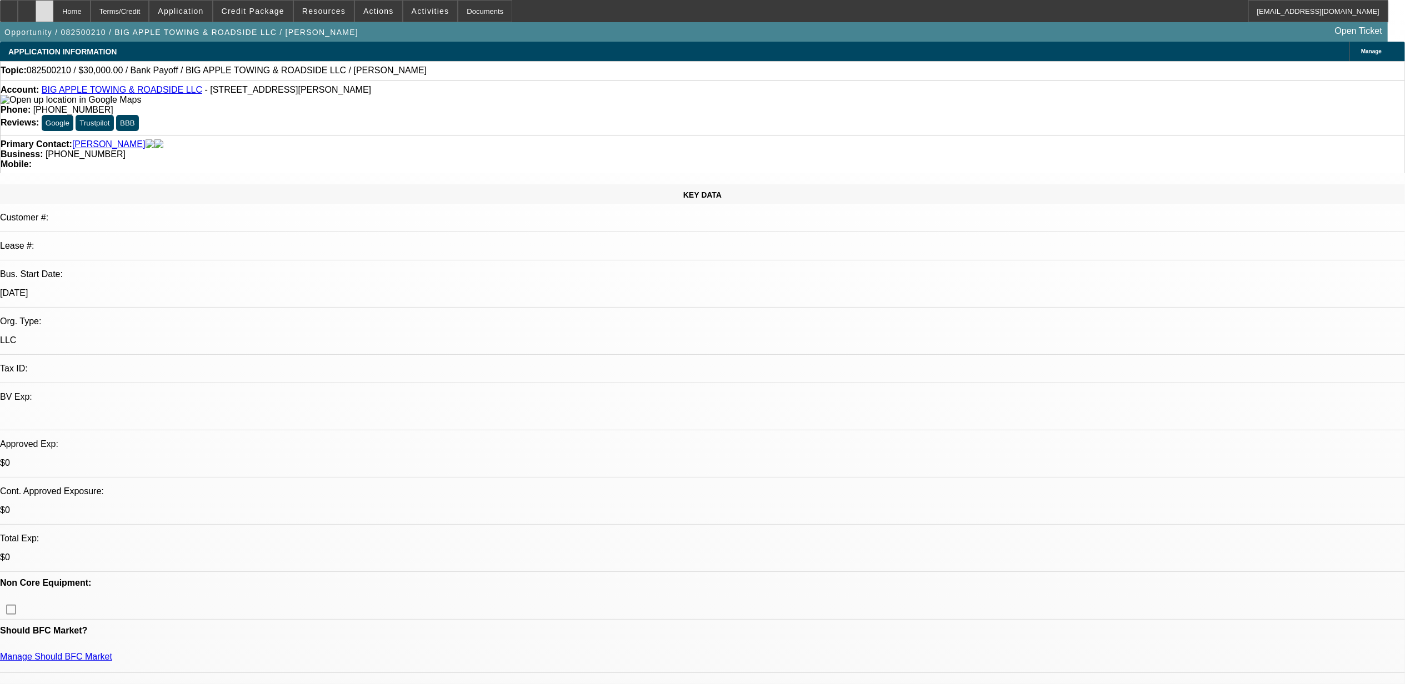
click at [44, 7] on icon at bounding box center [44, 7] width 0 height 0
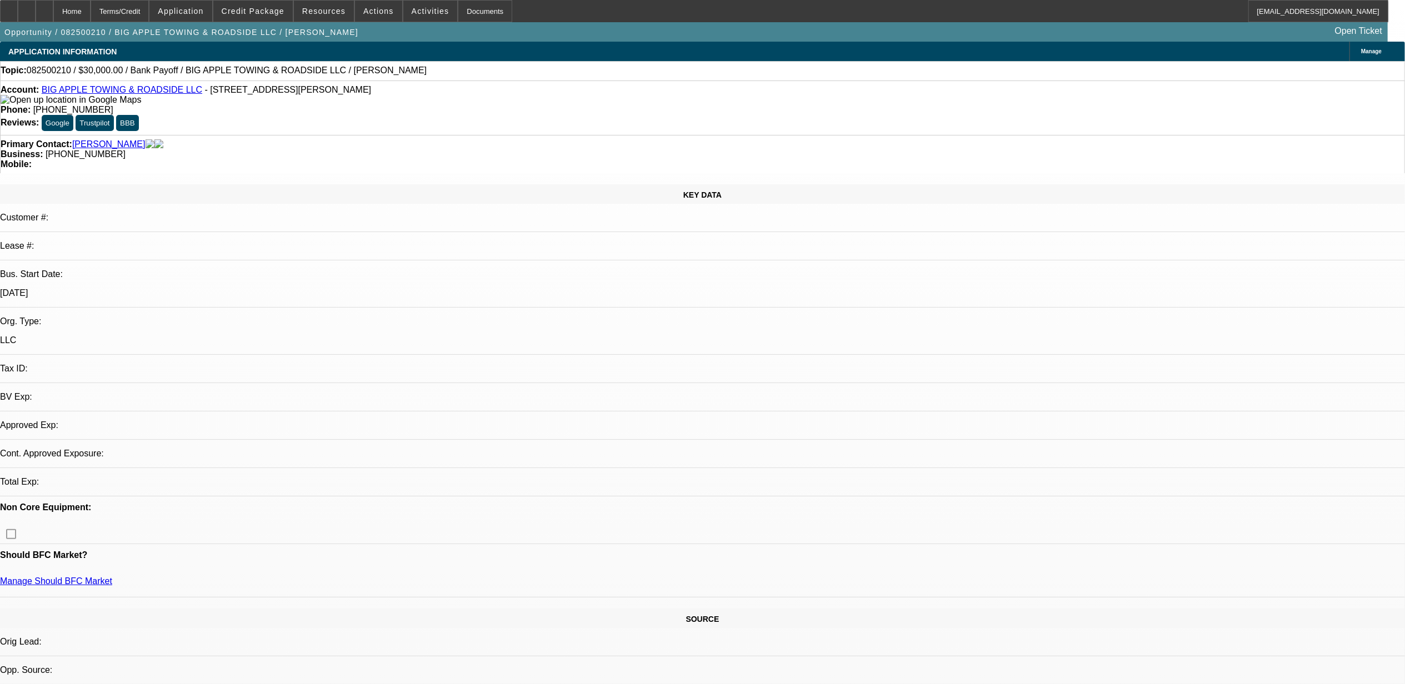
select select "0"
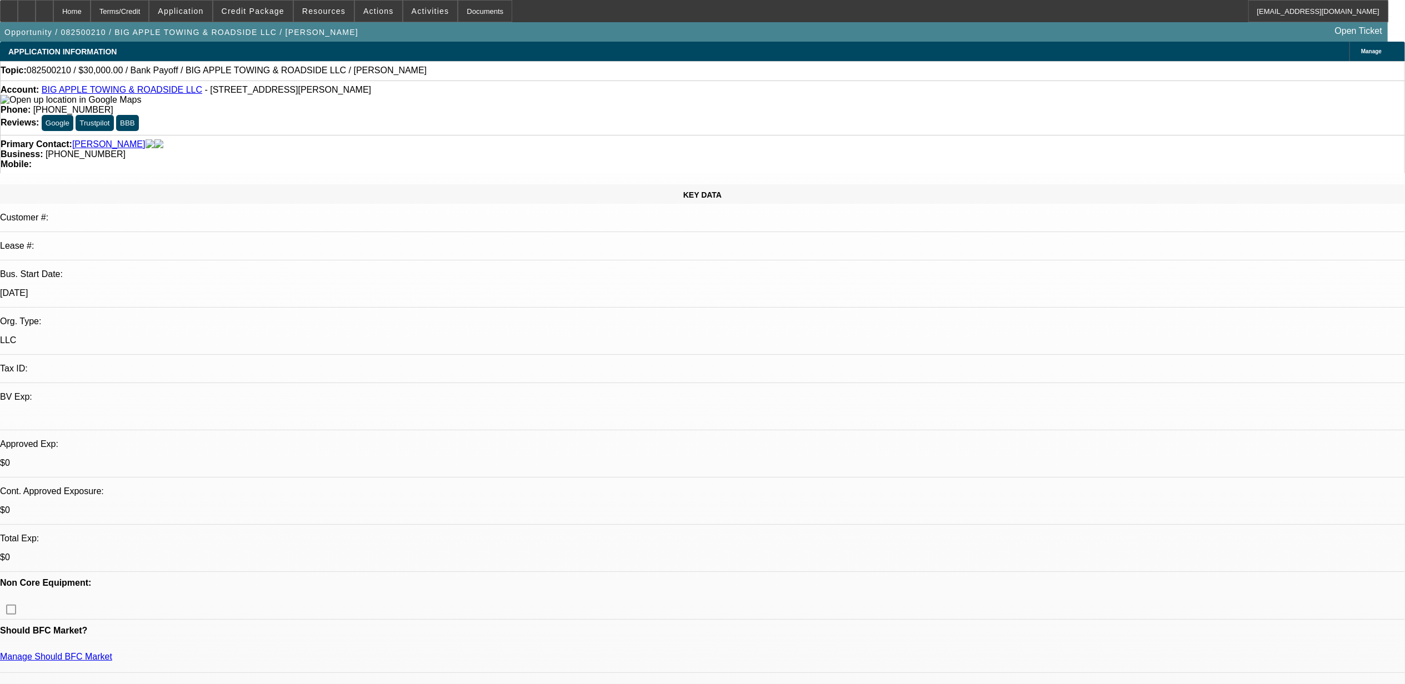
select select "1"
select select "2"
select select "6"
click at [269, 17] on span at bounding box center [252, 11] width 79 height 27
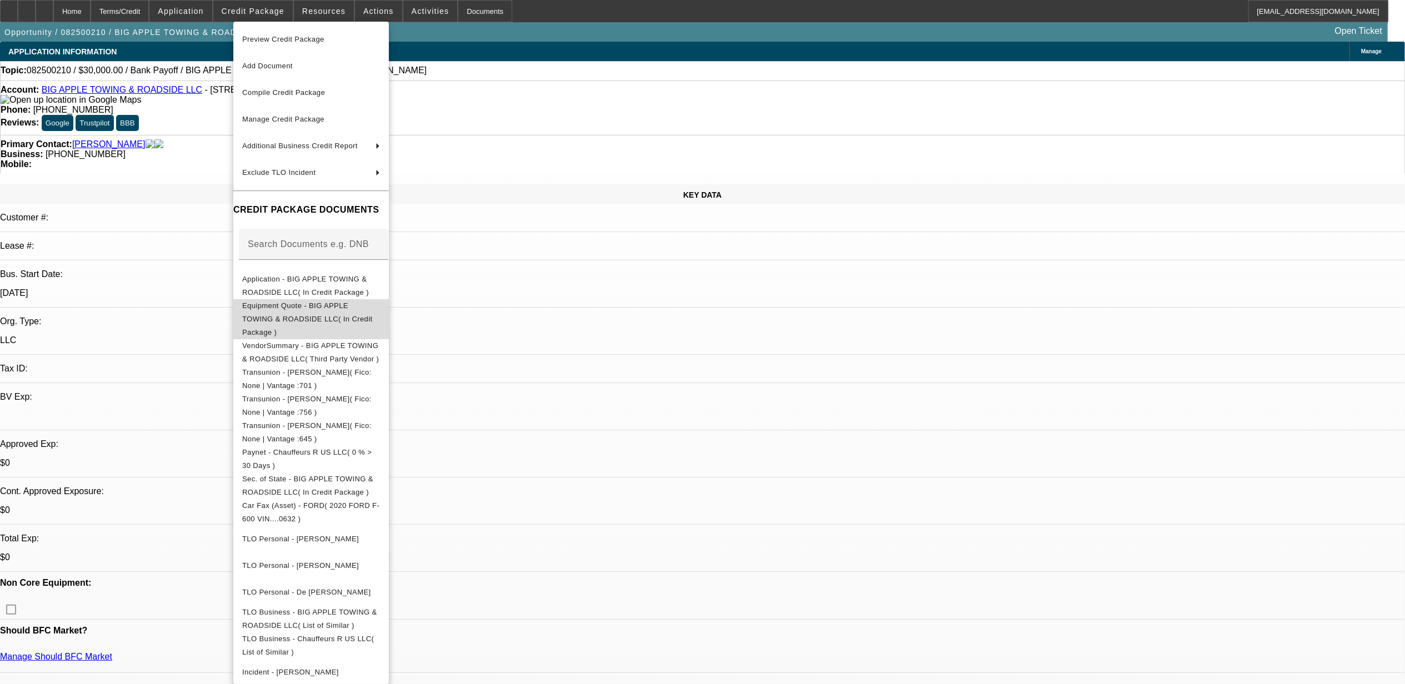
click at [340, 314] on span "Equipment Quote - BIG APPLE TOWING & ROADSIDE LLC( In Credit Package )" at bounding box center [311, 319] width 138 height 40
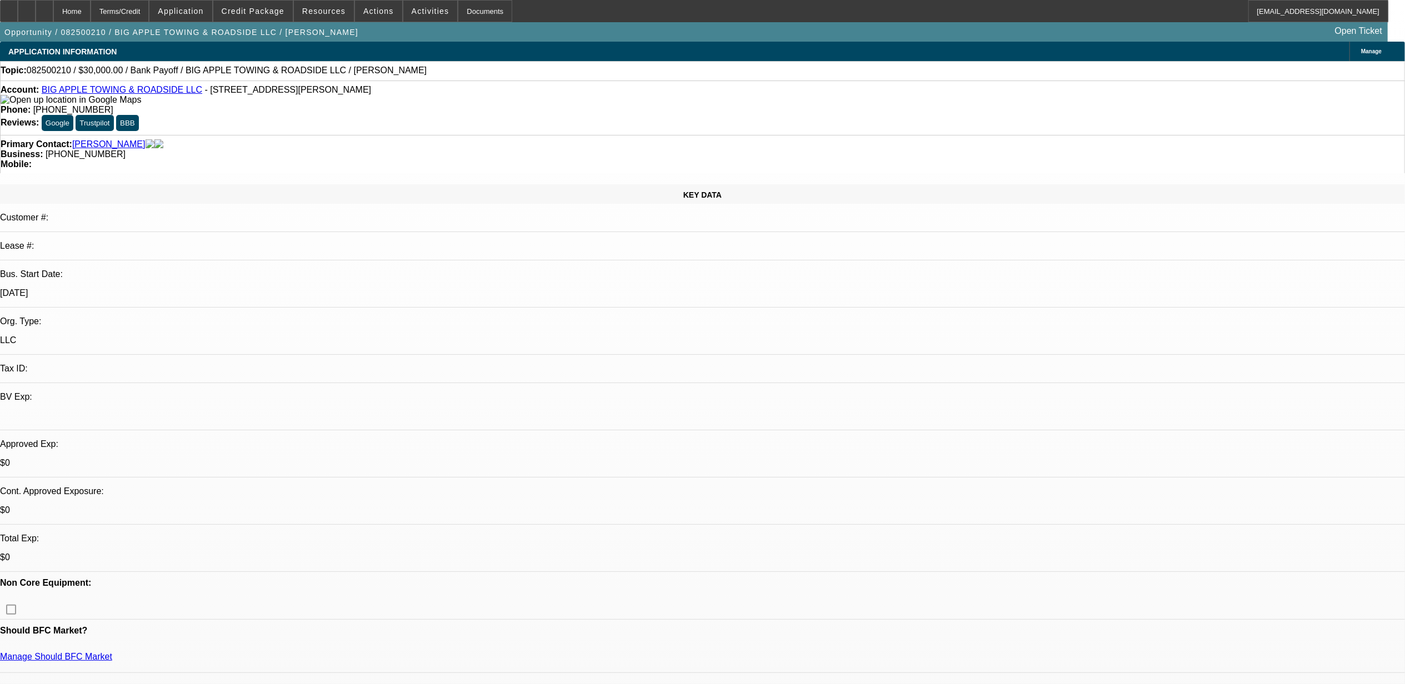
click at [53, 8] on div at bounding box center [45, 11] width 18 height 22
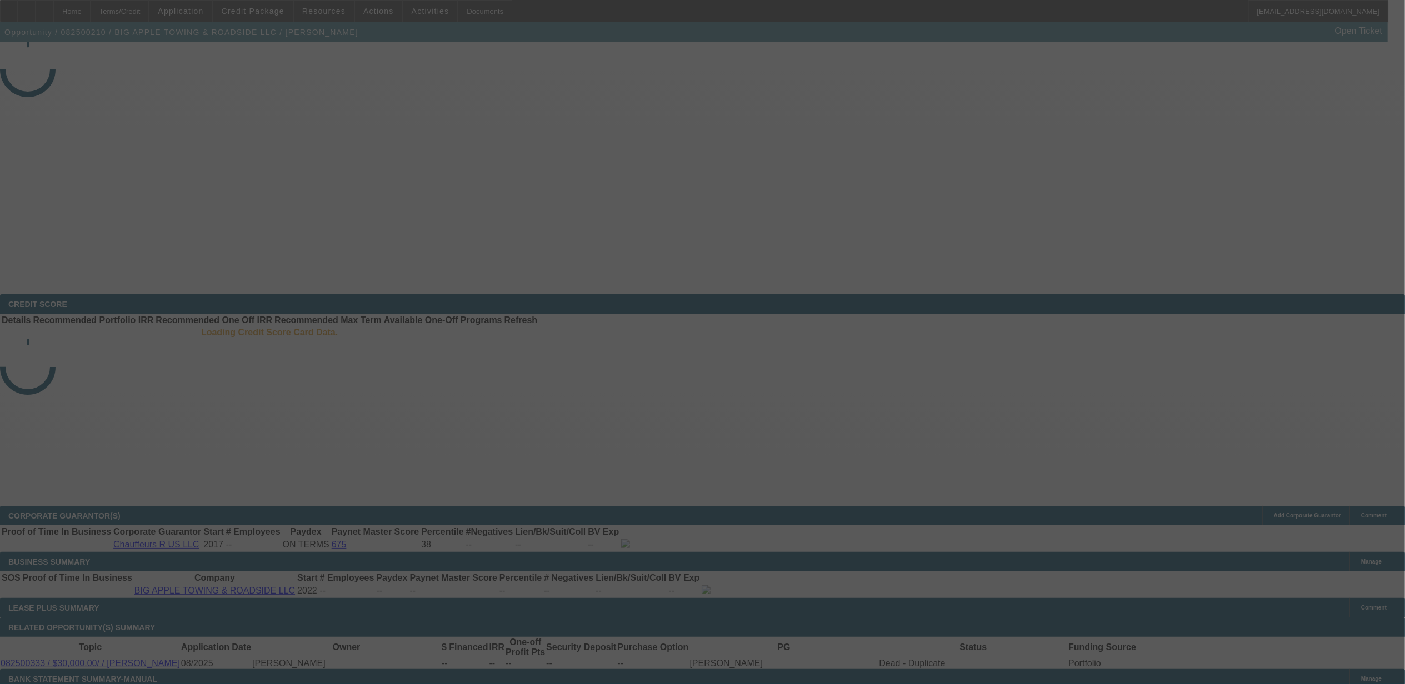
click at [266, 10] on div at bounding box center [702, 342] width 1405 height 684
click at [265, 10] on div at bounding box center [702, 342] width 1405 height 684
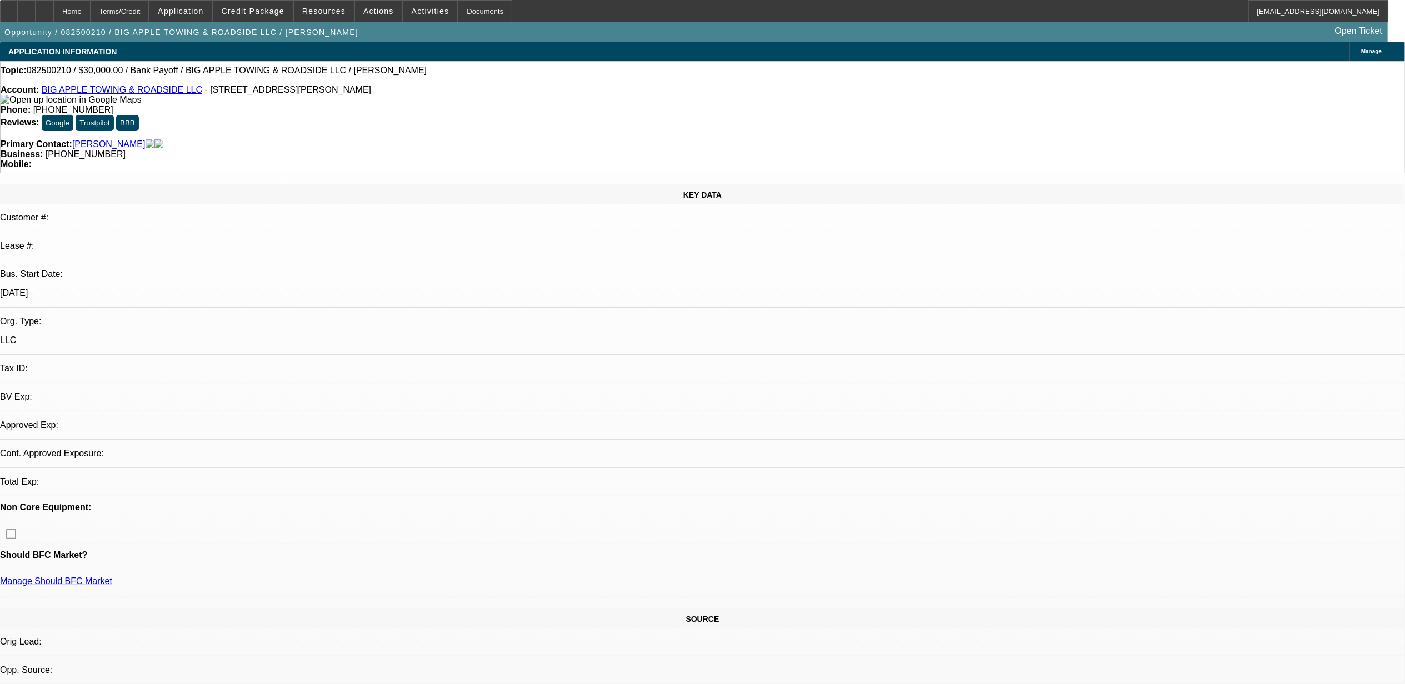
select select "0"
select select "2"
select select "0"
select select "6"
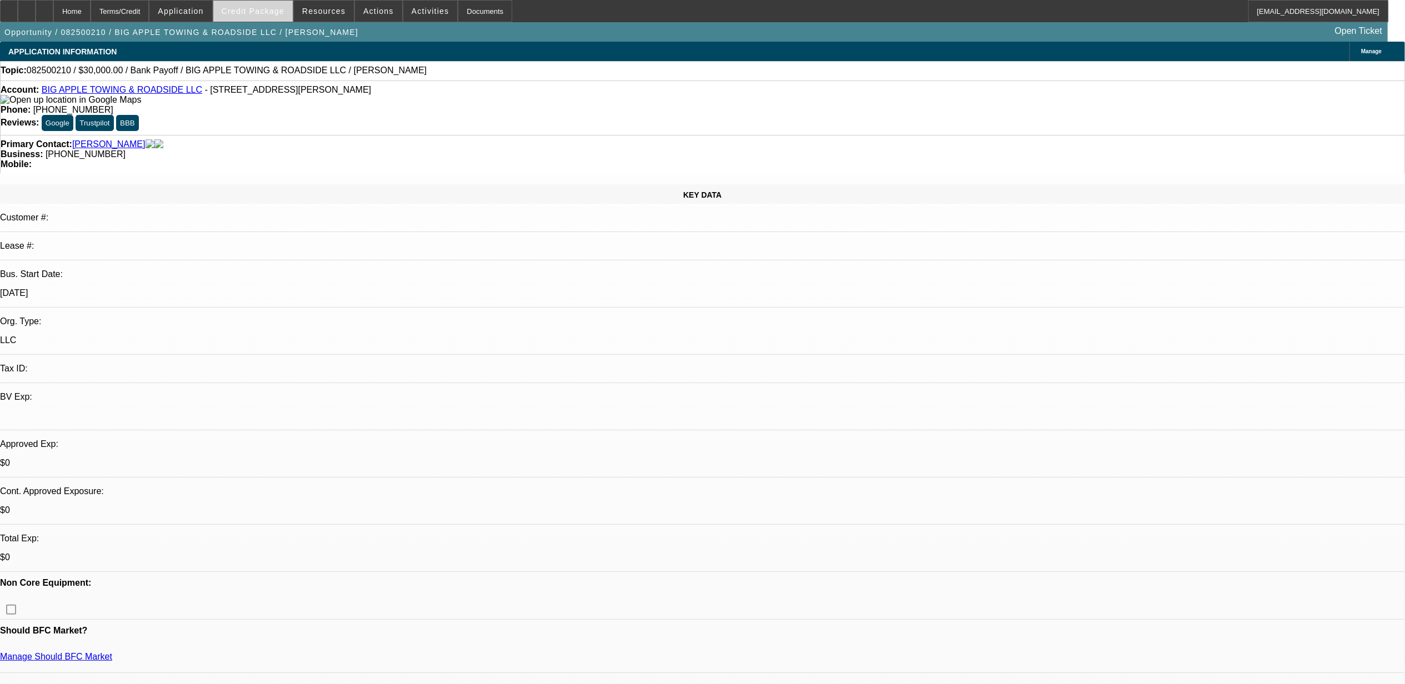
click at [272, 12] on span "Credit Package" at bounding box center [253, 11] width 63 height 9
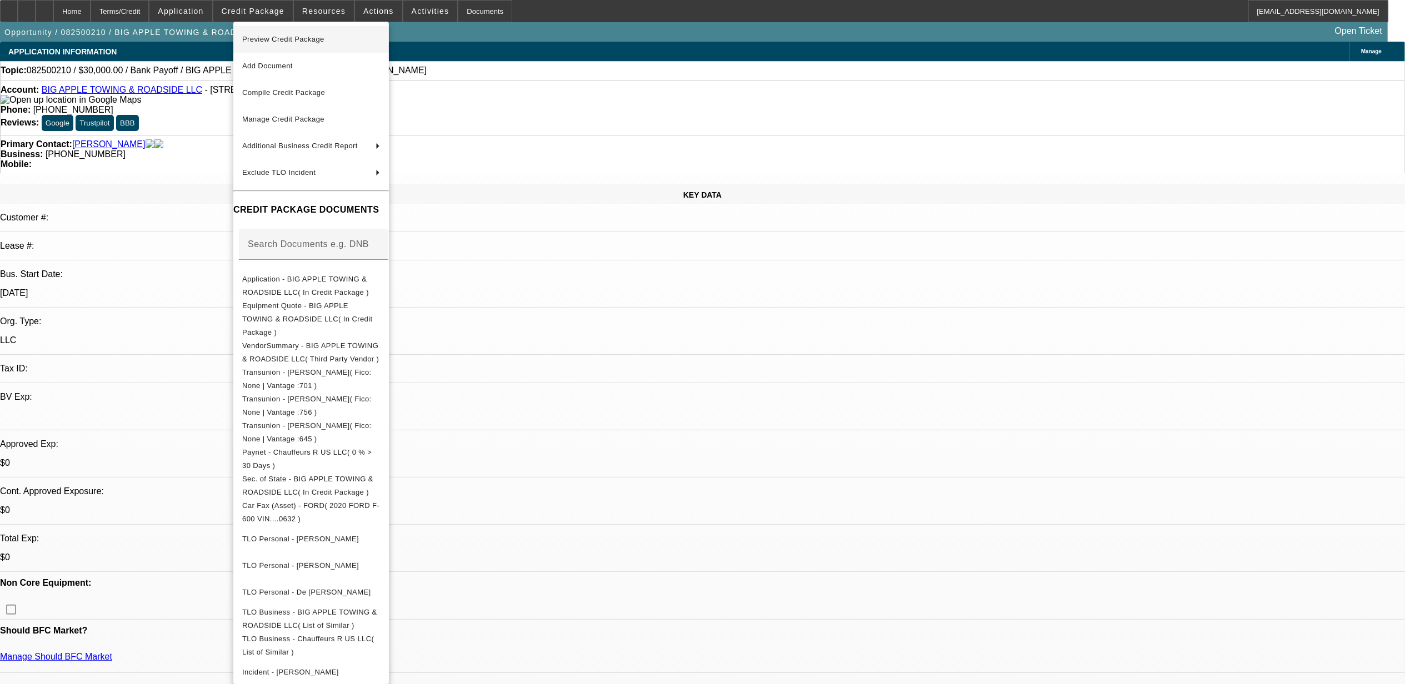
click at [316, 41] on span "Preview Credit Package" at bounding box center [283, 39] width 82 height 8
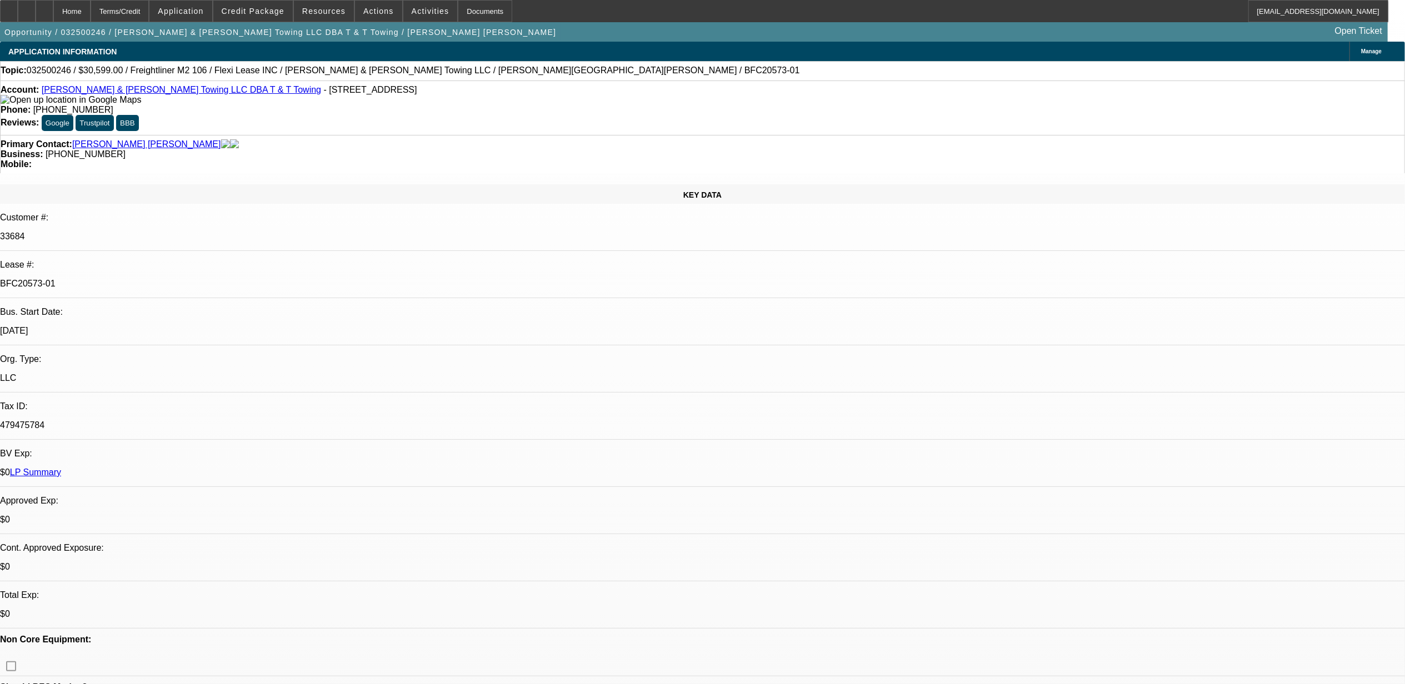
select select "0"
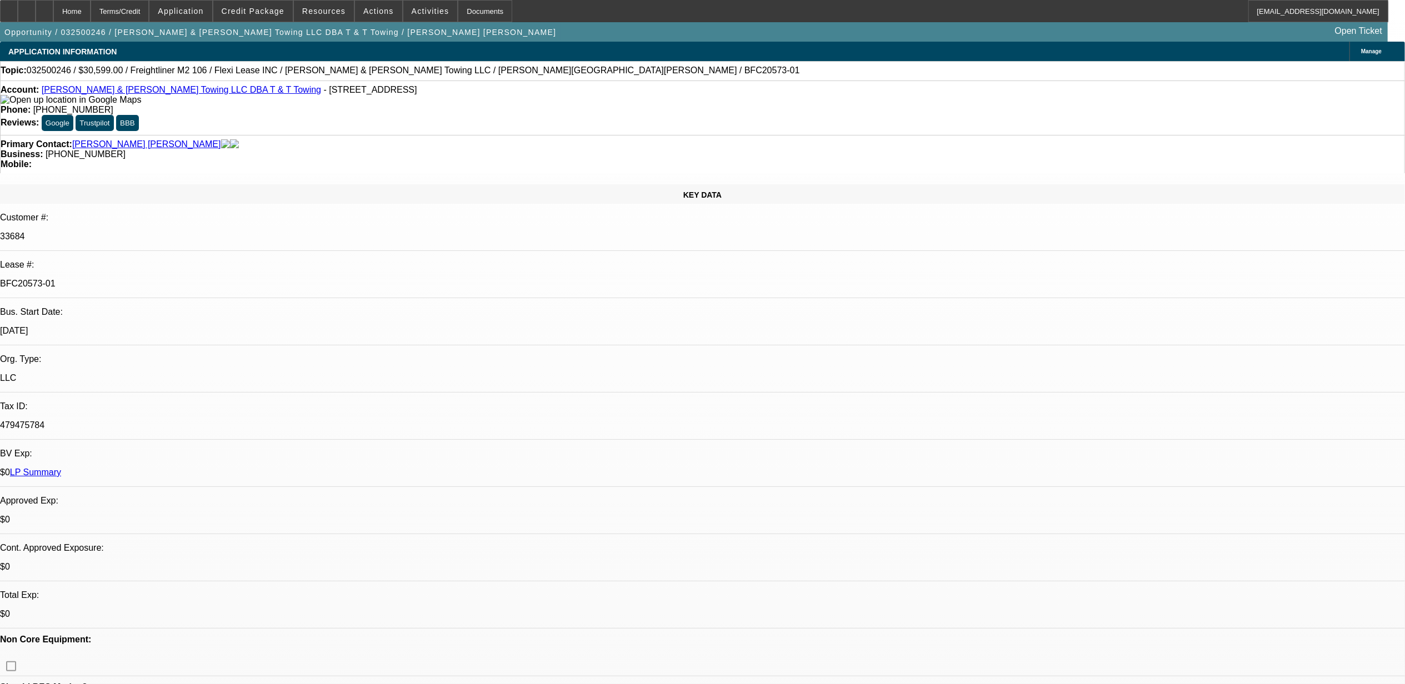
select select "0"
select select "0.1"
select select "0"
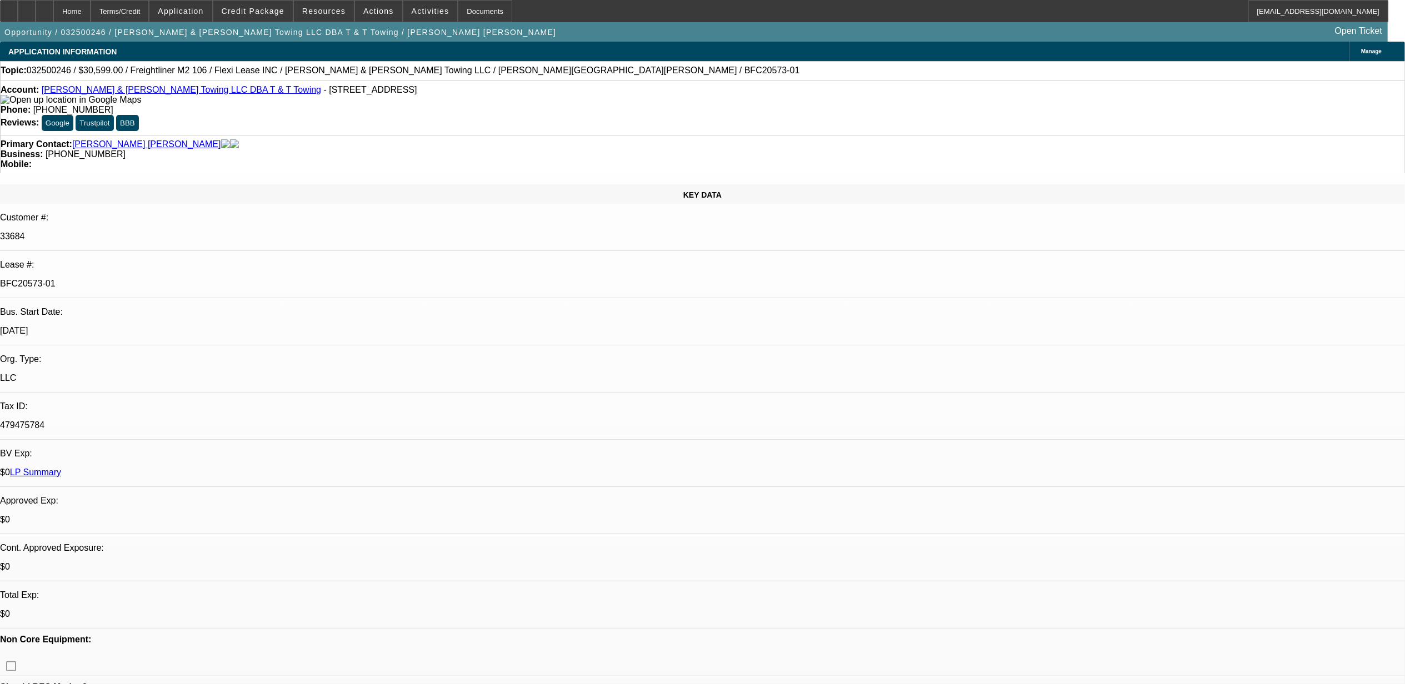
select select "0"
select select "0.1"
select select "1"
select select "6"
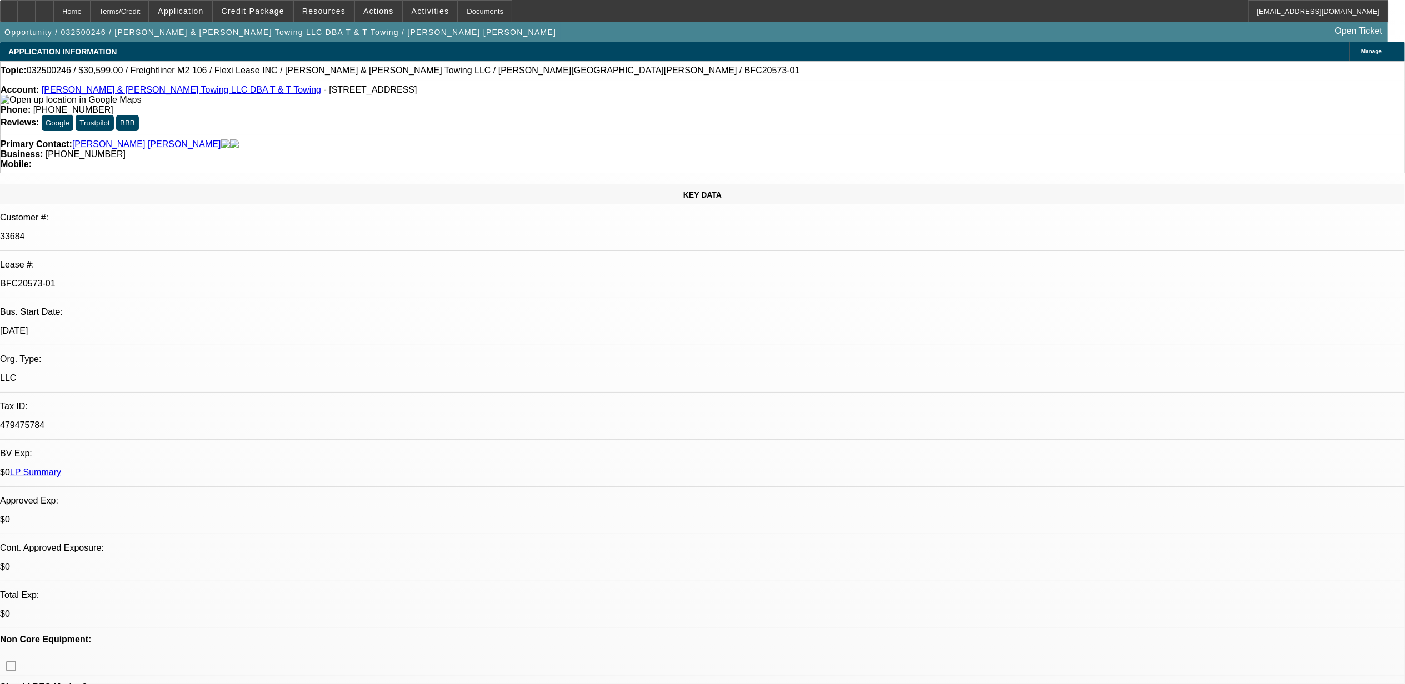
select select "1"
select select "6"
select select "1"
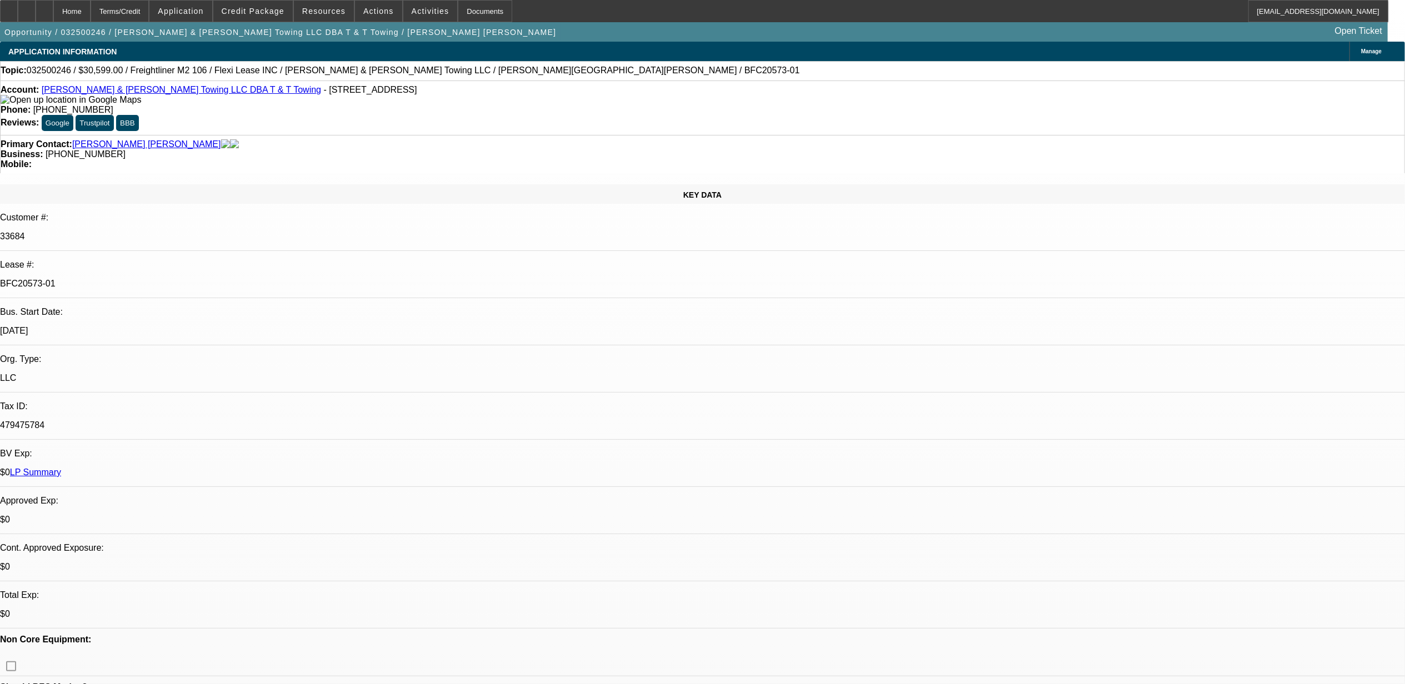
select select "4"
select select "1"
select select "4"
click at [61, 468] on link "LP Summary" at bounding box center [35, 472] width 51 height 9
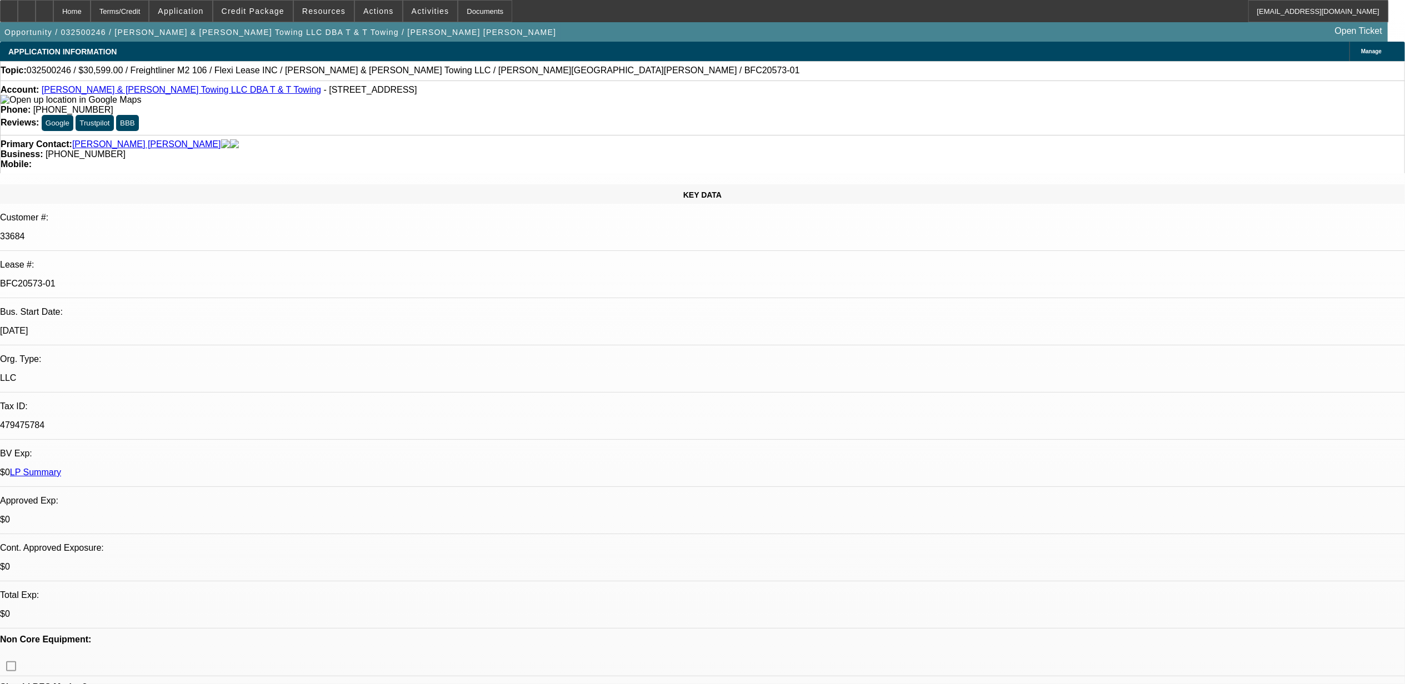
drag, startPoint x: 1094, startPoint y: 192, endPoint x: 1096, endPoint y: 223, distance: 30.6
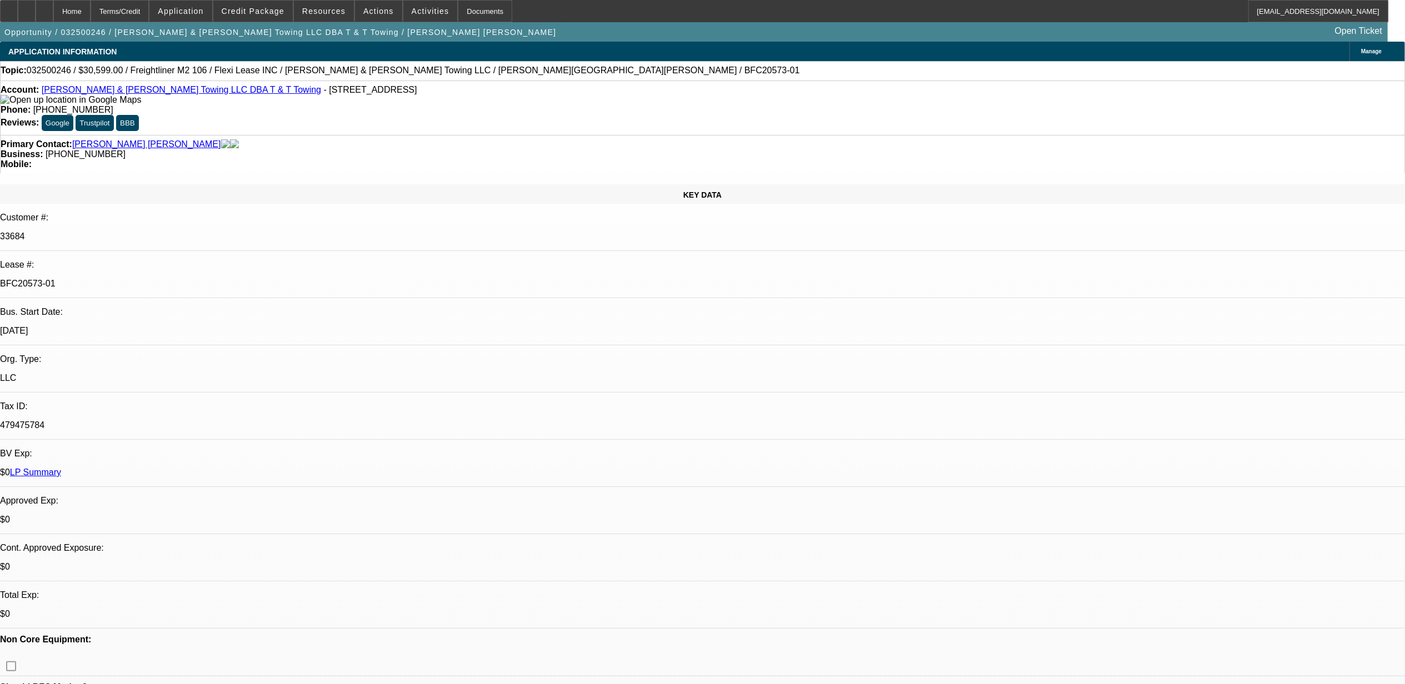
scroll to position [222, 0]
drag, startPoint x: 1116, startPoint y: 224, endPoint x: 1120, endPoint y: 236, distance: 11.8
drag, startPoint x: 1120, startPoint y: 236, endPoint x: 1129, endPoint y: 251, distance: 17.6
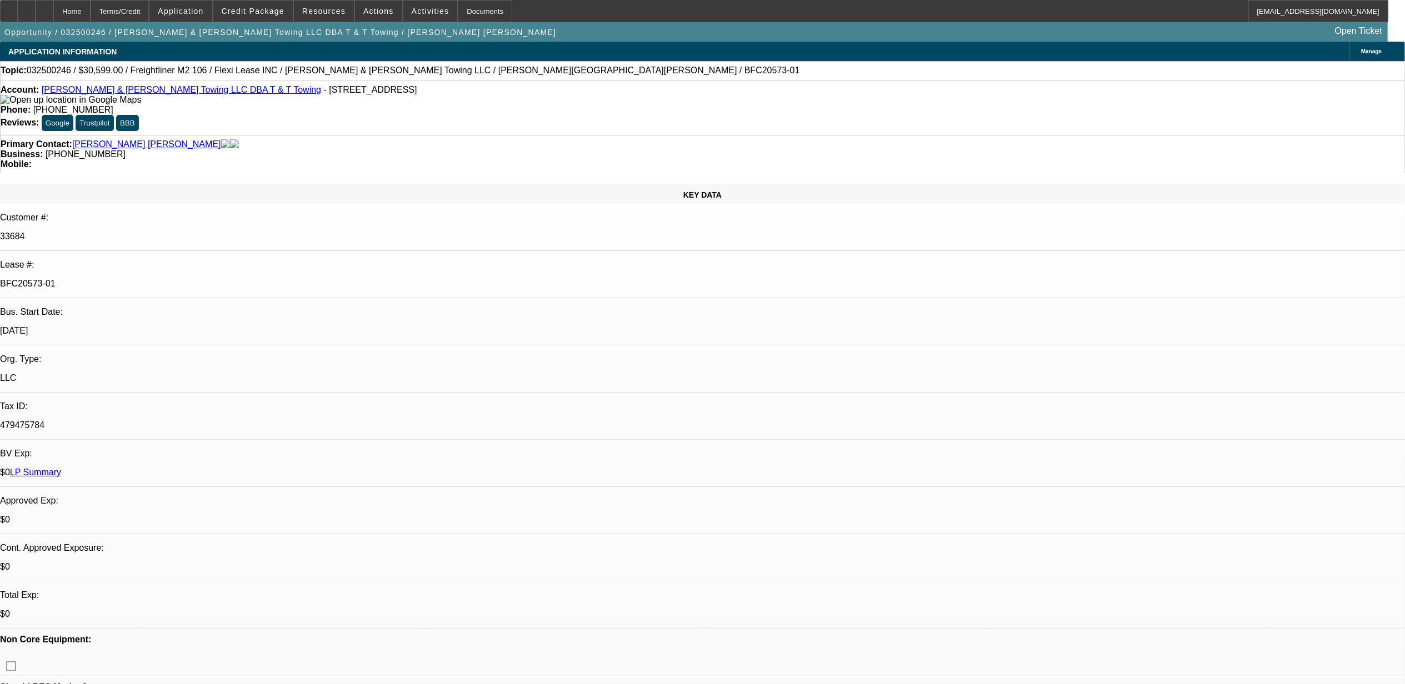
drag, startPoint x: 1129, startPoint y: 251, endPoint x: 1078, endPoint y: 254, distance: 51.2
